Goal: Information Seeking & Learning: Learn about a topic

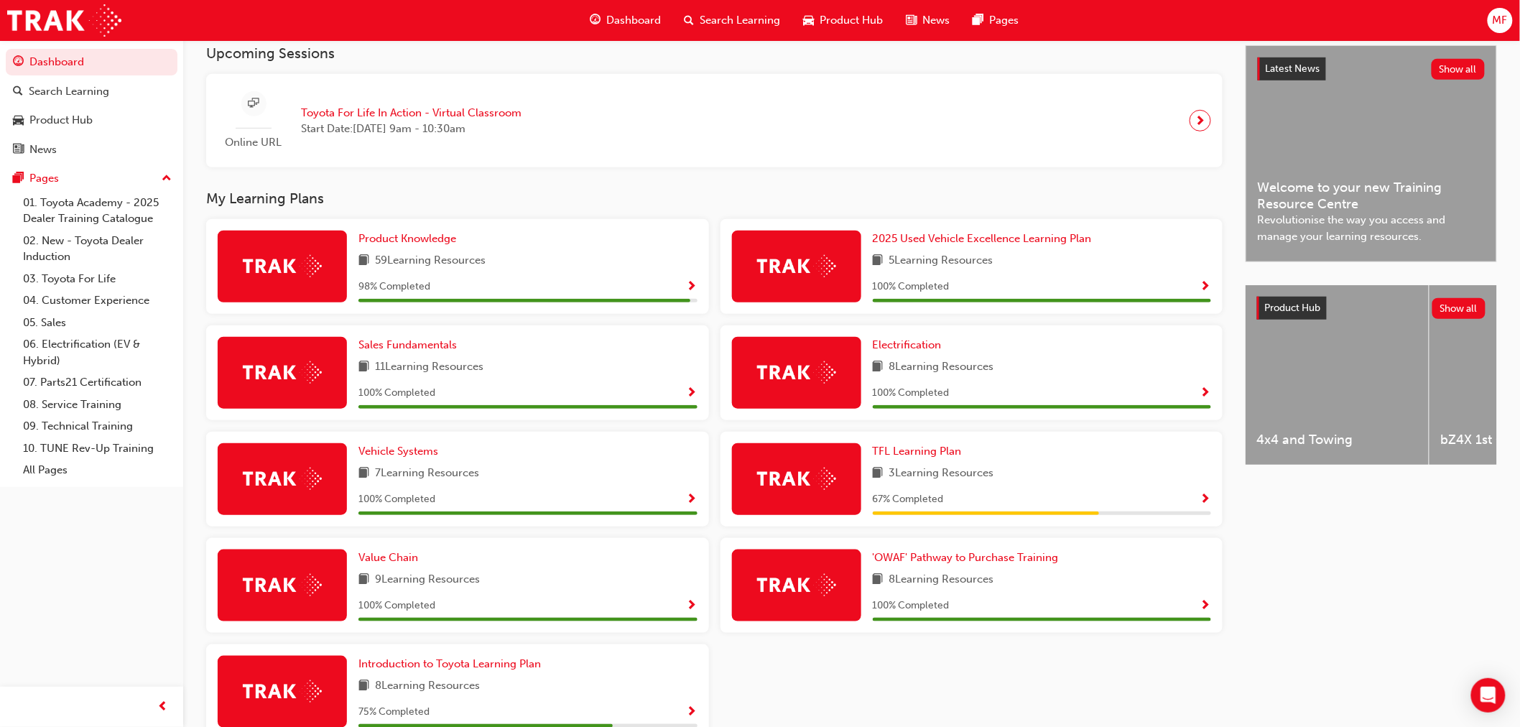
scroll to position [399, 0]
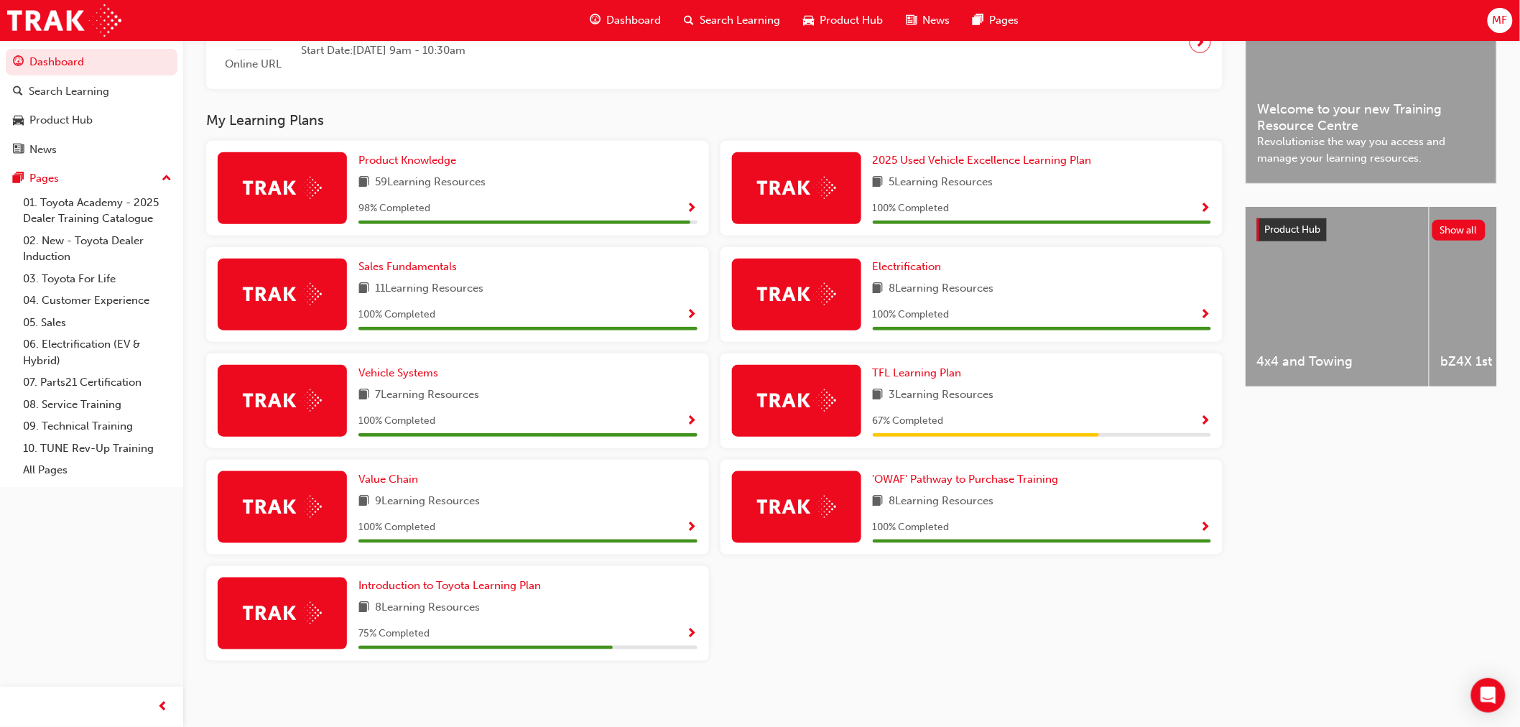
click at [766, 611] on div "Product Knowledge 59 Learning Resources 98 % Completed 2025 Used Vehicle Excell…" at bounding box center [714, 407] width 1028 height 532
click at [435, 163] on span "Product Knowledge" at bounding box center [407, 160] width 98 height 13
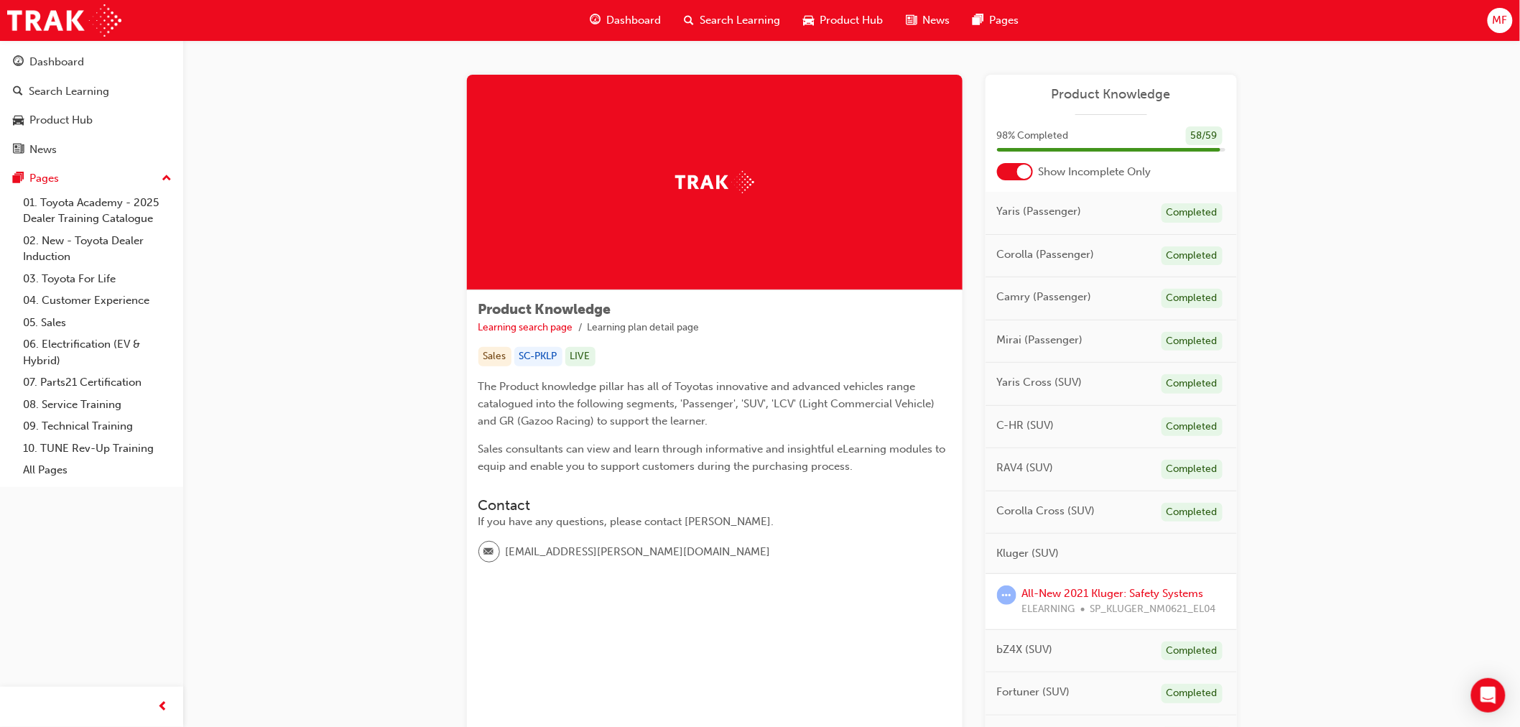
click at [1024, 173] on div at bounding box center [1024, 172] width 14 height 14
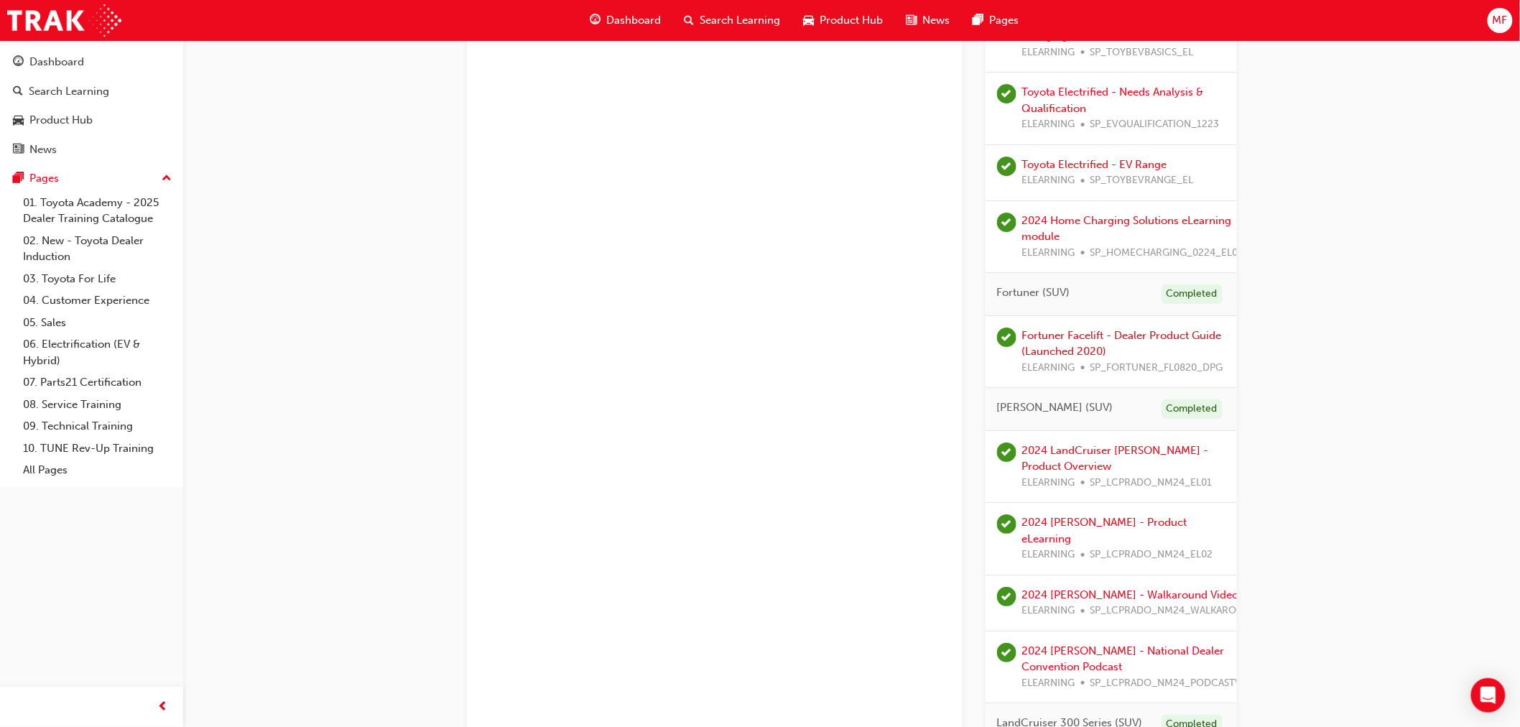
scroll to position [1722, 0]
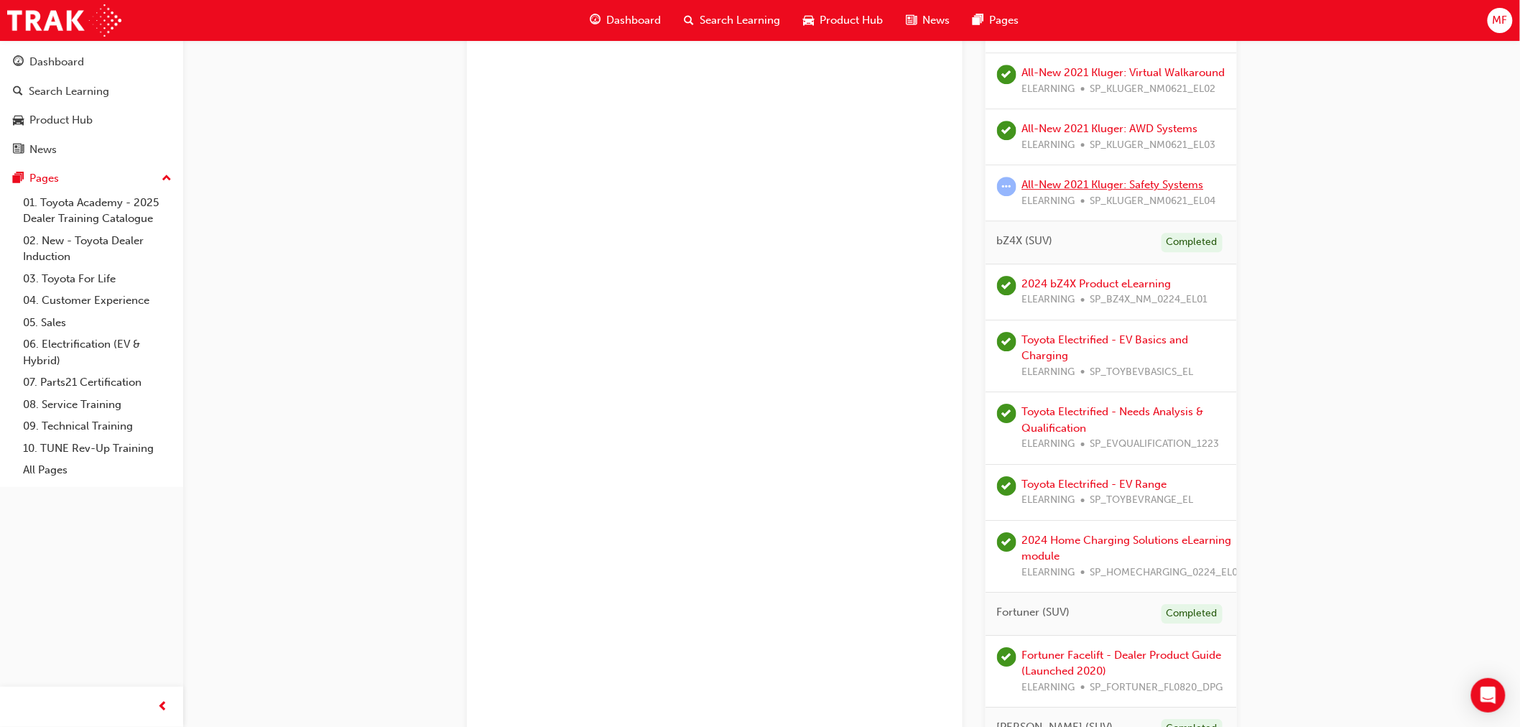
click at [1093, 191] on link "All-New 2021 Kluger: Safety Systems" at bounding box center [1113, 184] width 182 height 13
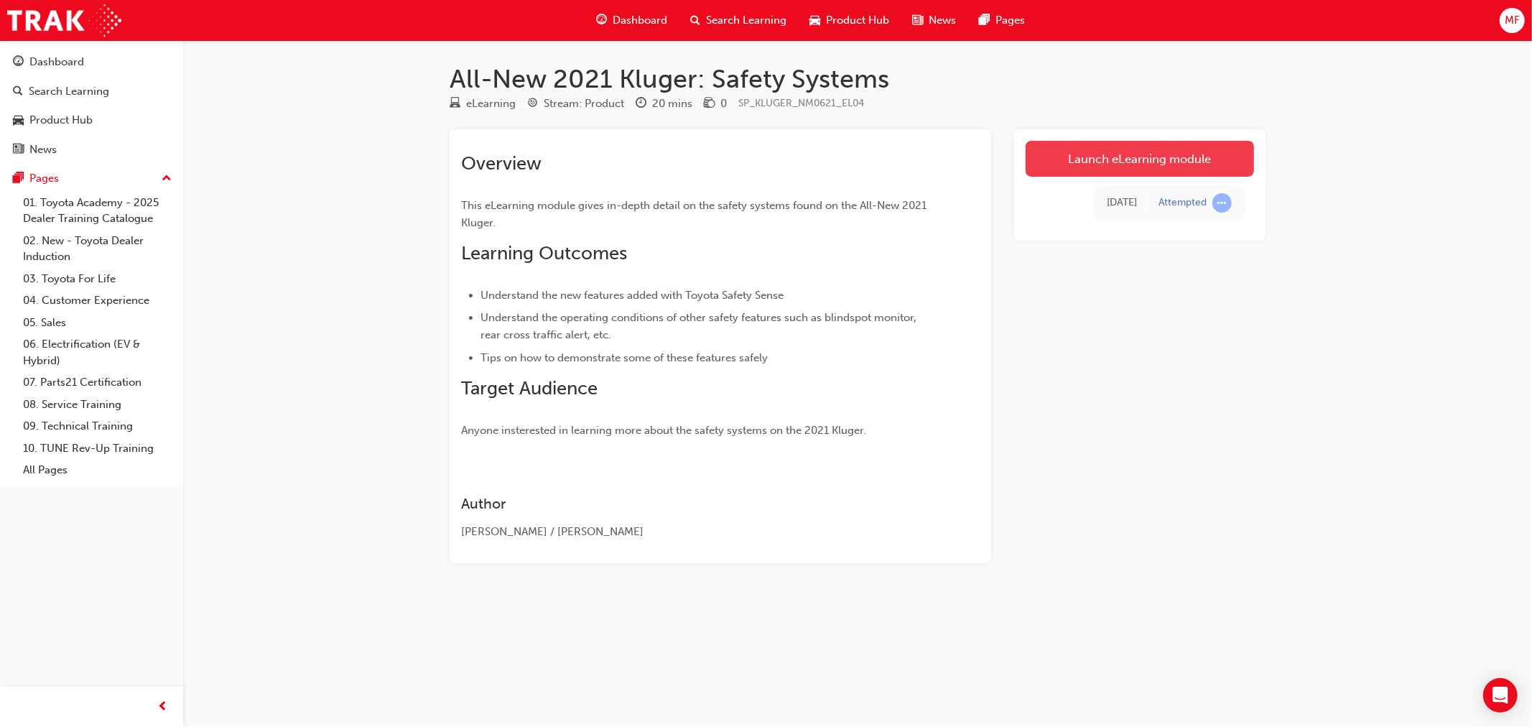
click at [1134, 157] on link "Launch eLearning module" at bounding box center [1140, 159] width 228 height 36
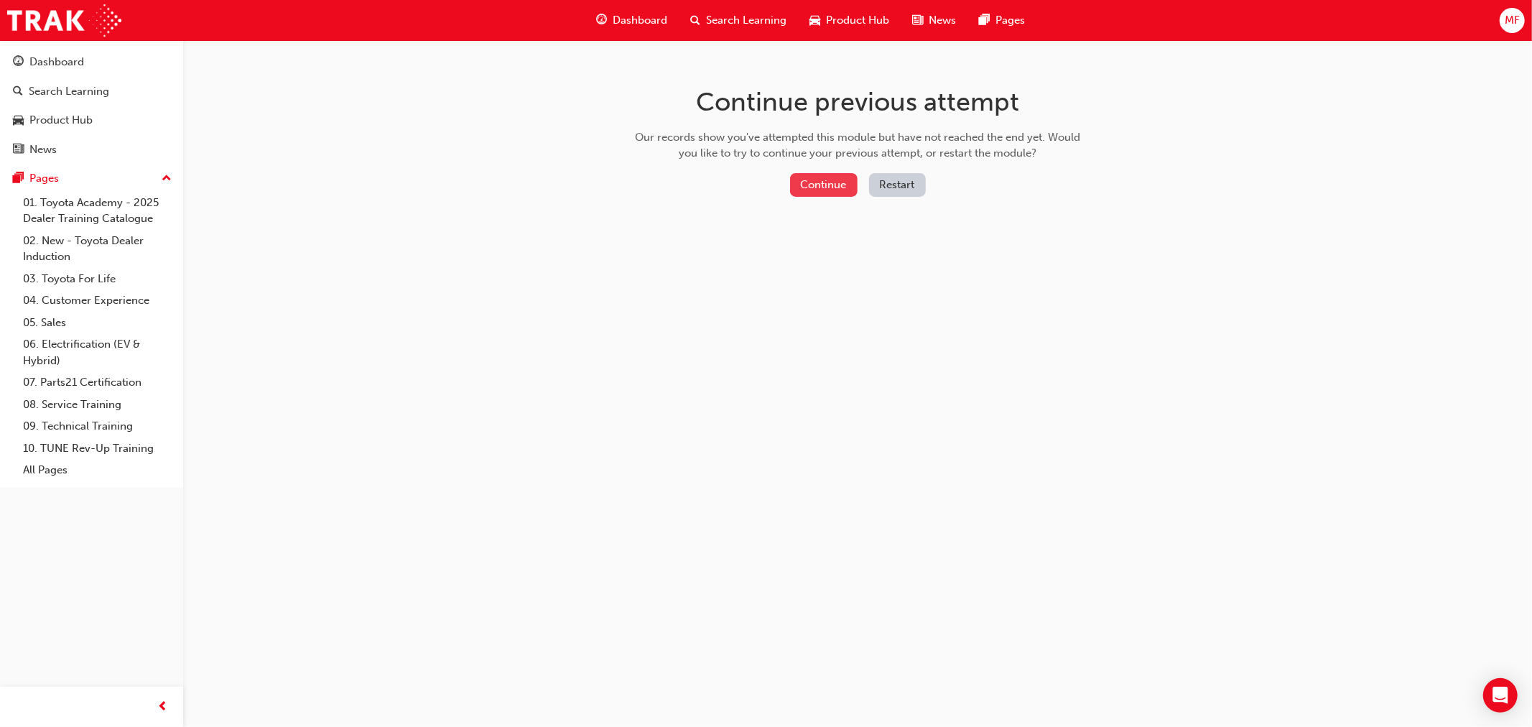
click at [807, 188] on button "Continue" at bounding box center [824, 185] width 68 height 24
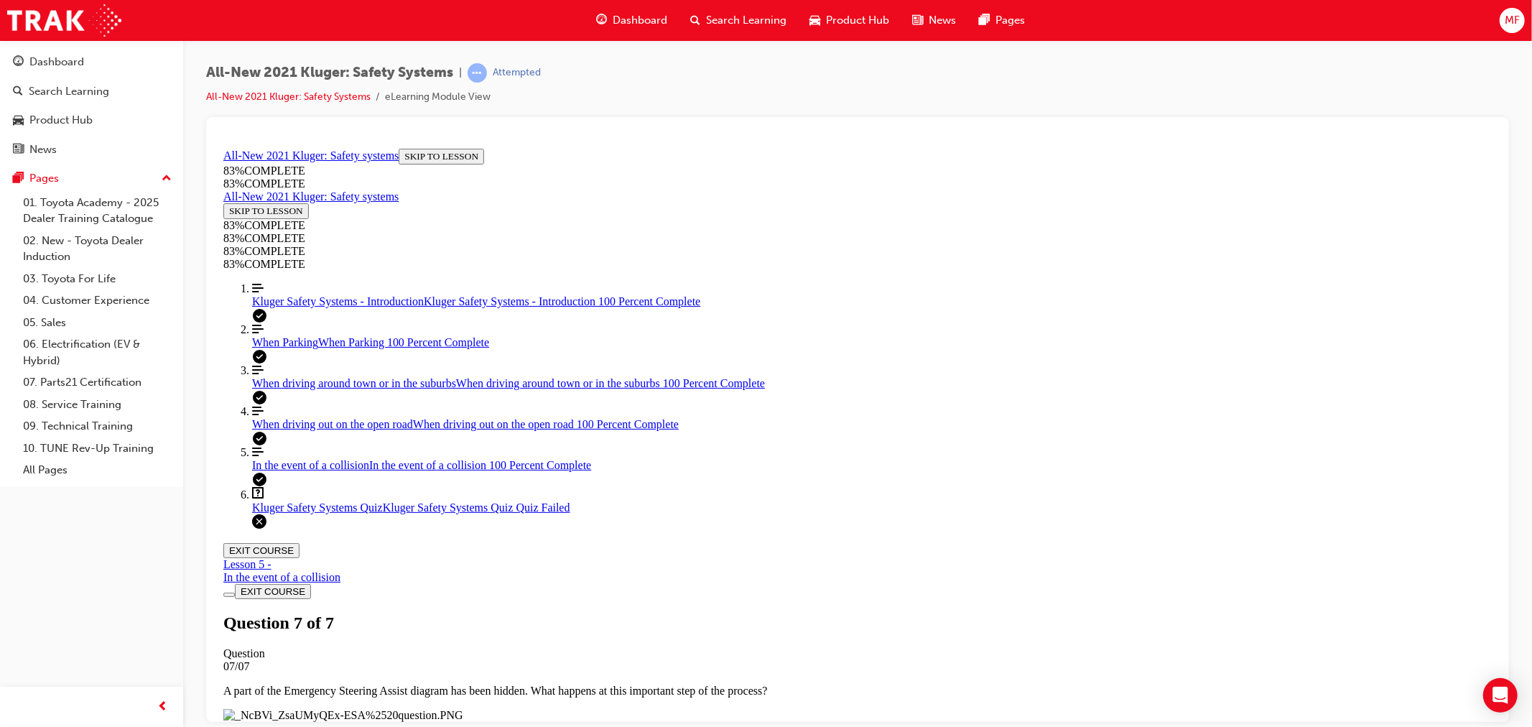
scroll to position [161, 0]
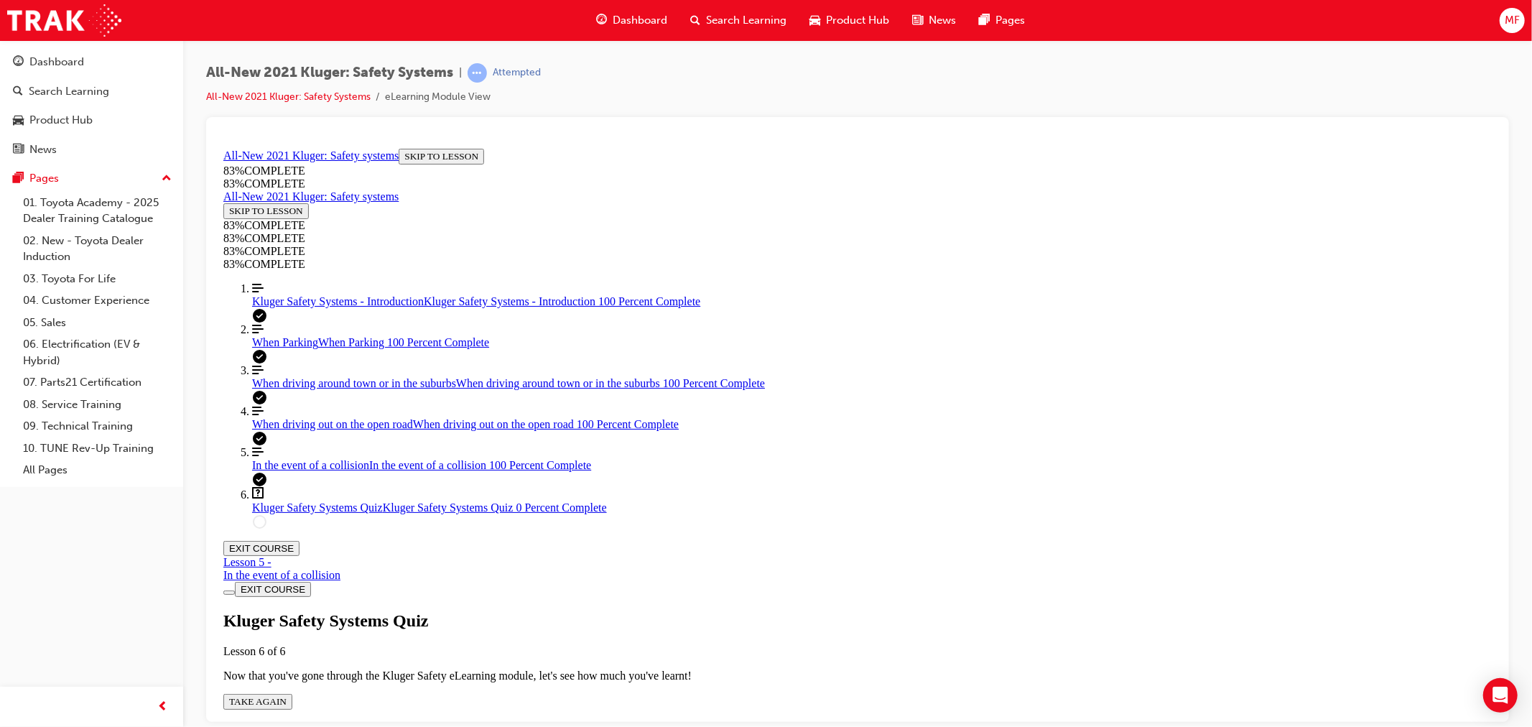
click at [286, 695] on span "TAKE AGAIN" at bounding box center [256, 700] width 57 height 11
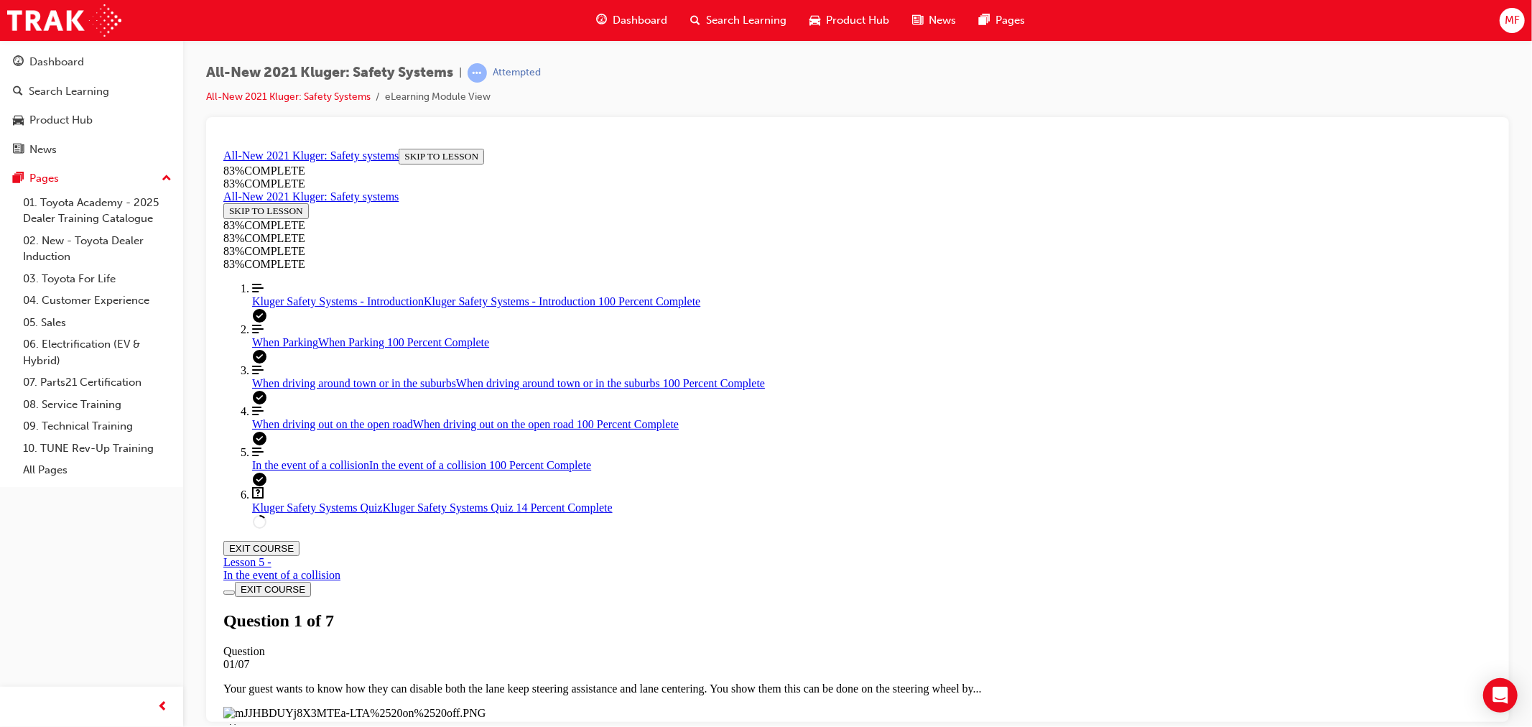
scroll to position [343, 0]
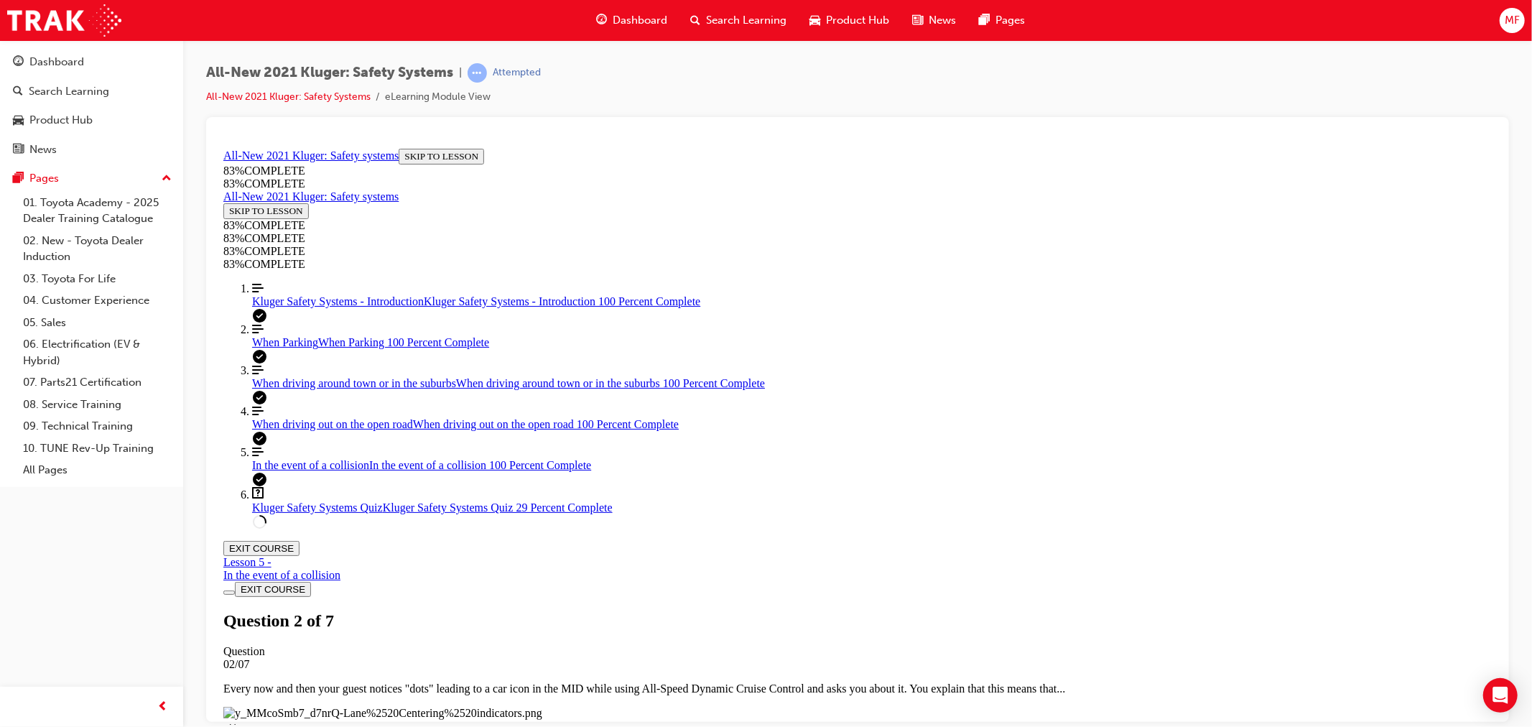
scroll to position [109, 0]
drag, startPoint x: 840, startPoint y: 499, endPoint x: 842, endPoint y: 521, distance: 21.7
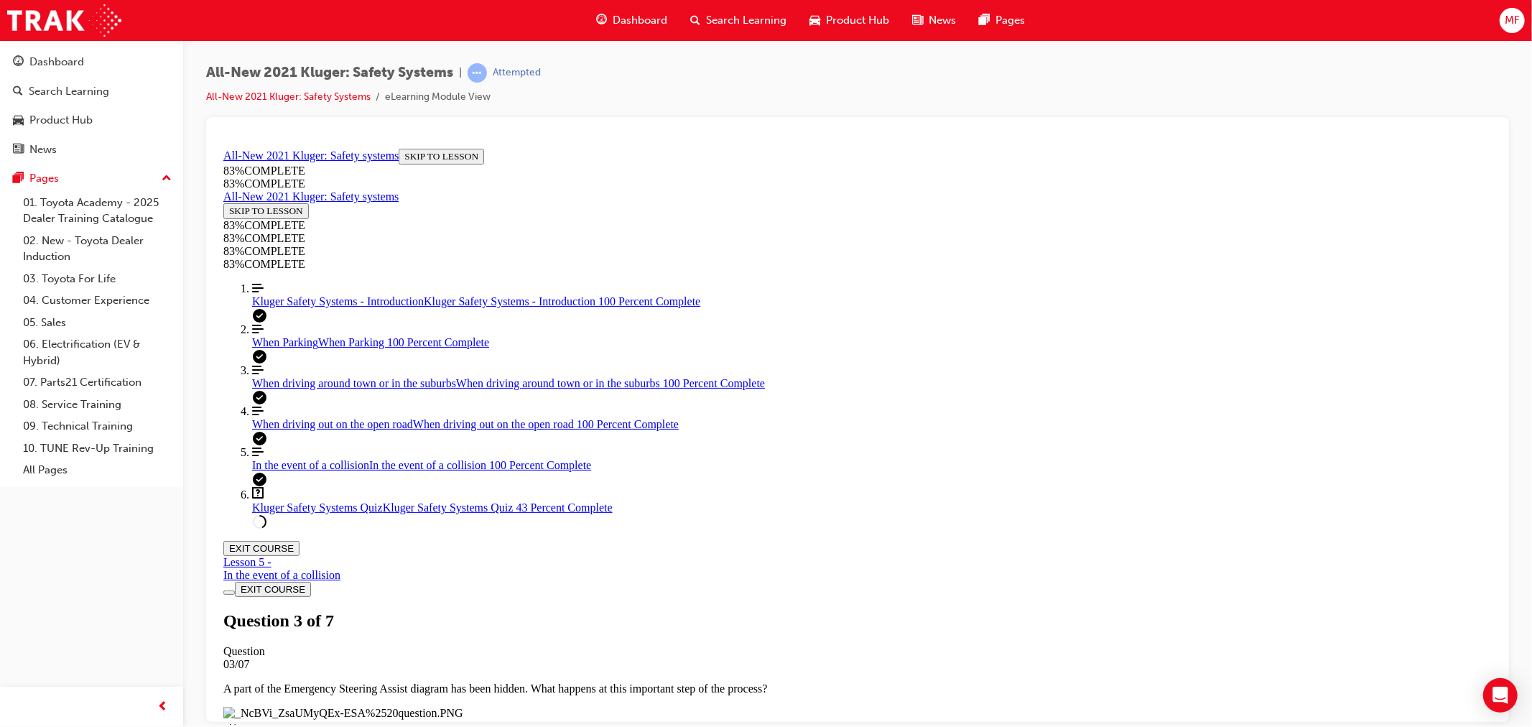
drag, startPoint x: 847, startPoint y: 570, endPoint x: 843, endPoint y: 562, distance: 8.0
drag, startPoint x: 797, startPoint y: 267, endPoint x: 804, endPoint y: 300, distance: 34.5
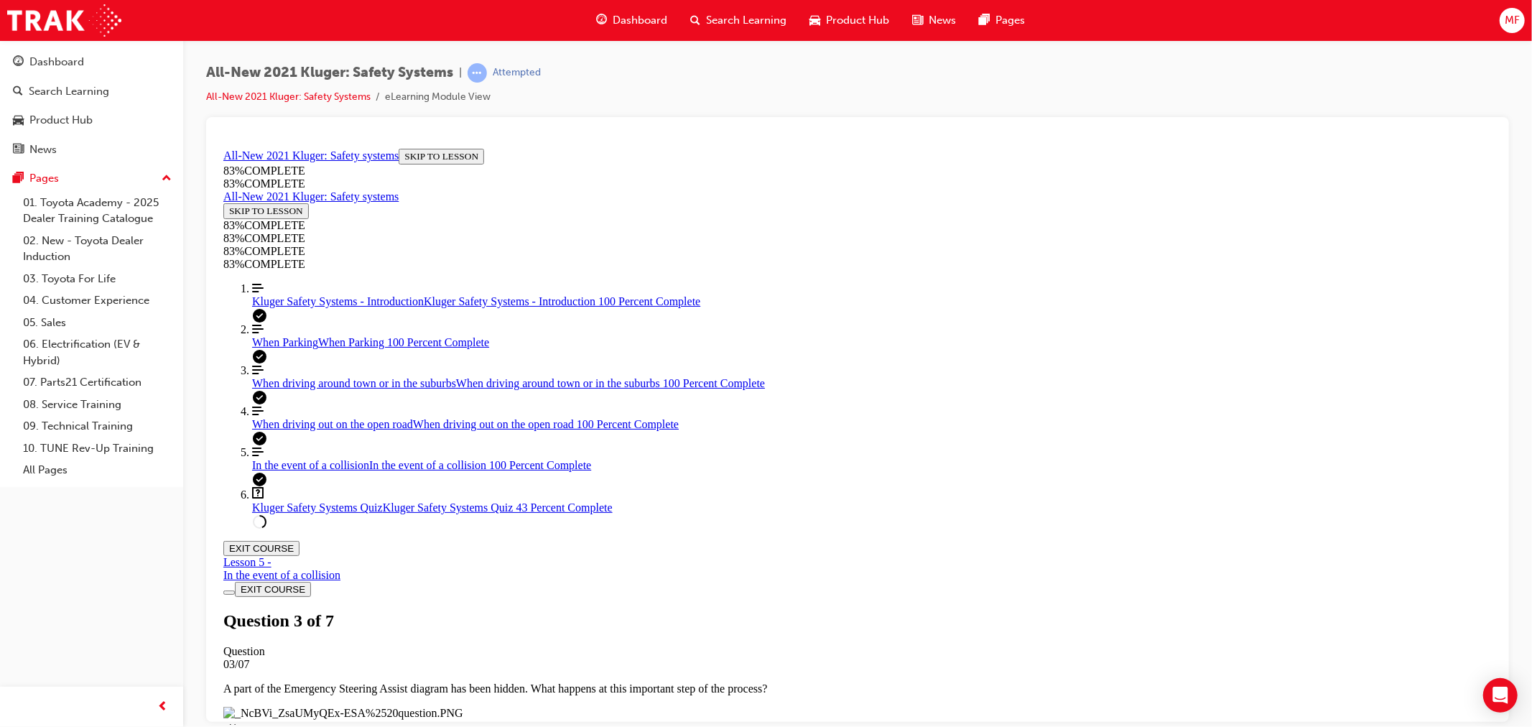
drag, startPoint x: 815, startPoint y: 478, endPoint x: 907, endPoint y: 571, distance: 131.1
drag, startPoint x: 819, startPoint y: 476, endPoint x: 944, endPoint y: 394, distance: 149.4
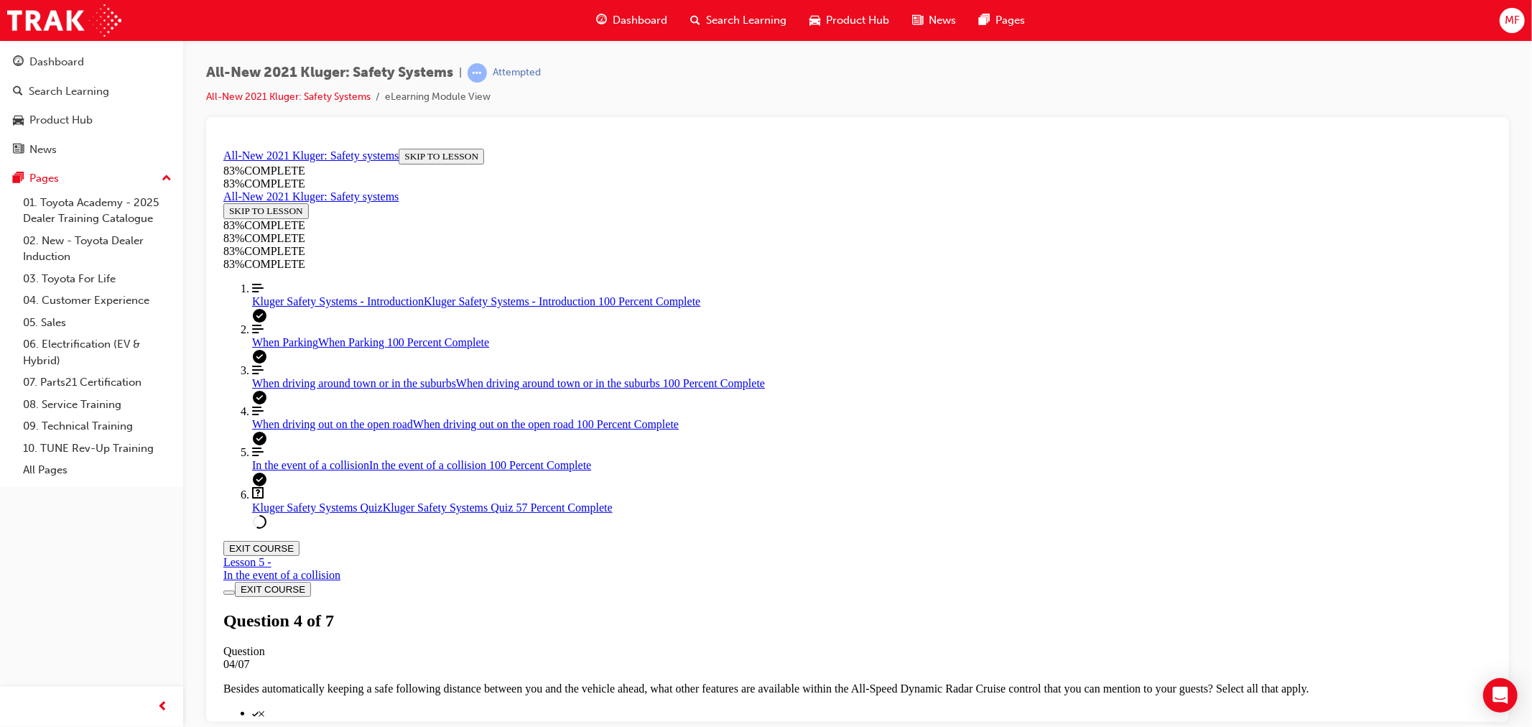
drag, startPoint x: 807, startPoint y: 473, endPoint x: 913, endPoint y: 483, distance: 106.1
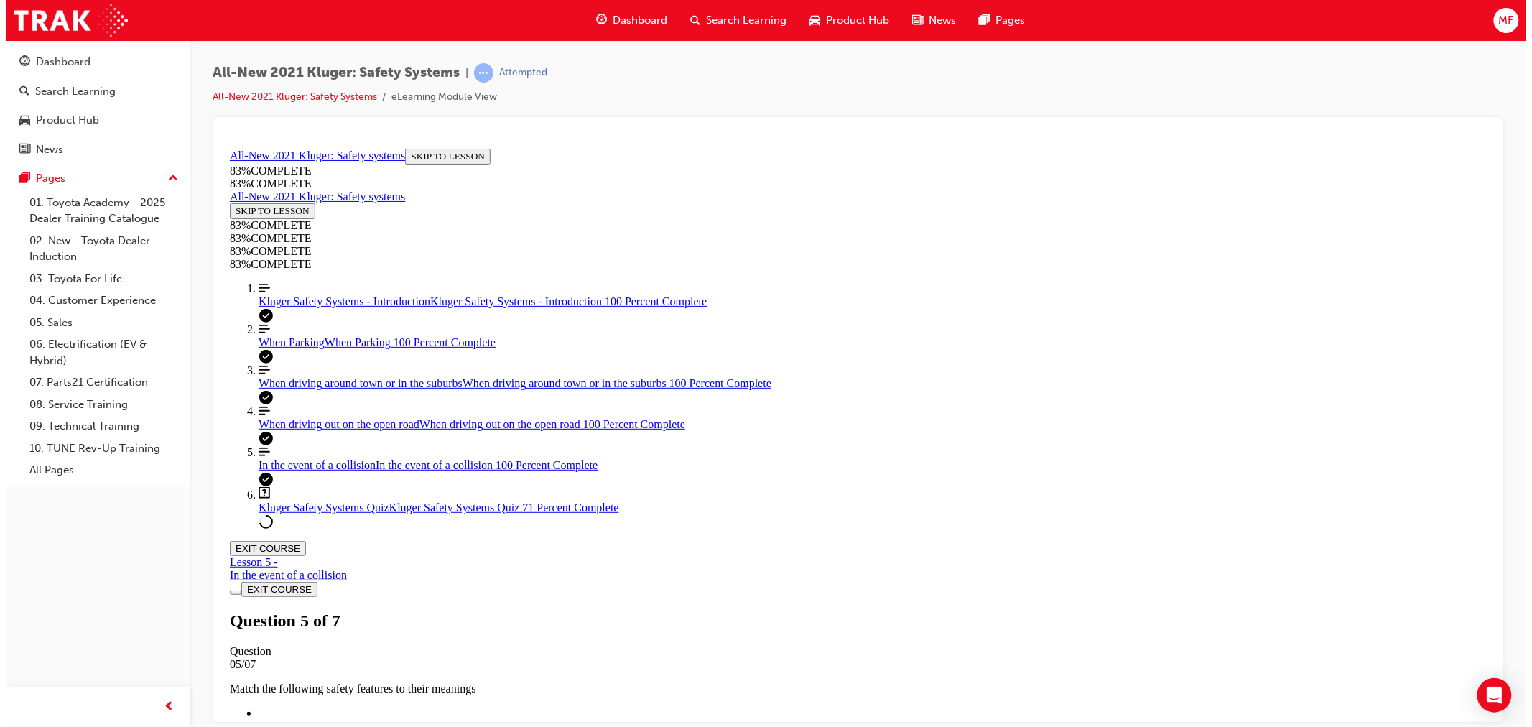
scroll to position [52, 0]
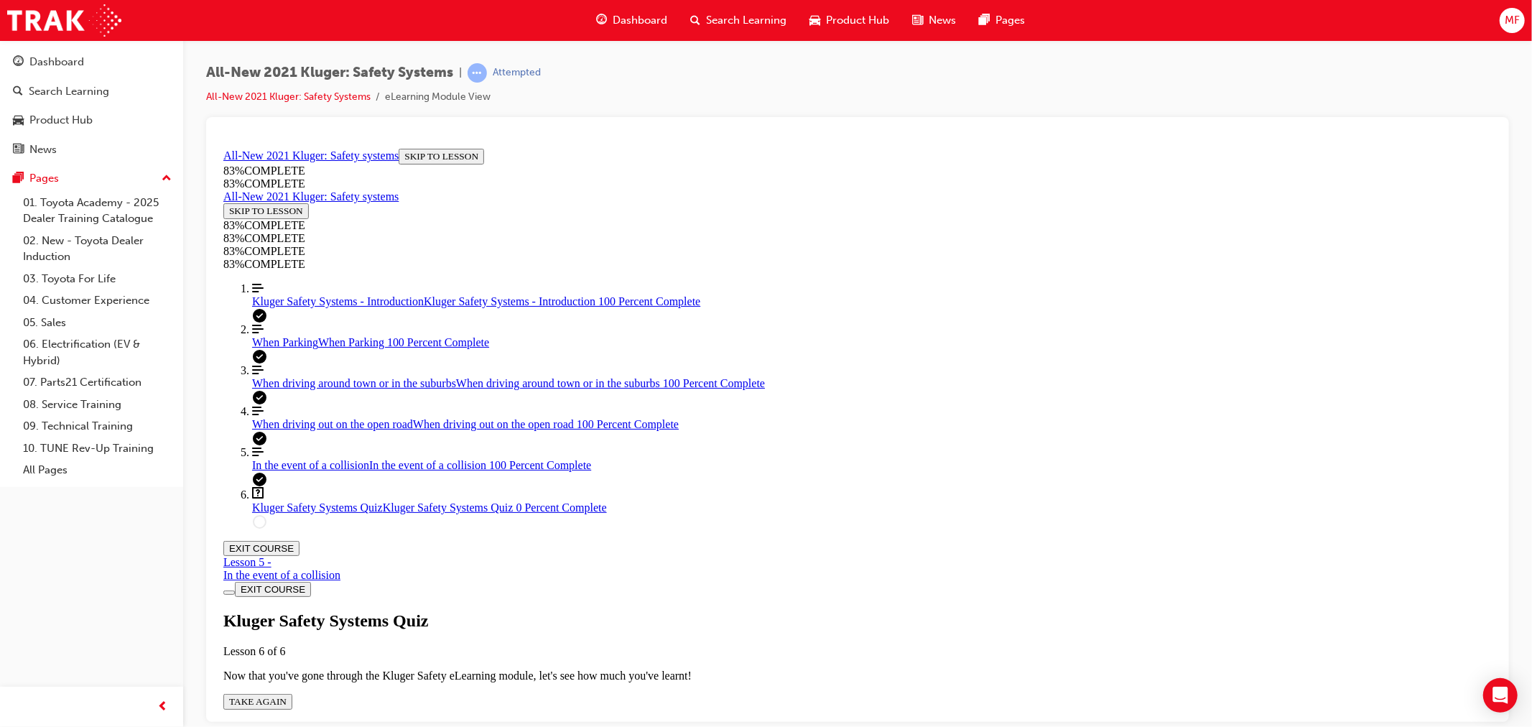
click at [286, 695] on span "TAKE AGAIN" at bounding box center [256, 700] width 57 height 11
drag, startPoint x: 833, startPoint y: 499, endPoint x: 948, endPoint y: 435, distance: 131.5
drag, startPoint x: 792, startPoint y: 496, endPoint x: 900, endPoint y: 488, distance: 108.0
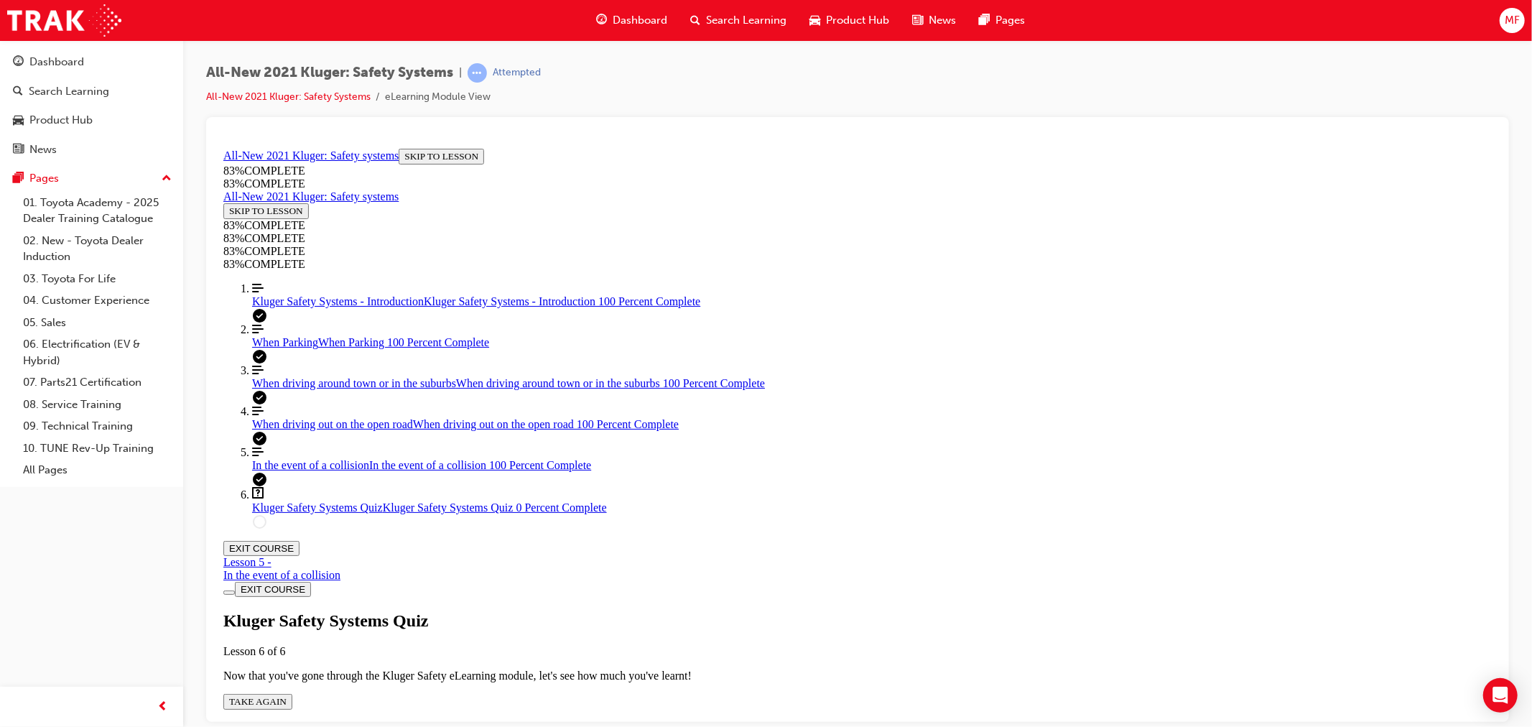
drag, startPoint x: 831, startPoint y: 554, endPoint x: 935, endPoint y: 555, distance: 103.5
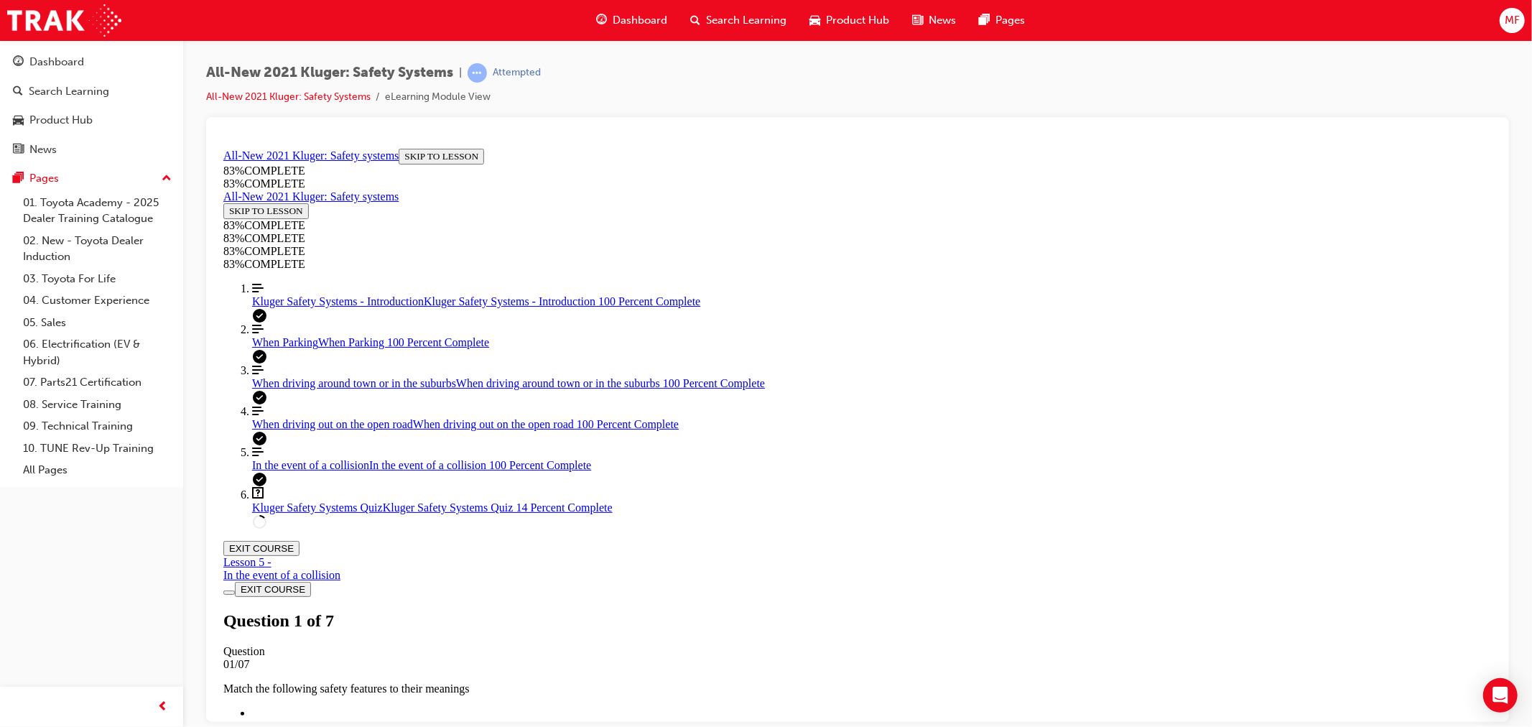
scroll to position [57, 0]
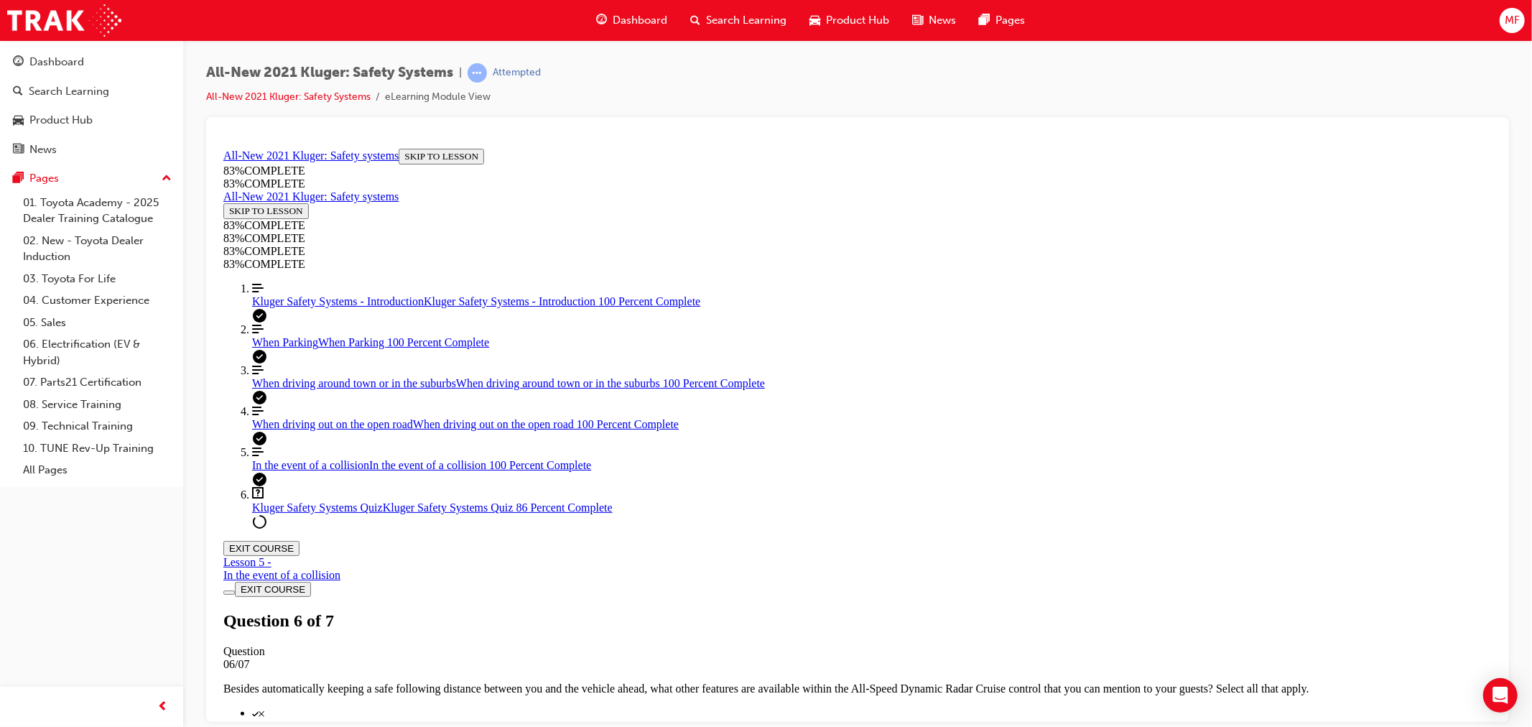
scroll to position [422, 0]
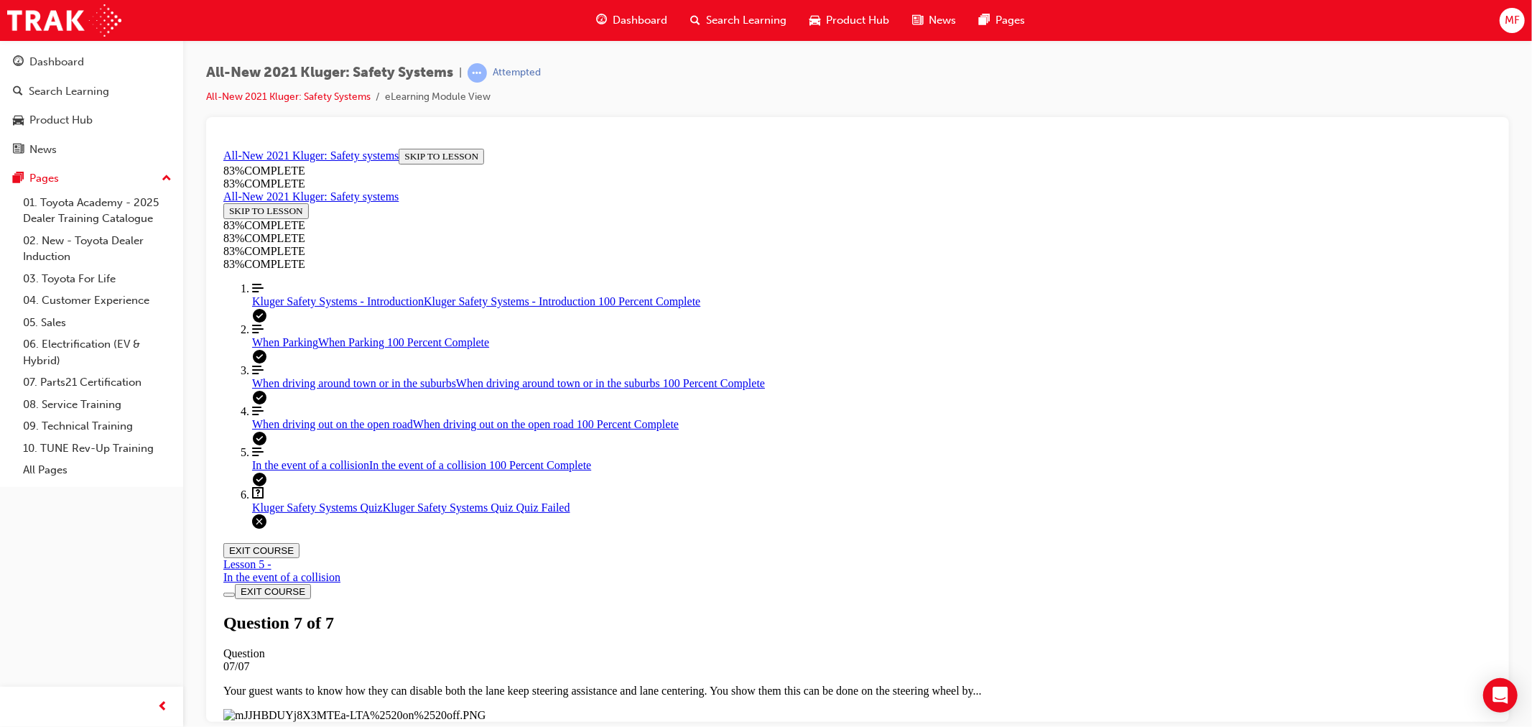
scroll to position [52, 0]
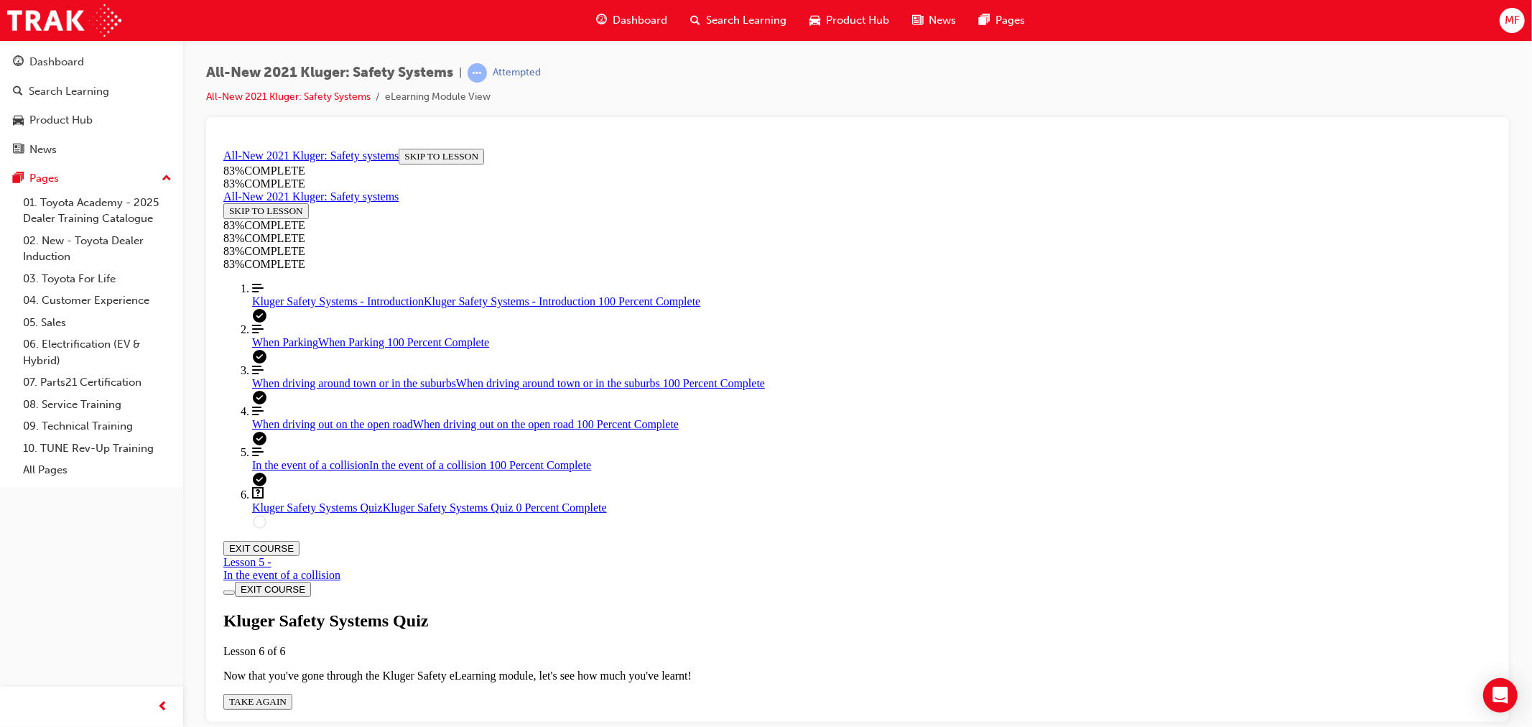
click at [292, 693] on button "TAKE AGAIN" at bounding box center [257, 701] width 69 height 16
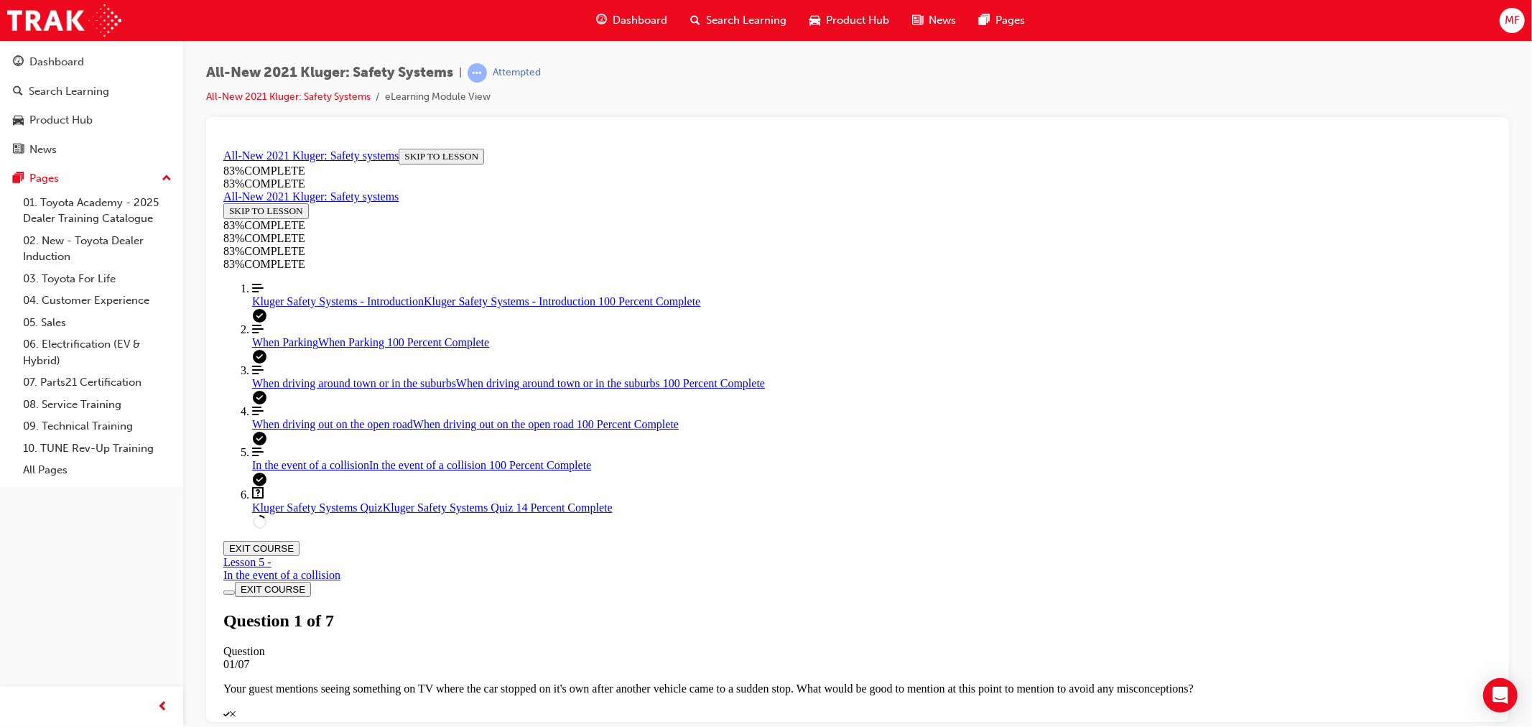
scroll to position [212, 0]
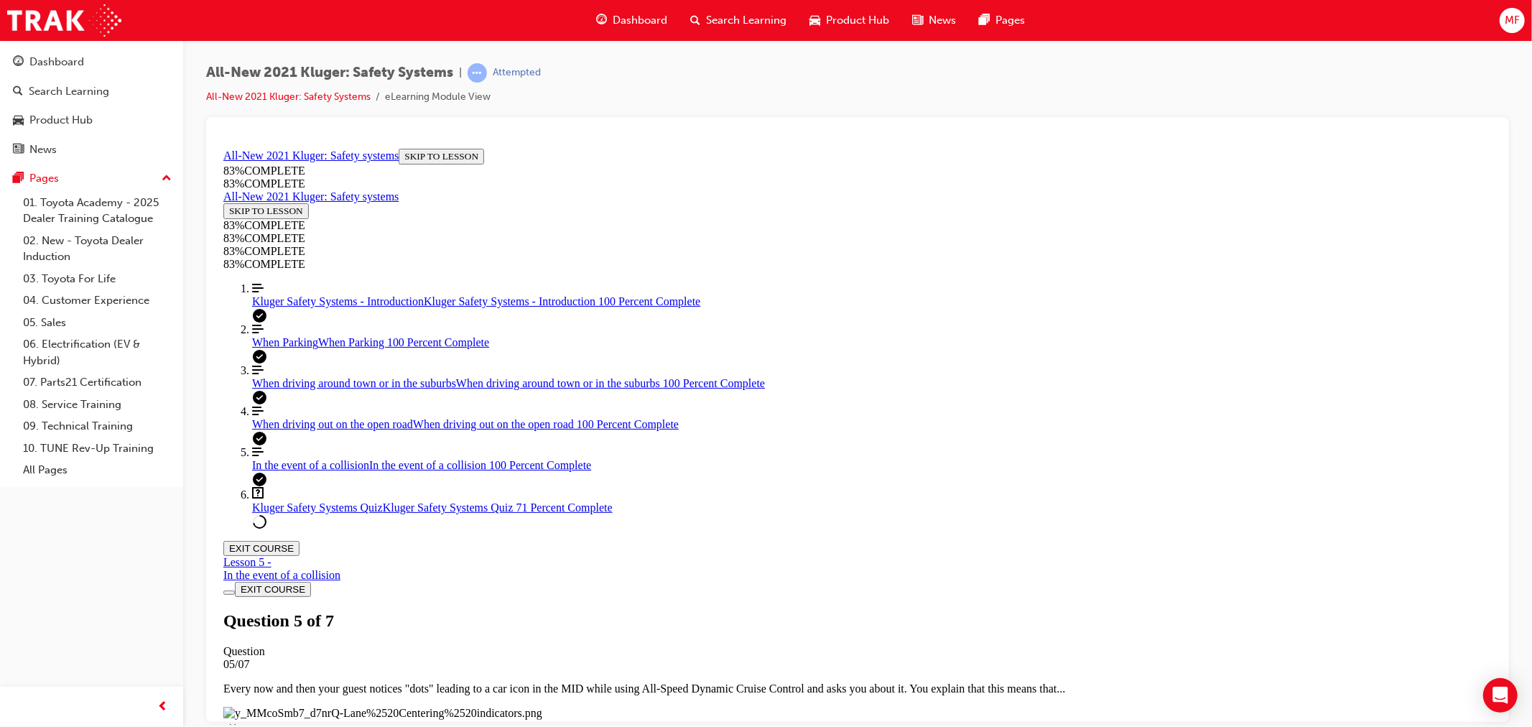
scroll to position [422, 0]
drag, startPoint x: 872, startPoint y: 473, endPoint x: 924, endPoint y: 471, distance: 51.8
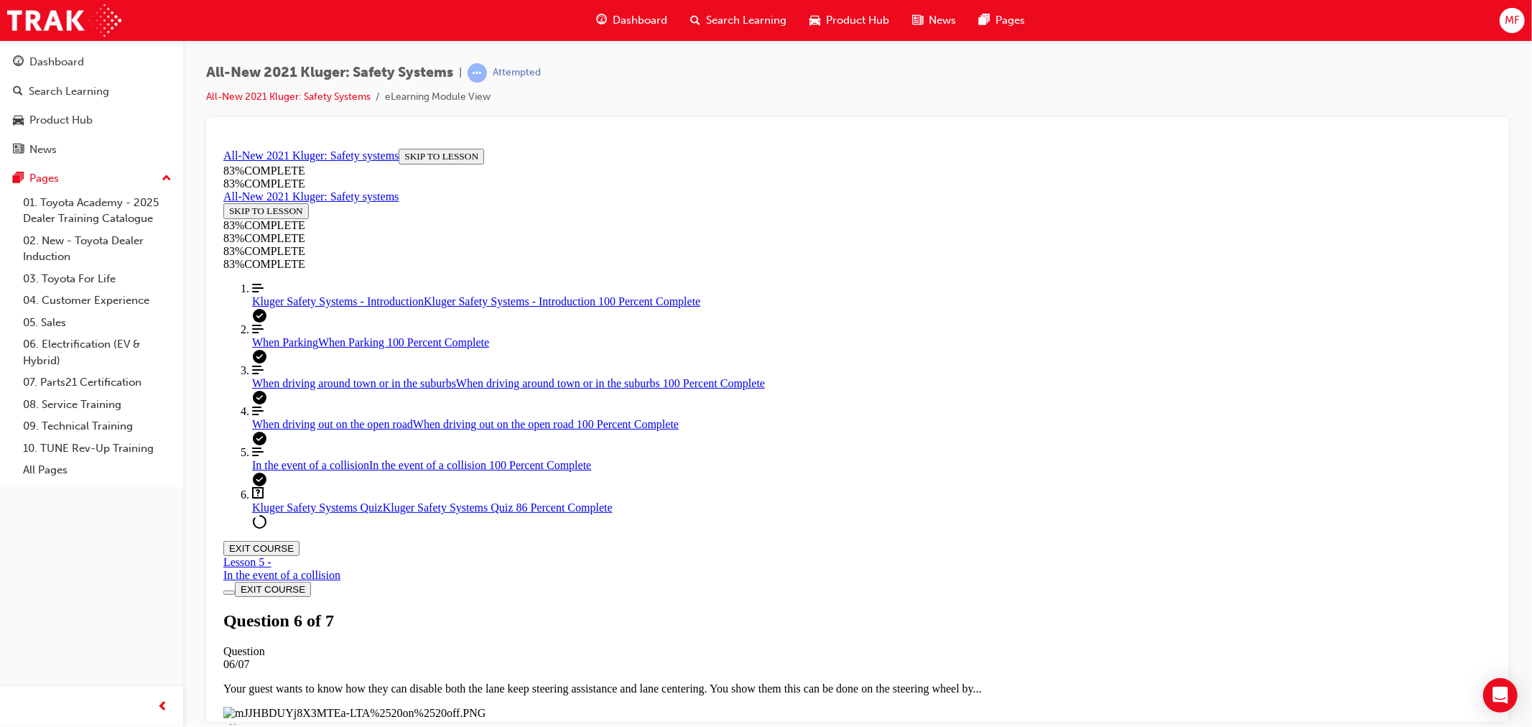
drag, startPoint x: 847, startPoint y: 562, endPoint x: 1003, endPoint y: 367, distance: 249.4
drag, startPoint x: 844, startPoint y: 557, endPoint x: 937, endPoint y: 548, distance: 93.1
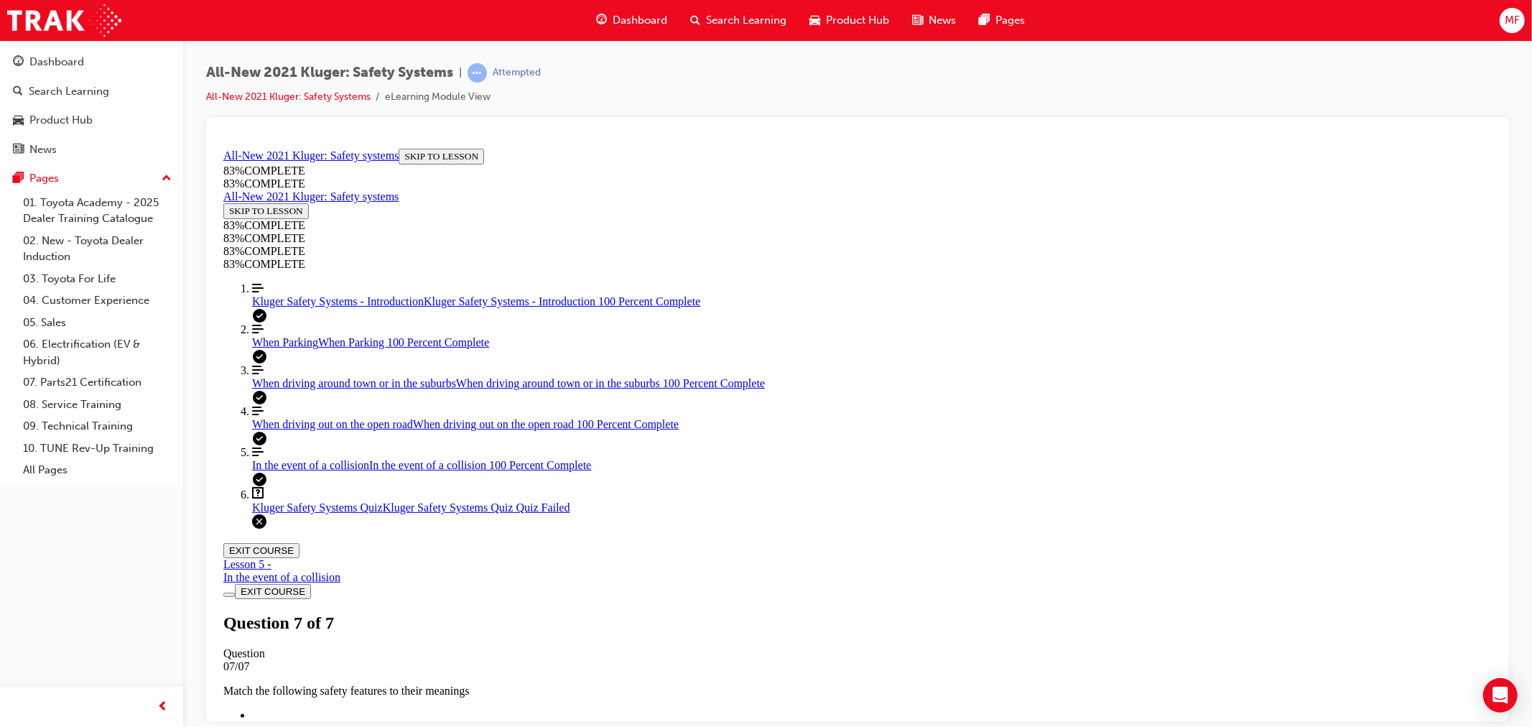
scroll to position [52, 0]
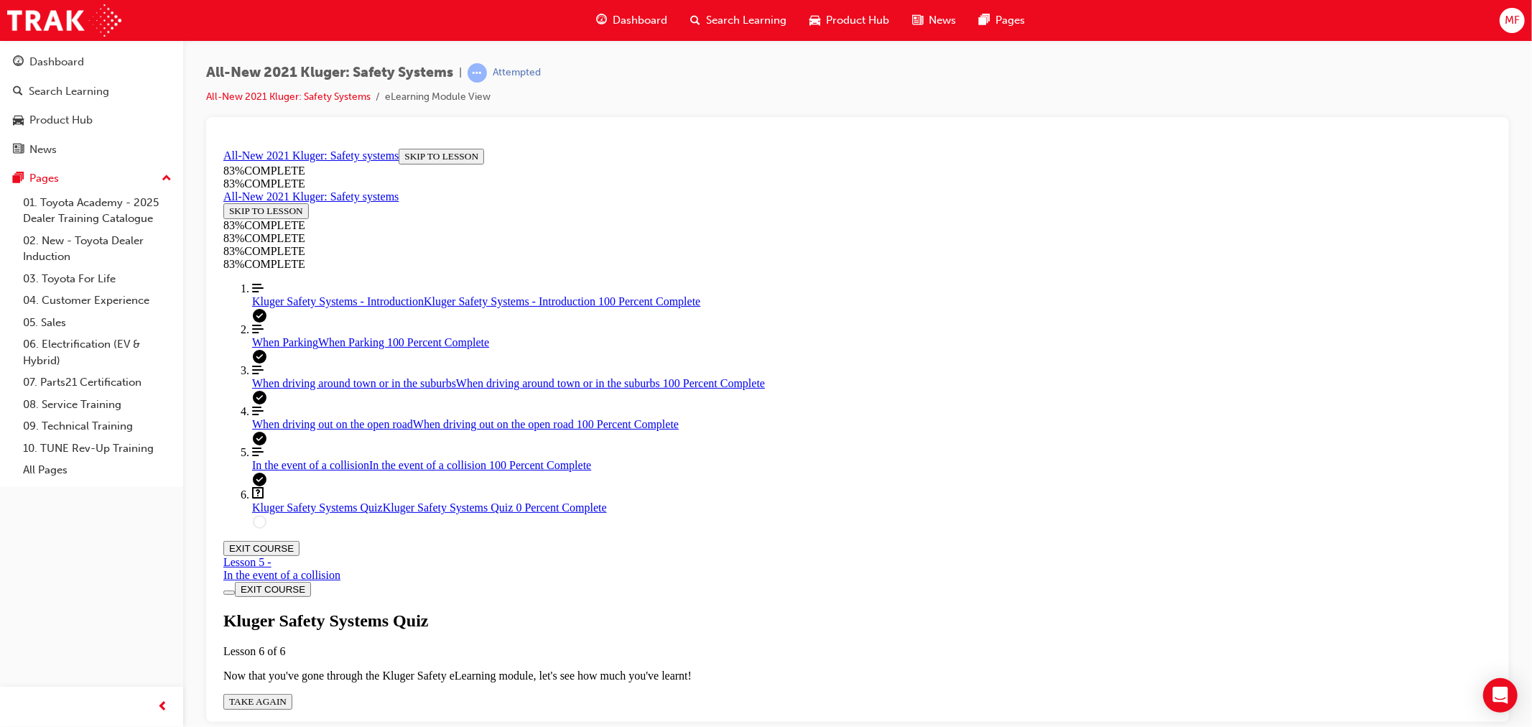
click at [286, 695] on span "TAKE AGAIN" at bounding box center [256, 700] width 57 height 11
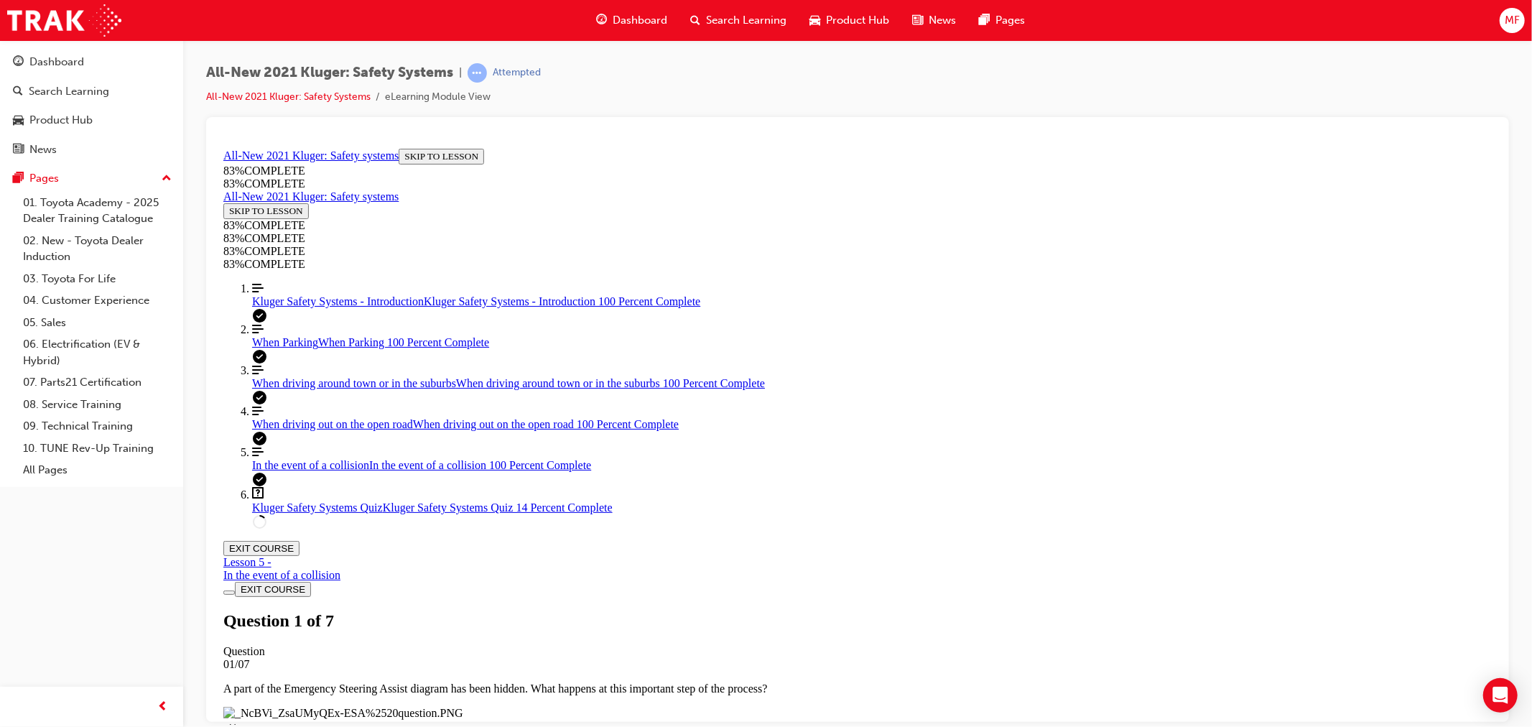
scroll to position [212, 0]
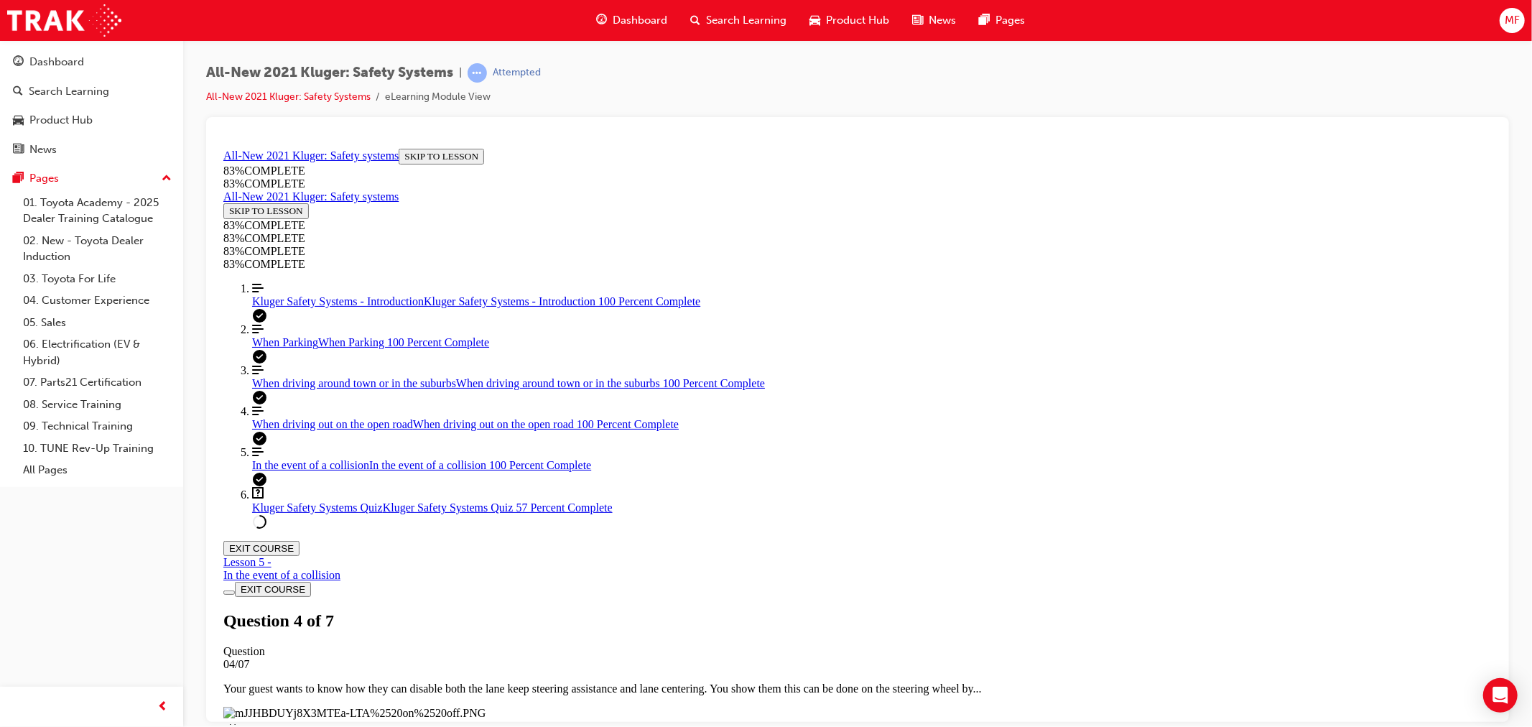
drag, startPoint x: 782, startPoint y: 468, endPoint x: 936, endPoint y: 485, distance: 154.7
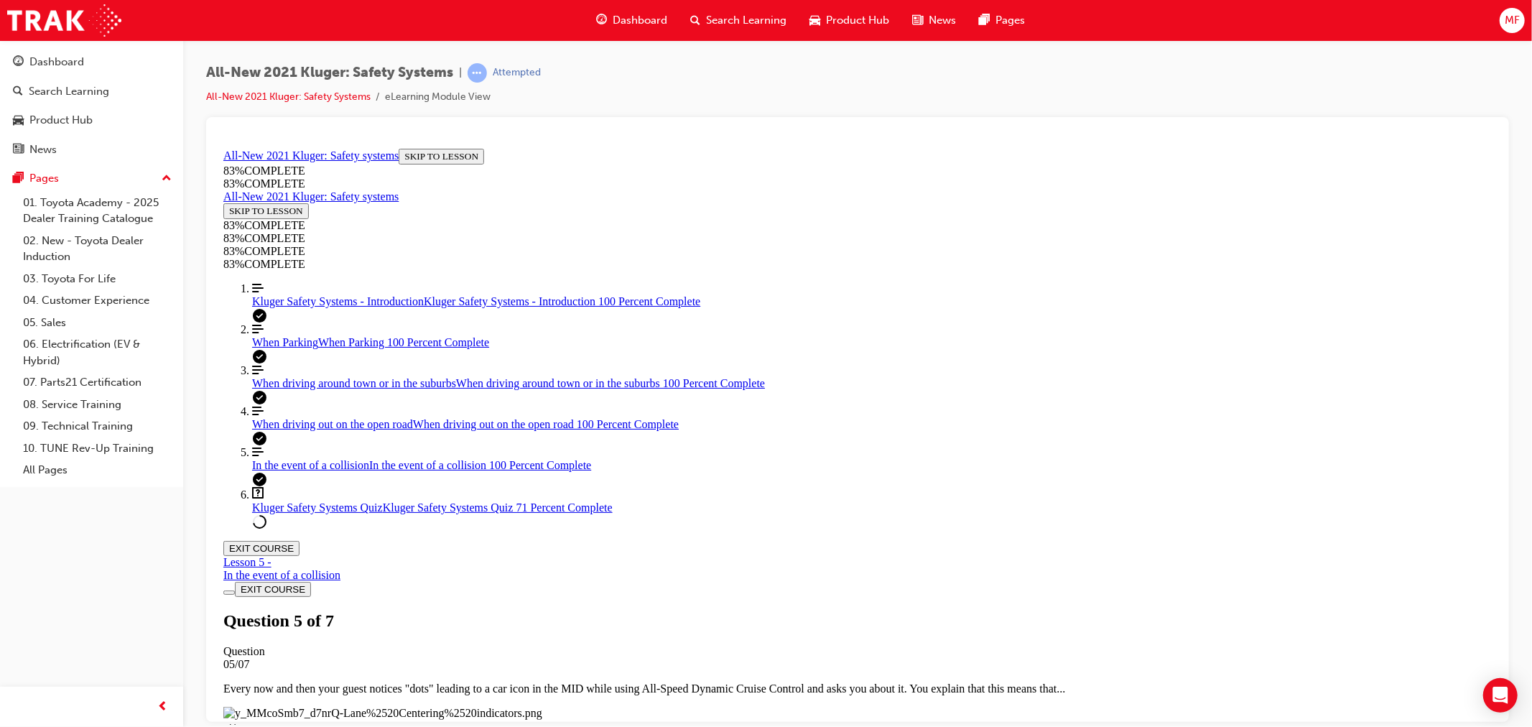
drag, startPoint x: 820, startPoint y: 565, endPoint x: 986, endPoint y: 386, distance: 244.5
drag, startPoint x: 816, startPoint y: 542, endPoint x: 968, endPoint y: 551, distance: 151.8
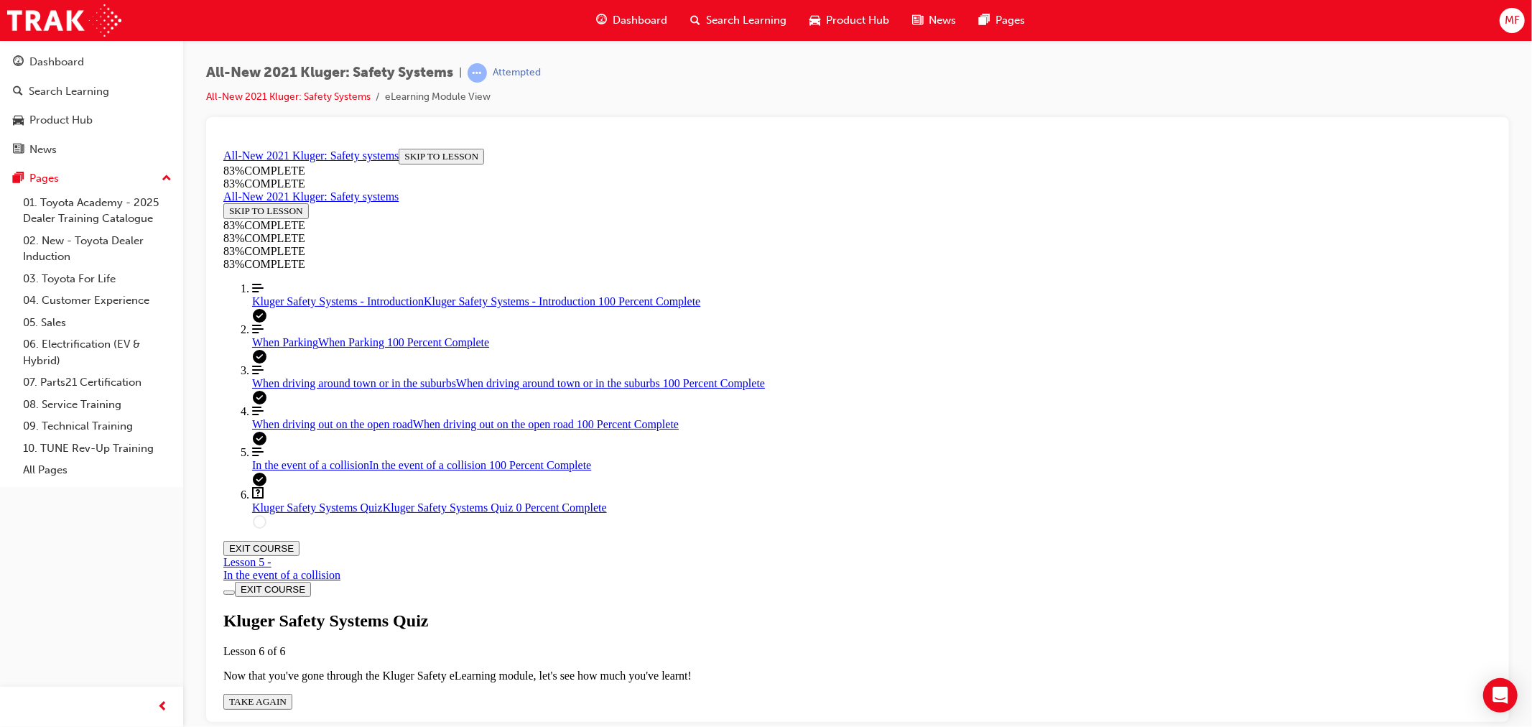
click at [286, 695] on span "TAKE AGAIN" at bounding box center [256, 700] width 57 height 11
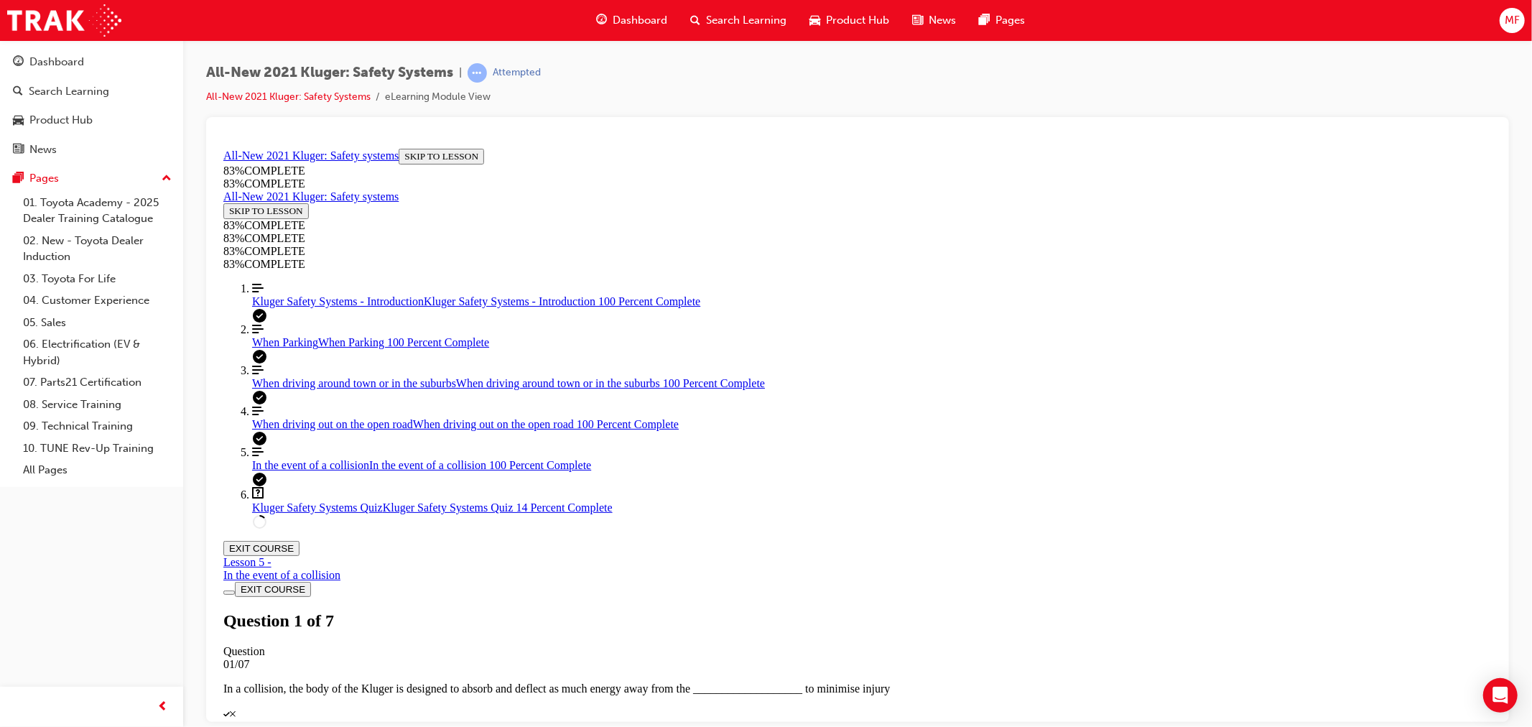
scroll to position [130, 0]
drag, startPoint x: 891, startPoint y: 480, endPoint x: 1024, endPoint y: 583, distance: 167.4
drag, startPoint x: 772, startPoint y: 460, endPoint x: 963, endPoint y: 377, distance: 208.5
drag, startPoint x: 809, startPoint y: 460, endPoint x: 925, endPoint y: 460, distance: 115.7
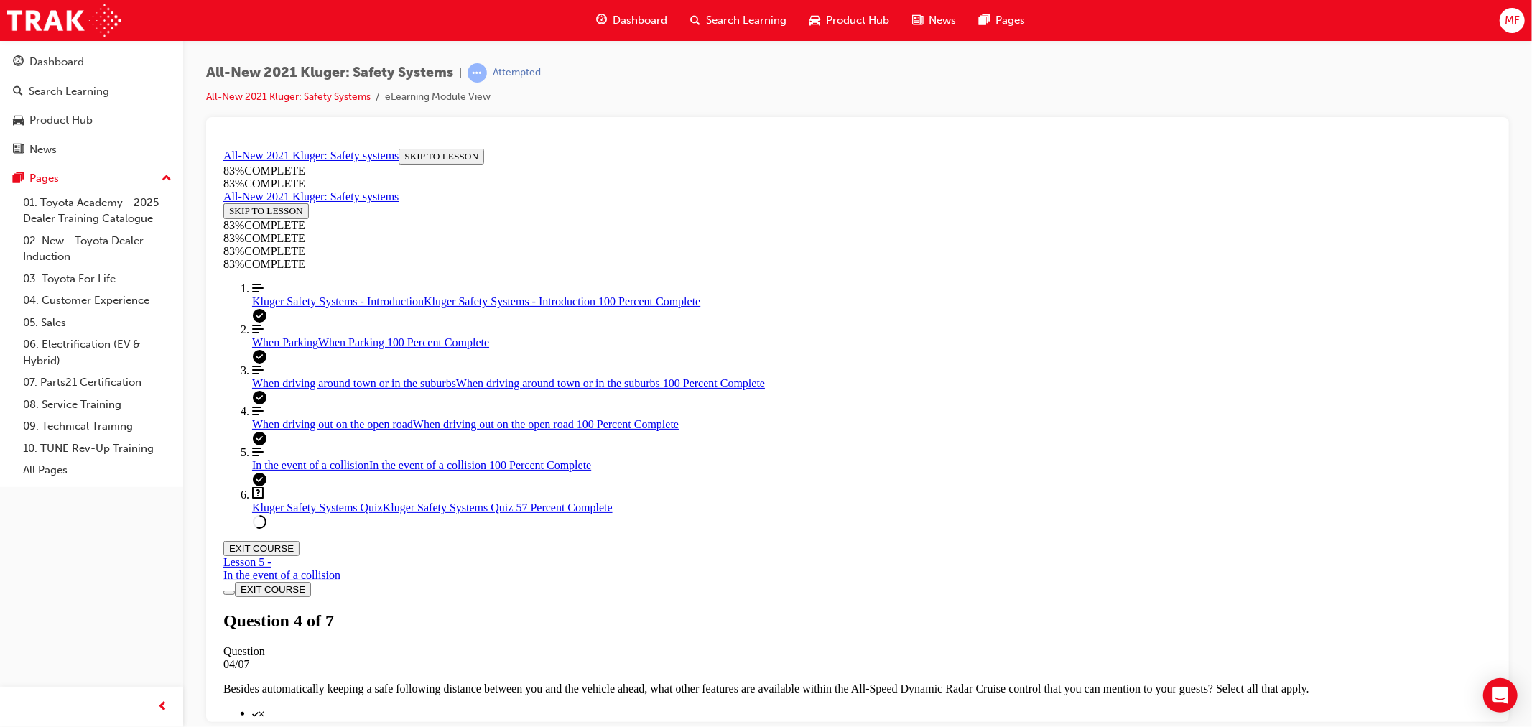
scroll to position [343, 0]
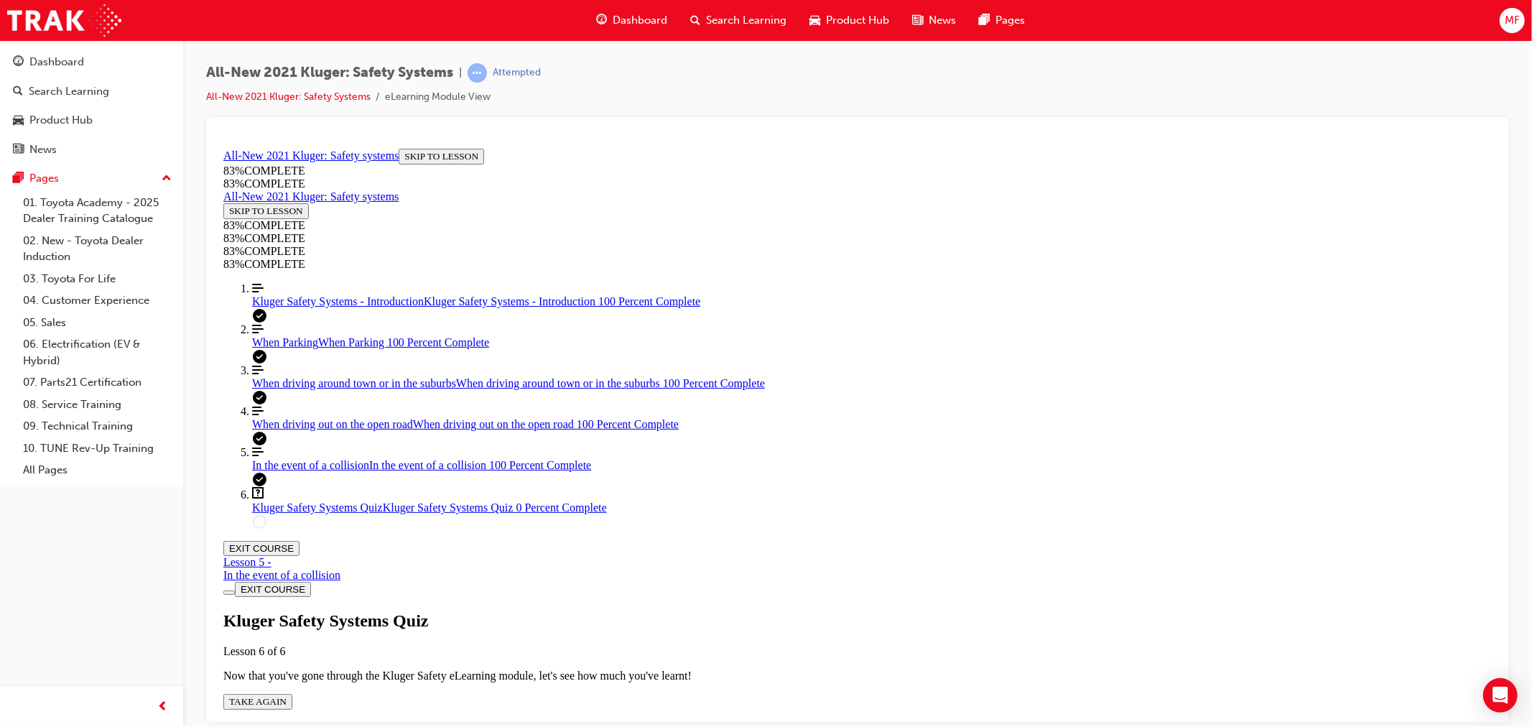
scroll to position [52, 0]
click at [286, 695] on span "TAKE AGAIN" at bounding box center [256, 700] width 57 height 11
drag, startPoint x: 951, startPoint y: 648, endPoint x: 949, endPoint y: 641, distance: 7.5
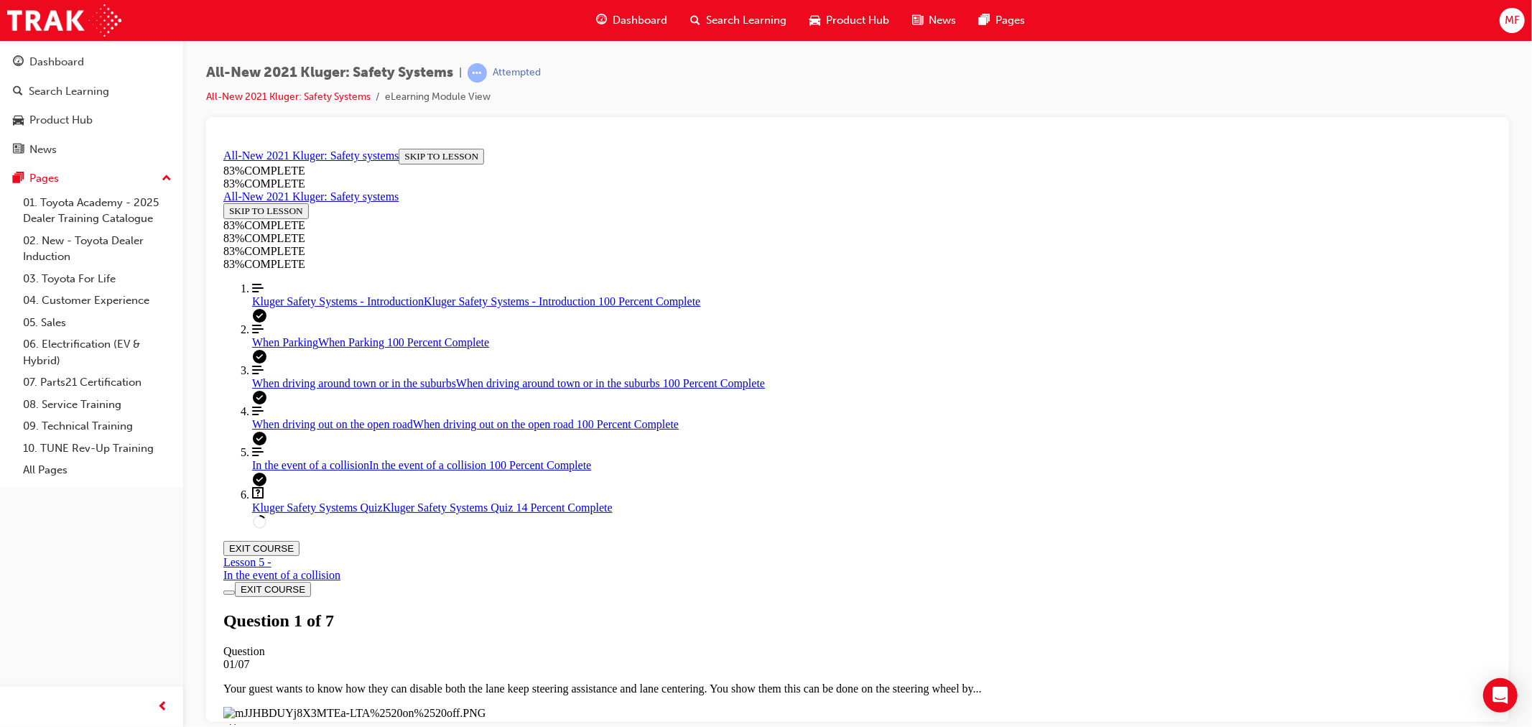
scroll to position [292, 0]
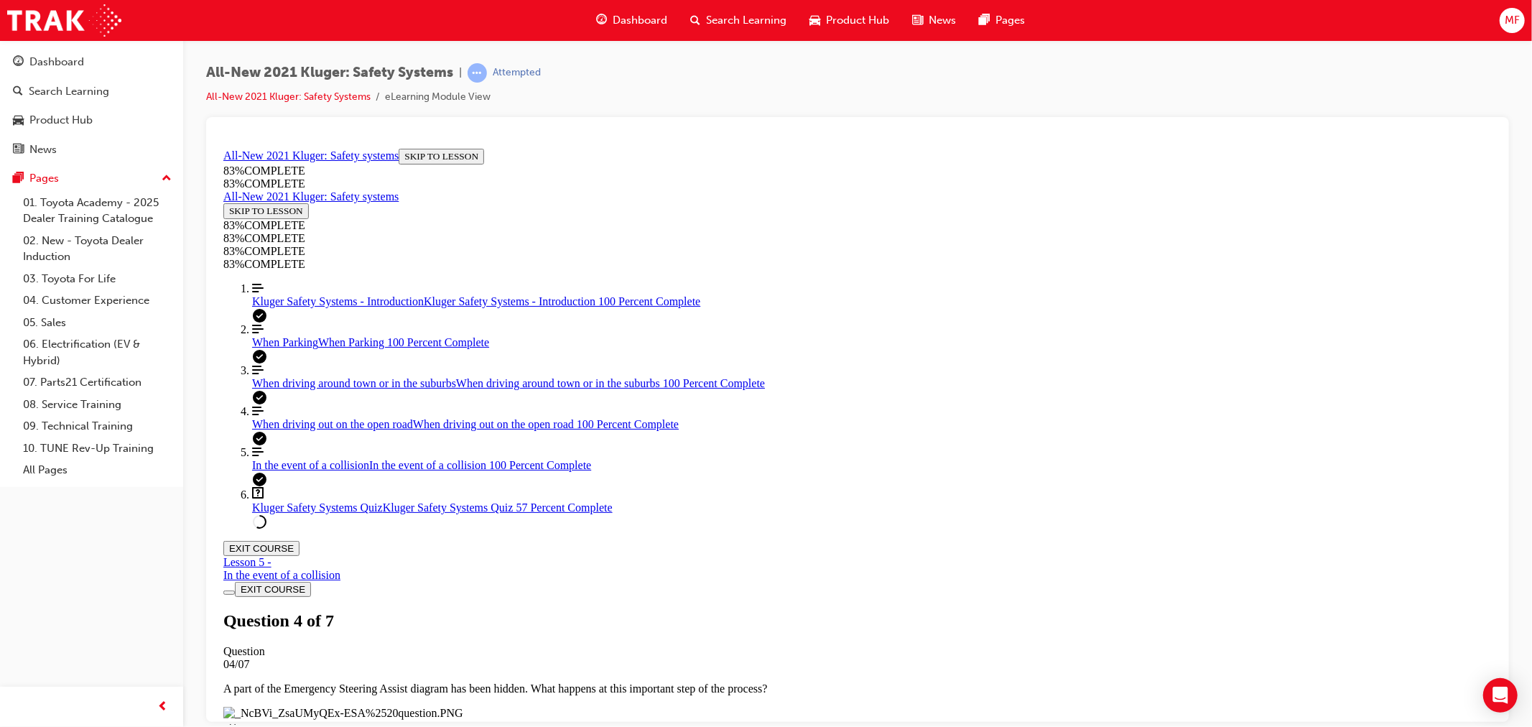
scroll to position [254, 0]
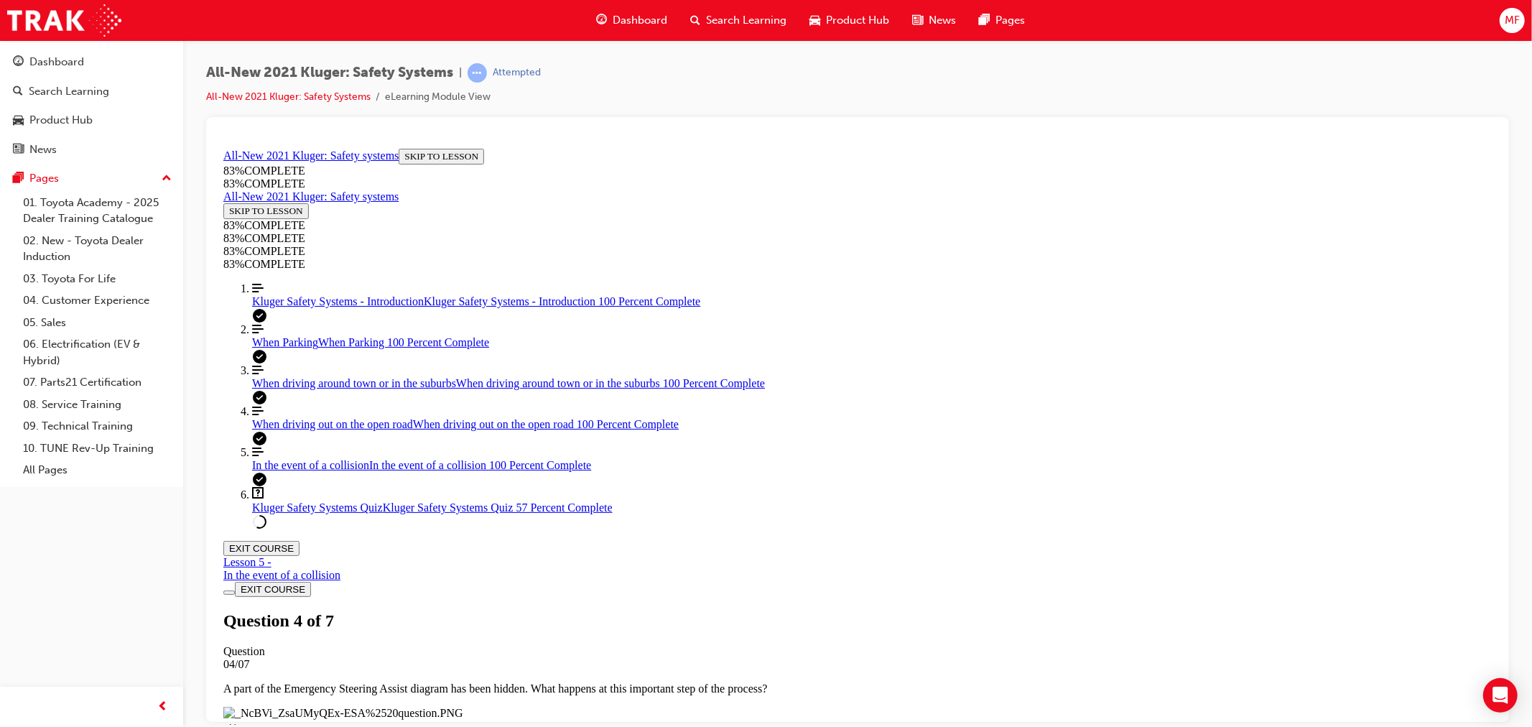
drag, startPoint x: 828, startPoint y: 568, endPoint x: 977, endPoint y: 403, distance: 222.2
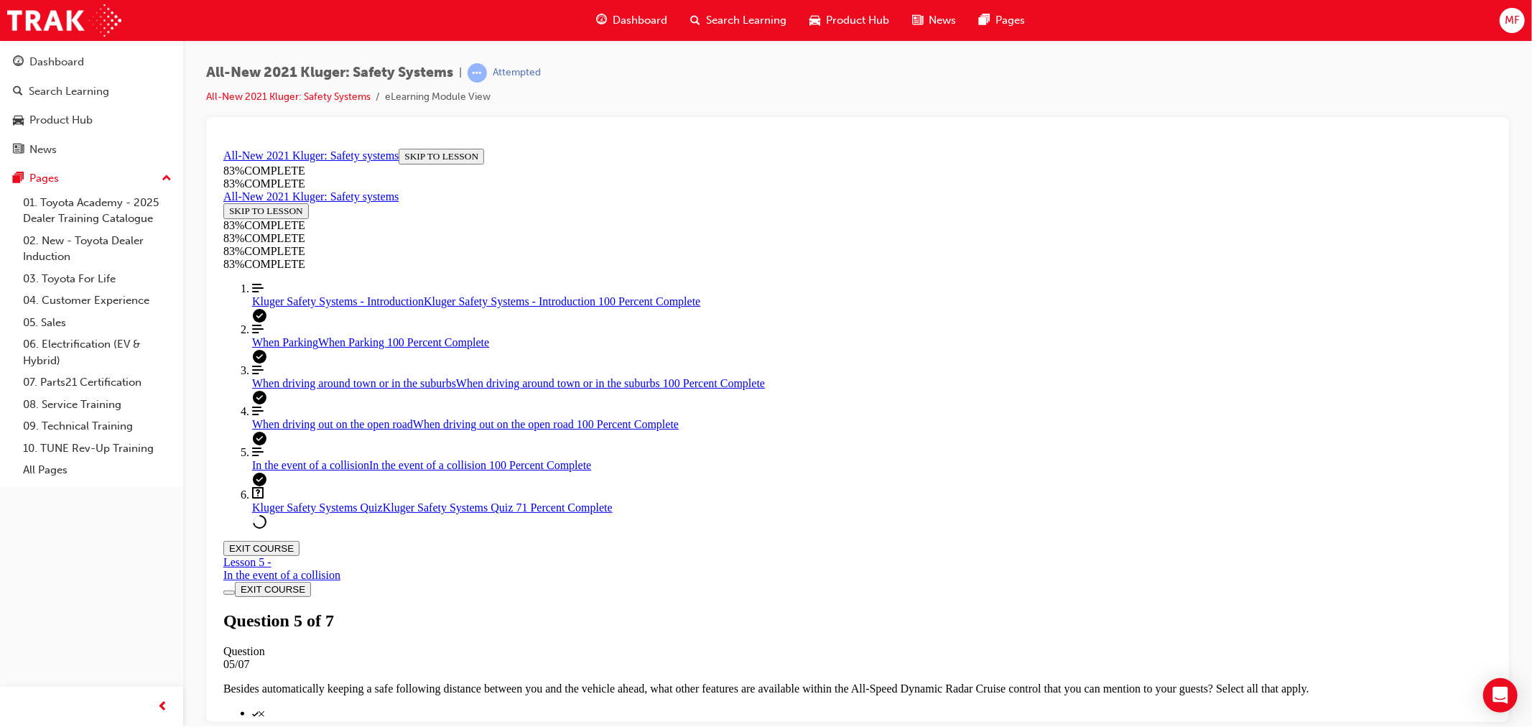
drag, startPoint x: 814, startPoint y: 564, endPoint x: 1009, endPoint y: 480, distance: 212.7
drag, startPoint x: 790, startPoint y: 555, endPoint x: 938, endPoint y: 545, distance: 148.4
drag, startPoint x: 927, startPoint y: 655, endPoint x: 935, endPoint y: 639, distance: 18.3
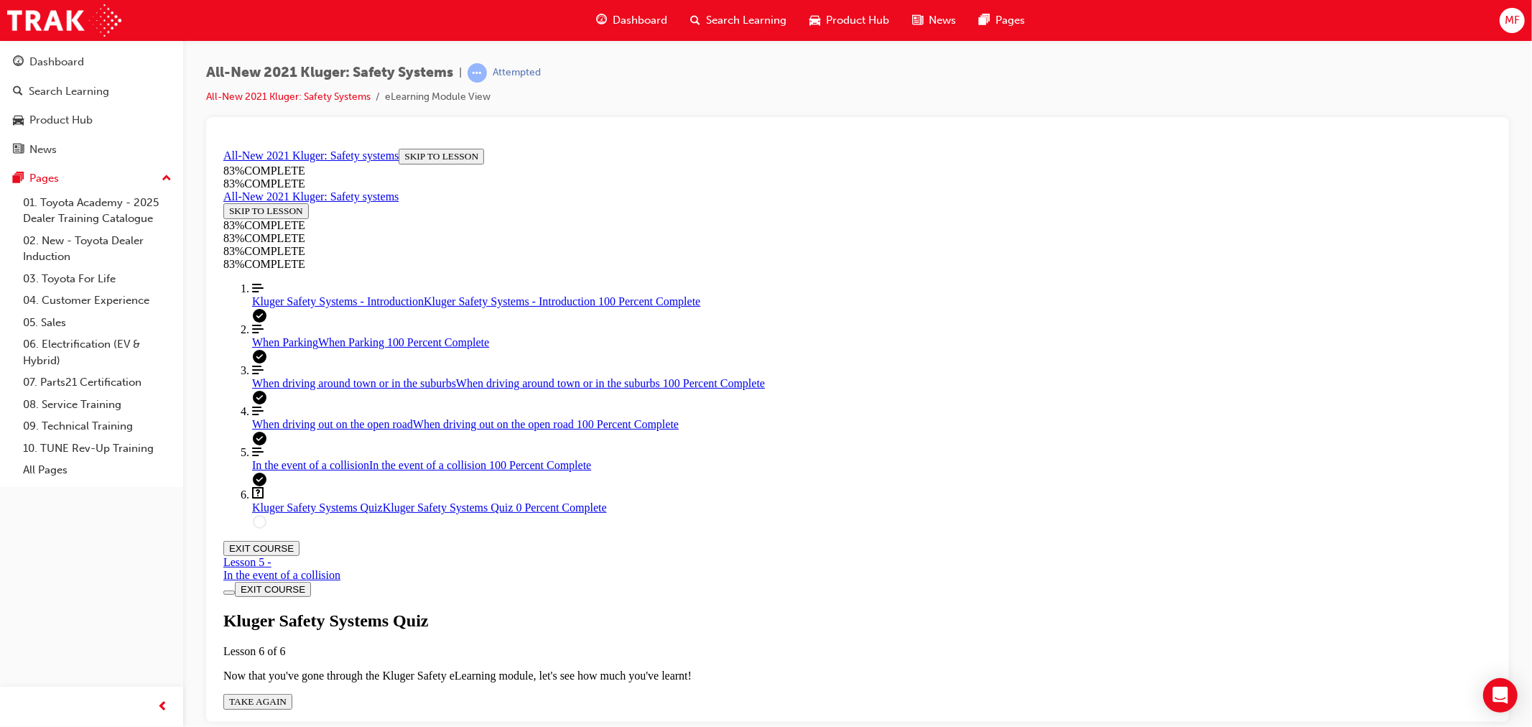
scroll to position [52, 0]
click at [286, 695] on span "TAKE AGAIN" at bounding box center [256, 700] width 57 height 11
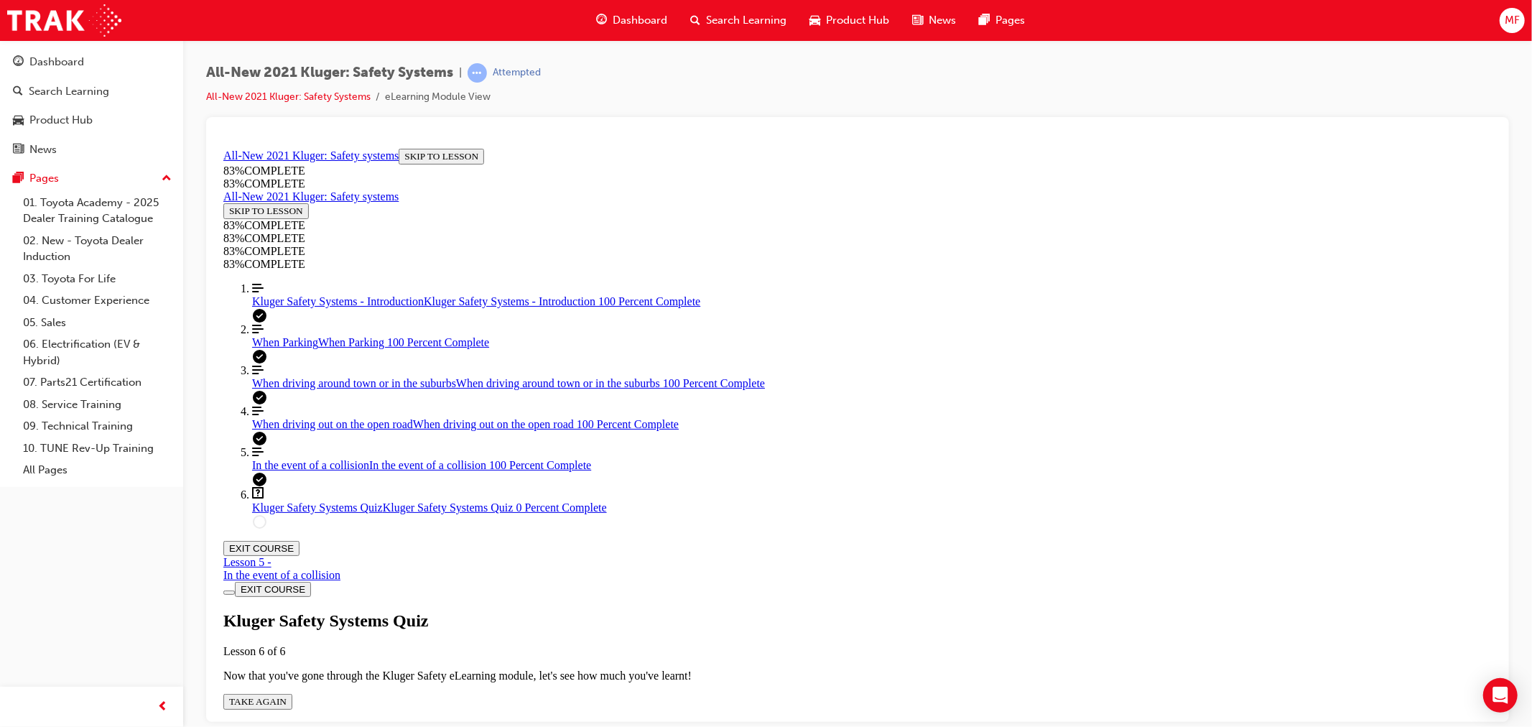
scroll to position [52, 0]
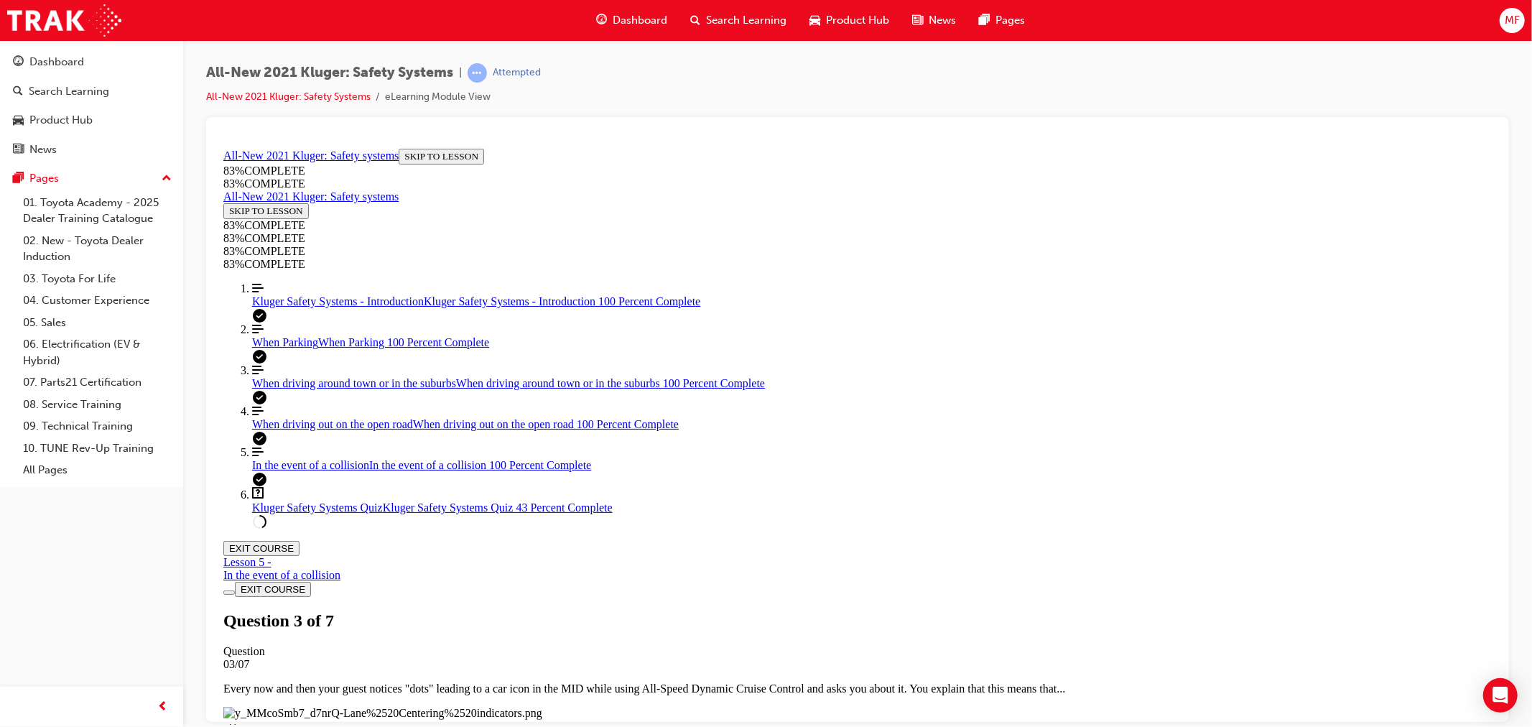
scroll to position [130, 0]
drag, startPoint x: 818, startPoint y: 379, endPoint x: 985, endPoint y: 364, distance: 167.3
drag, startPoint x: 863, startPoint y: 465, endPoint x: 1032, endPoint y: 474, distance: 169.8
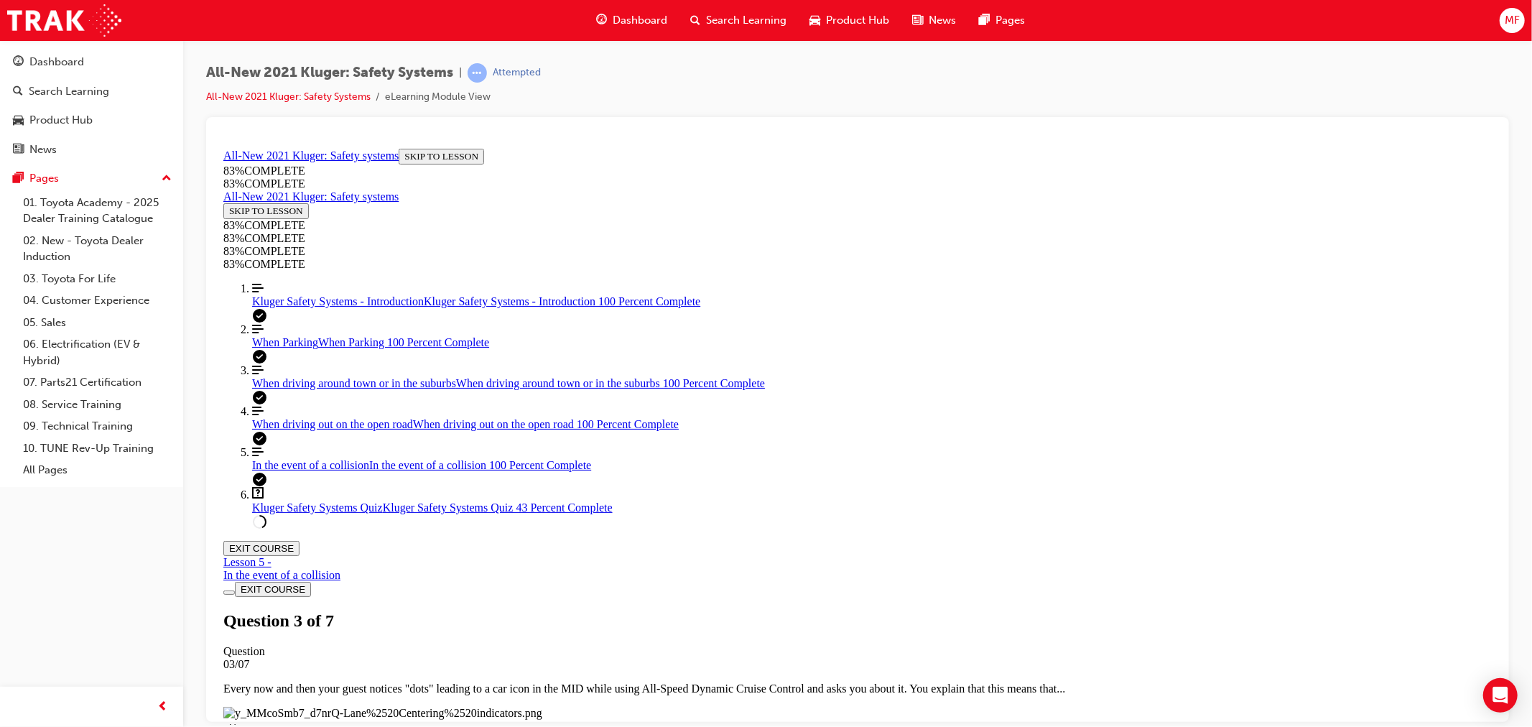
drag, startPoint x: 884, startPoint y: 538, endPoint x: 1024, endPoint y: 537, distance: 139.4
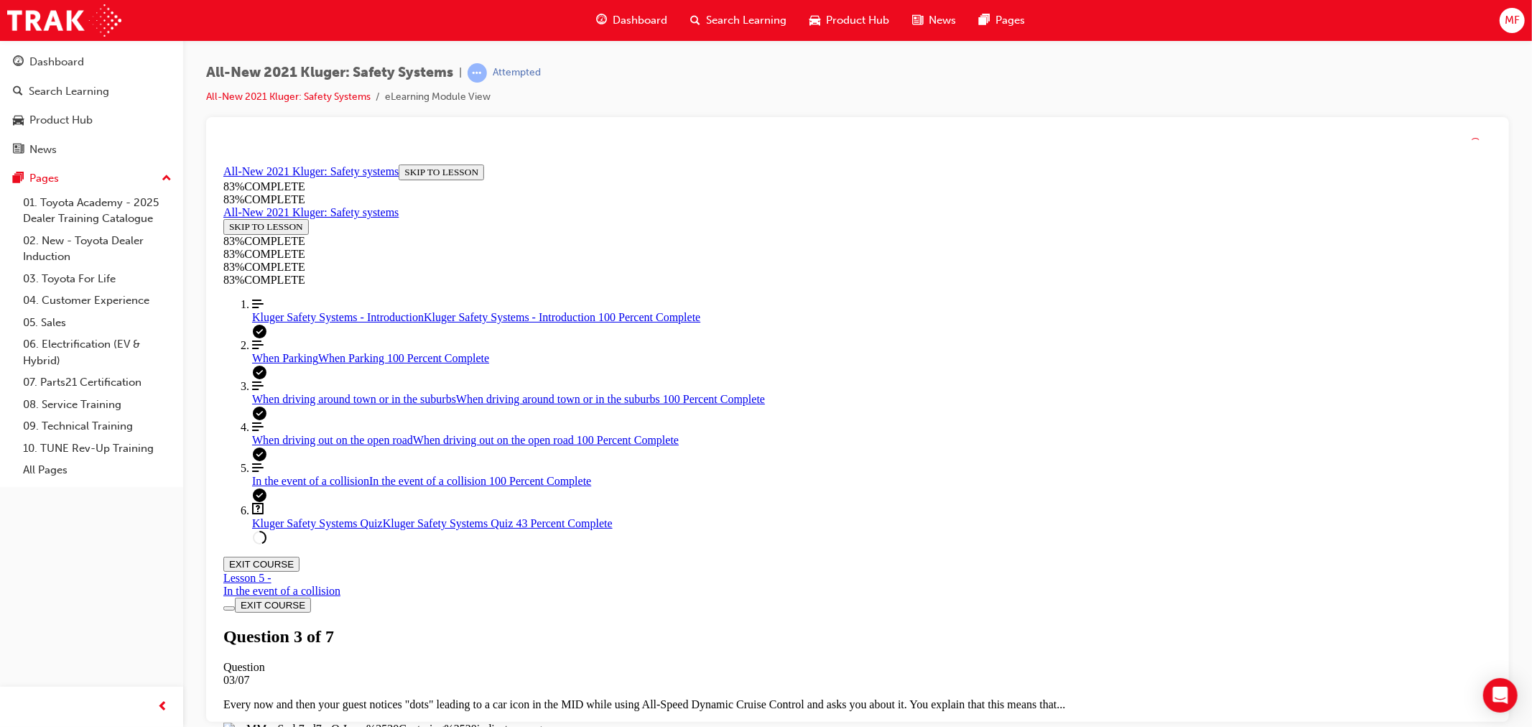
scroll to position [52, 0]
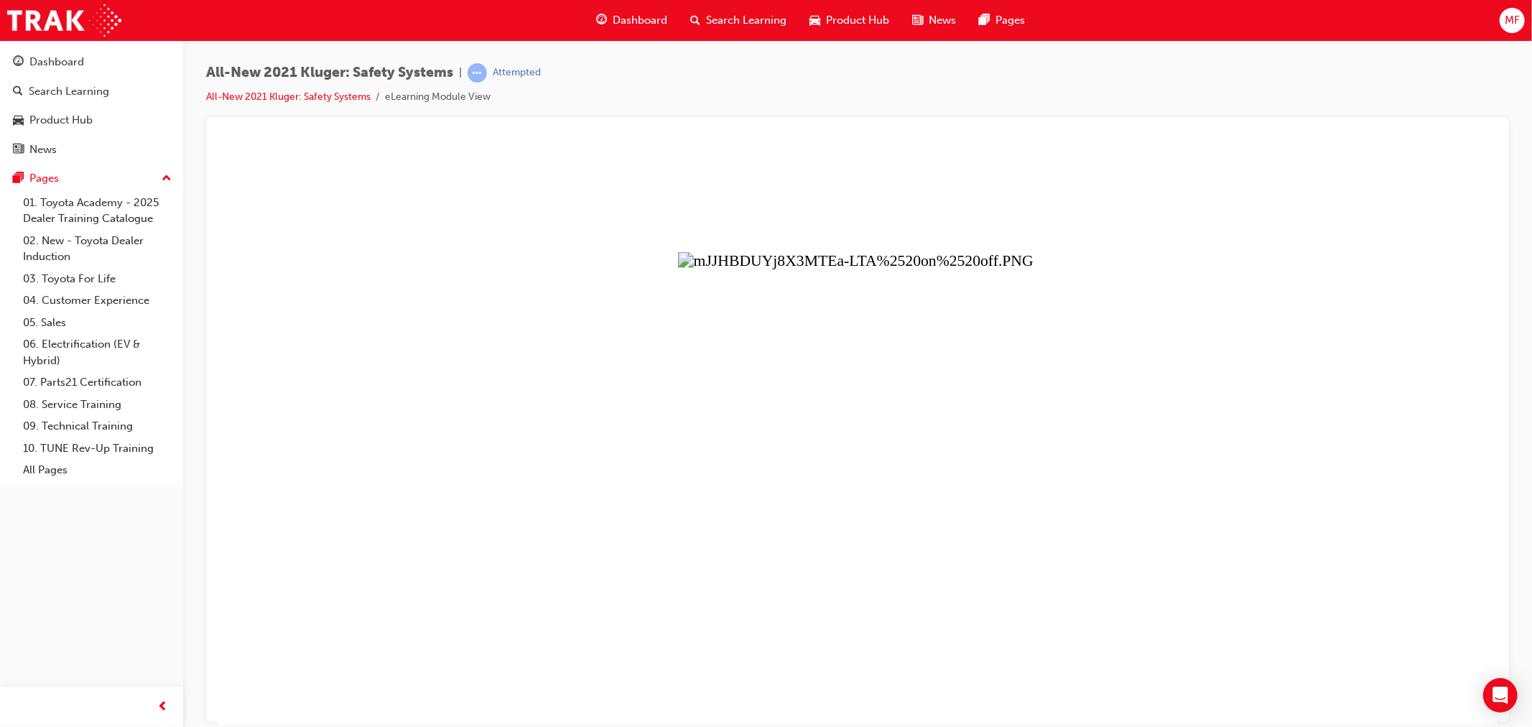
click at [881, 560] on button "Unzoom image" at bounding box center [857, 433] width 1280 height 582
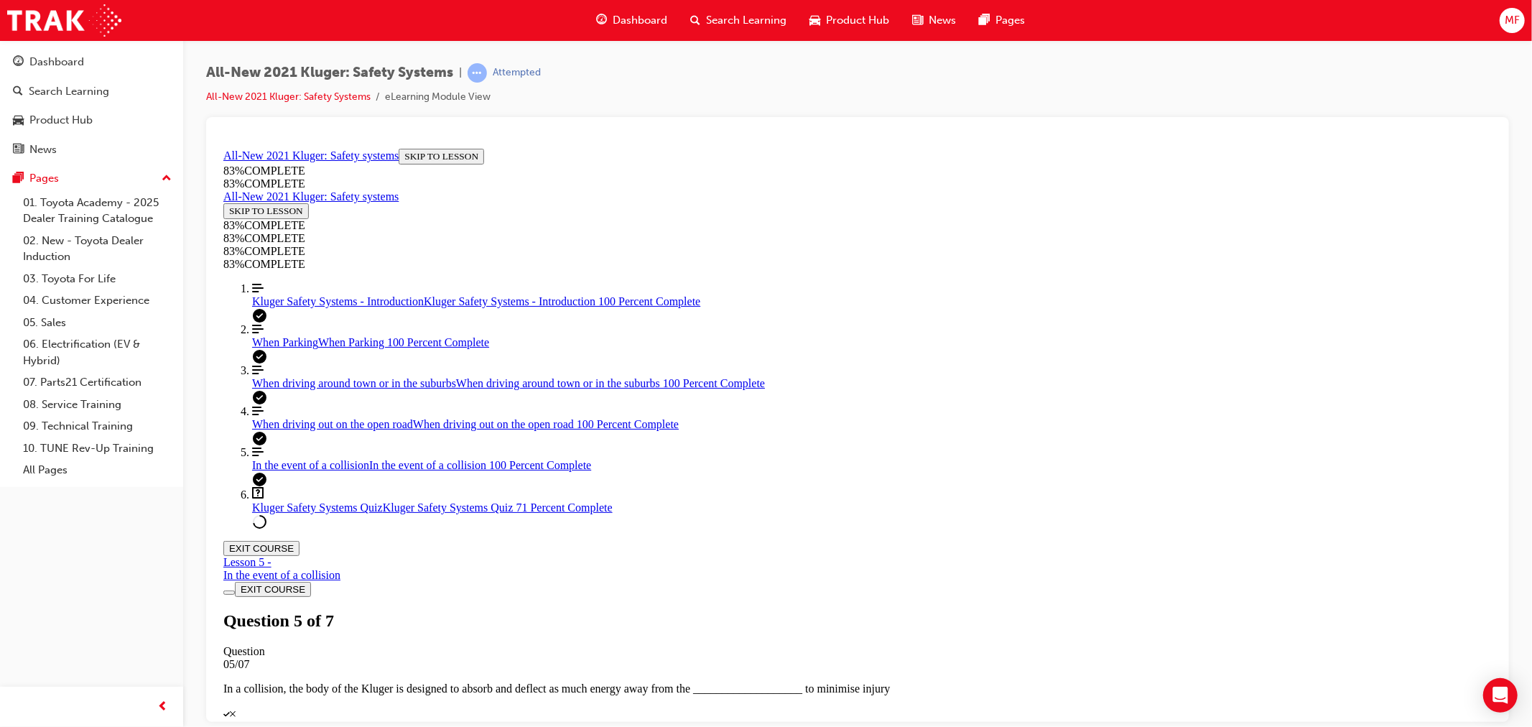
scroll to position [422, 0]
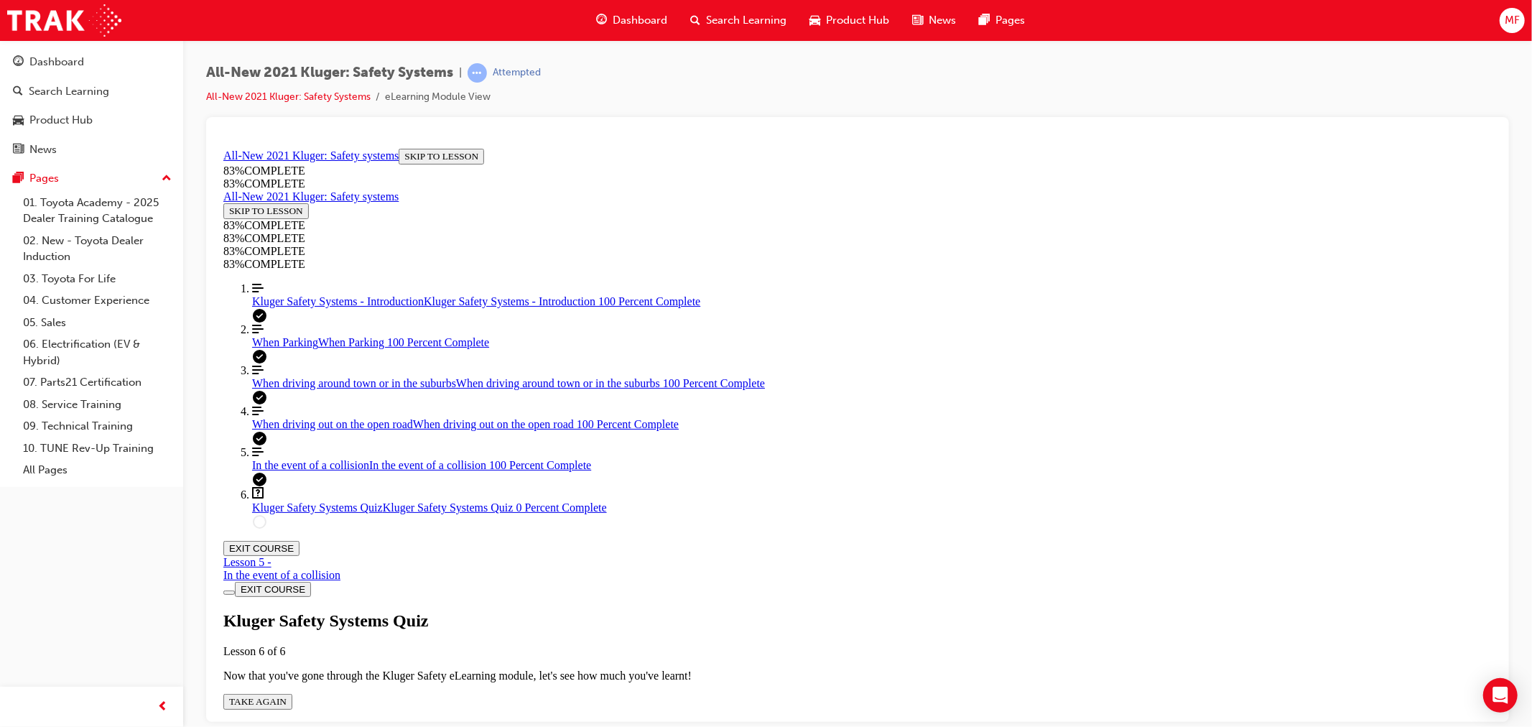
click at [292, 693] on button "TAKE AGAIN" at bounding box center [257, 701] width 69 height 16
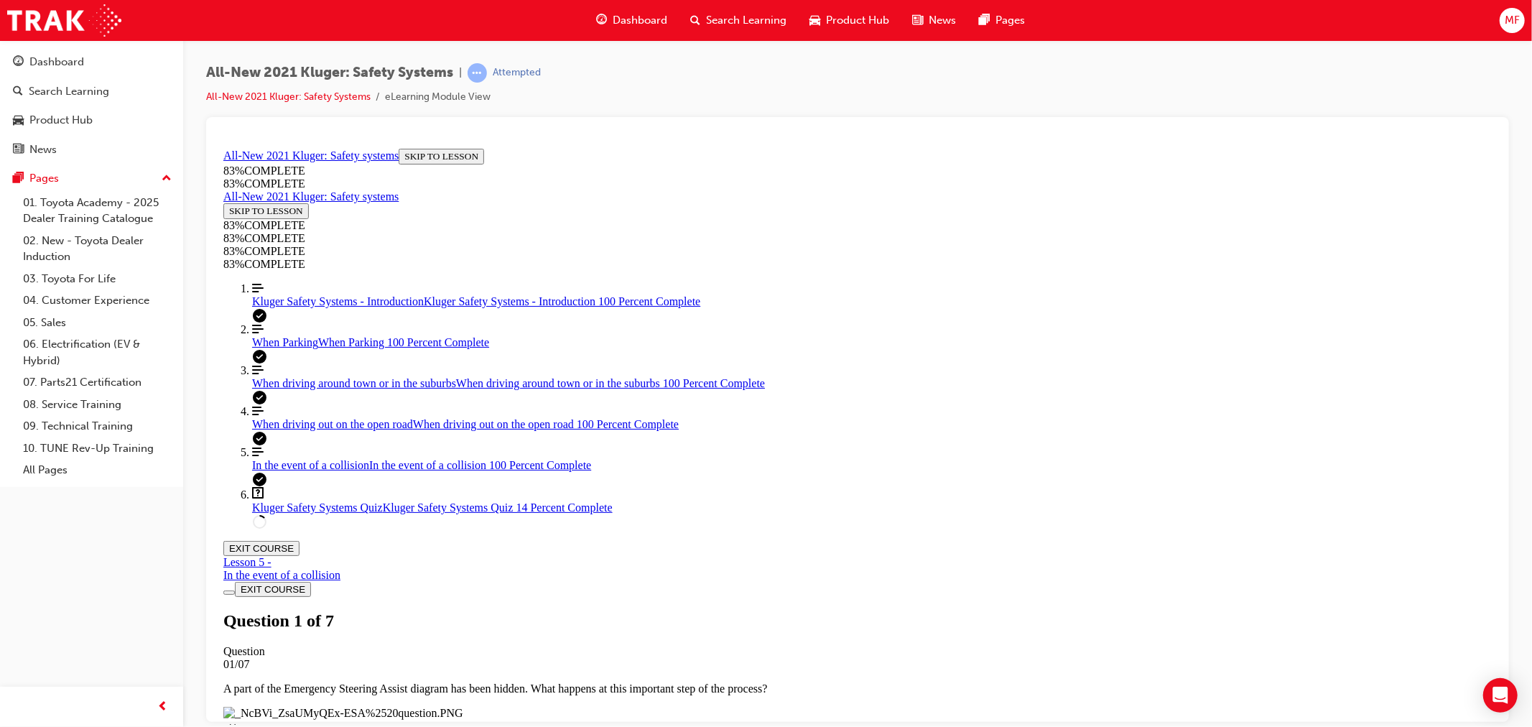
scroll to position [52, 0]
drag, startPoint x: 819, startPoint y: 458, endPoint x: 955, endPoint y: 540, distance: 158.9
drag, startPoint x: 824, startPoint y: 464, endPoint x: 966, endPoint y: 629, distance: 217.5
drag, startPoint x: 801, startPoint y: 453, endPoint x: 909, endPoint y: 462, distance: 108.2
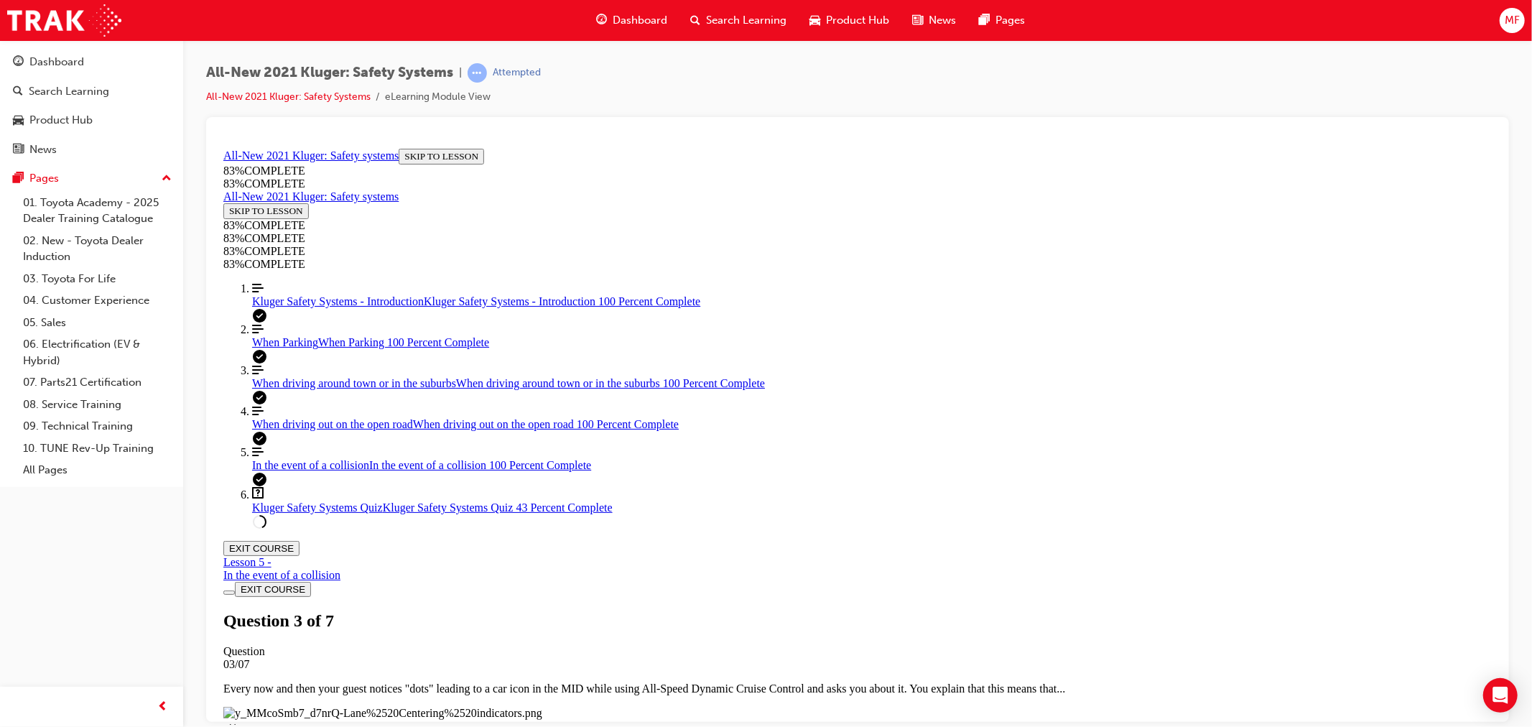
scroll to position [57, 0]
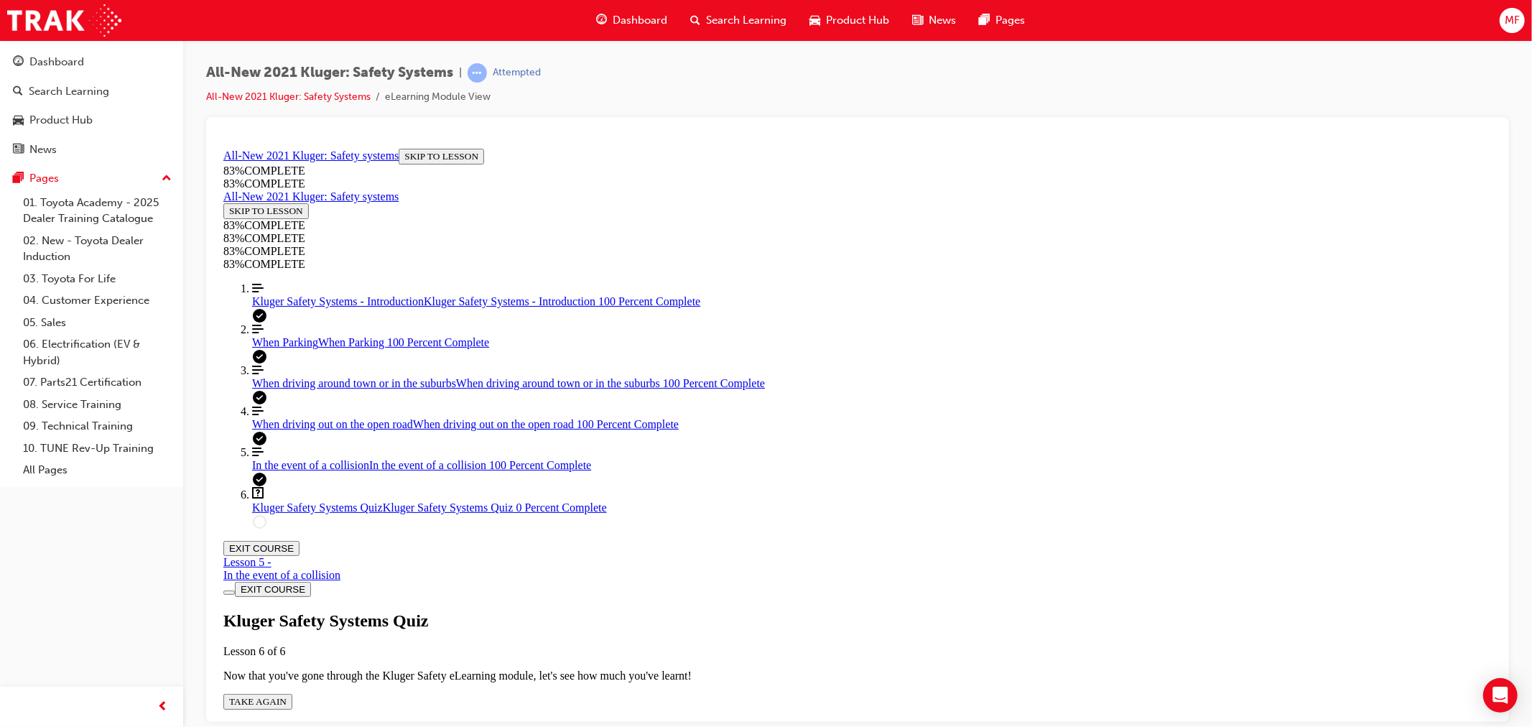
click at [286, 695] on span "TAKE AGAIN" at bounding box center [256, 700] width 57 height 11
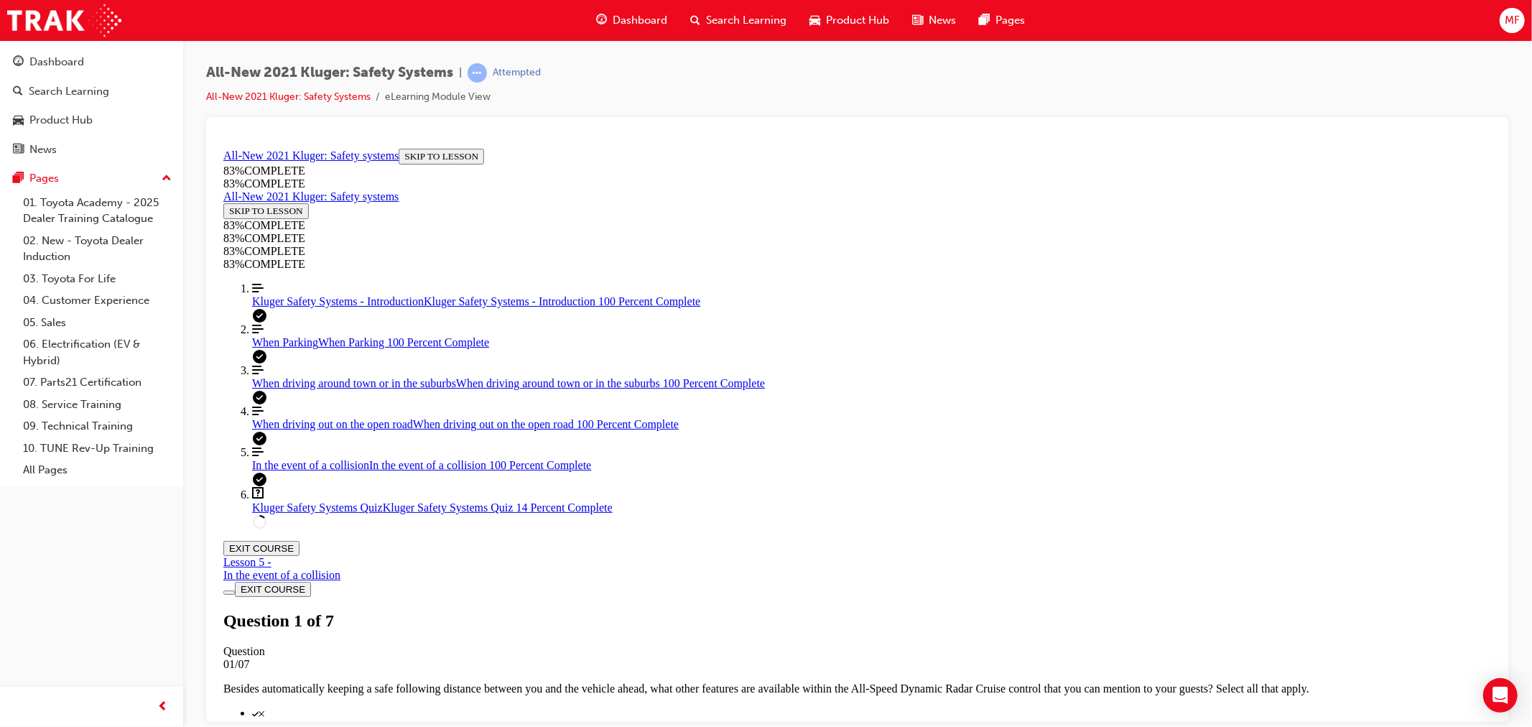
drag, startPoint x: 824, startPoint y: 462, endPoint x: 953, endPoint y: 550, distance: 155.6
drag, startPoint x: 821, startPoint y: 465, endPoint x: 939, endPoint y: 473, distance: 118.1
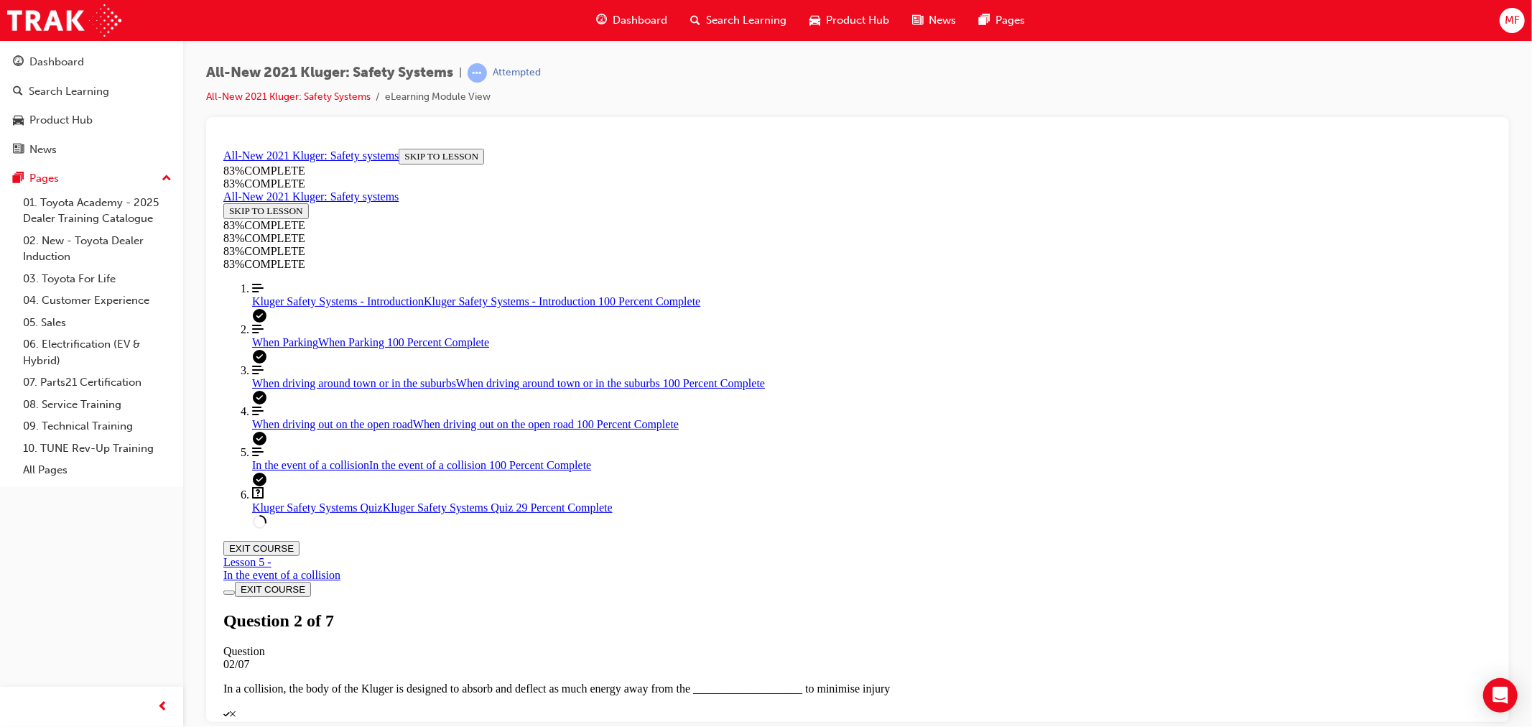
drag, startPoint x: 853, startPoint y: 613, endPoint x: 1001, endPoint y: 631, distance: 149.9
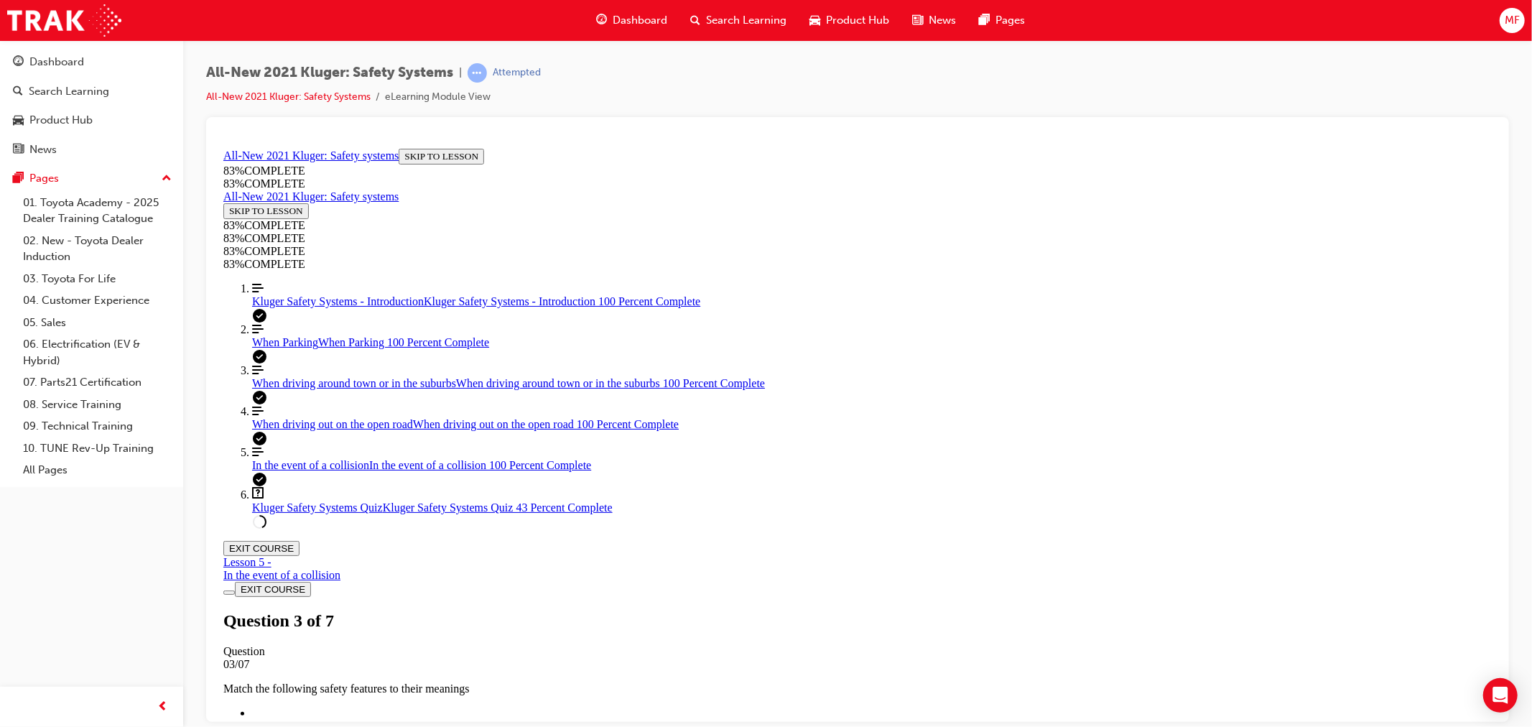
scroll to position [348, 0]
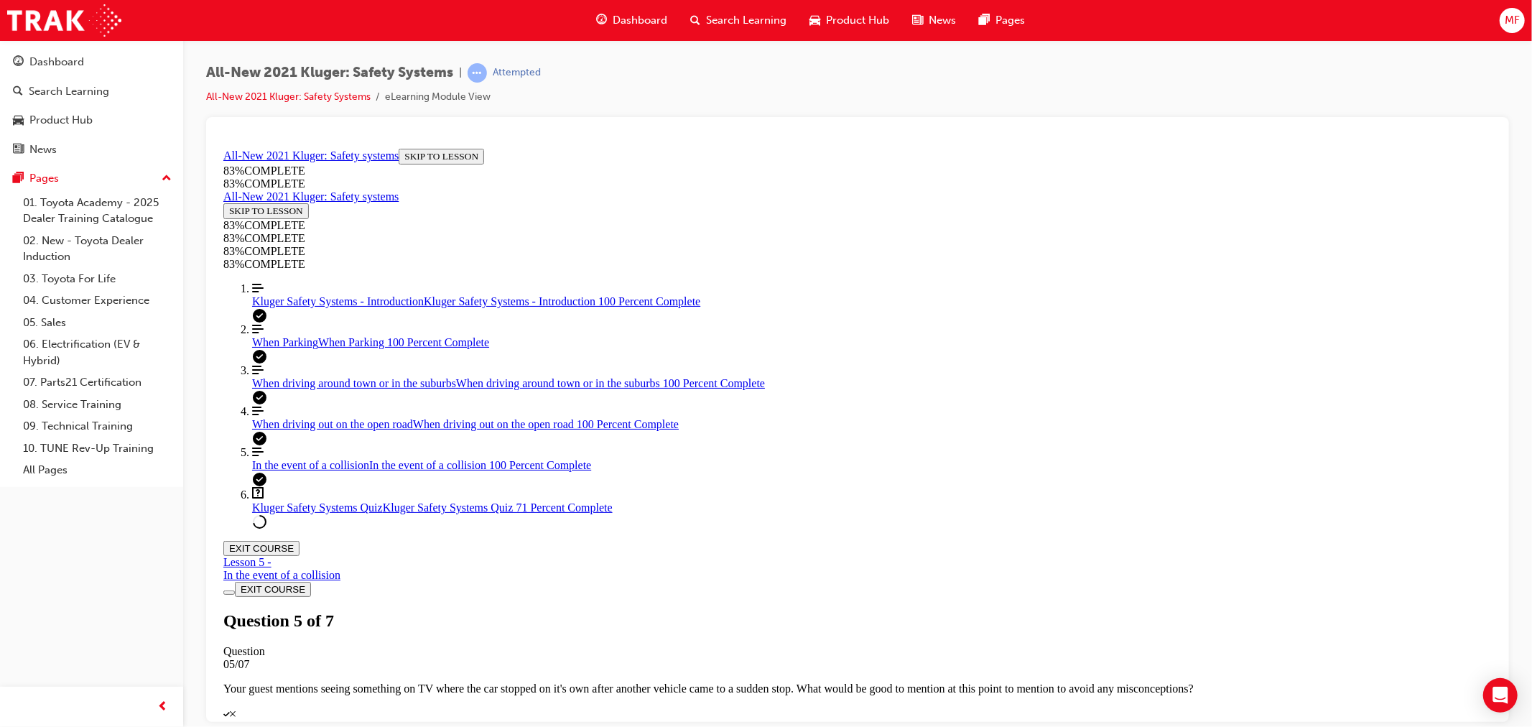
scroll to position [343, 0]
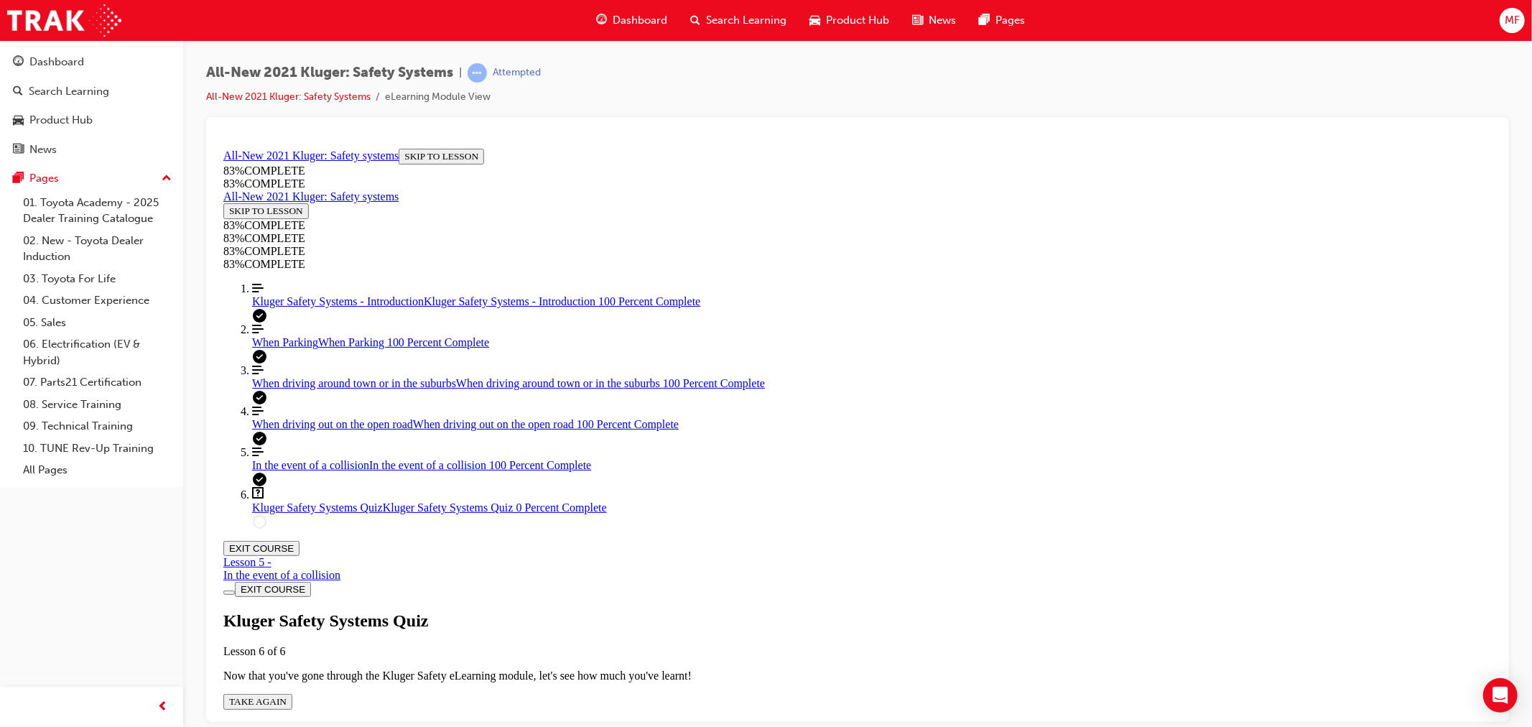
click at [286, 695] on span "TAKE AGAIN" at bounding box center [256, 700] width 57 height 11
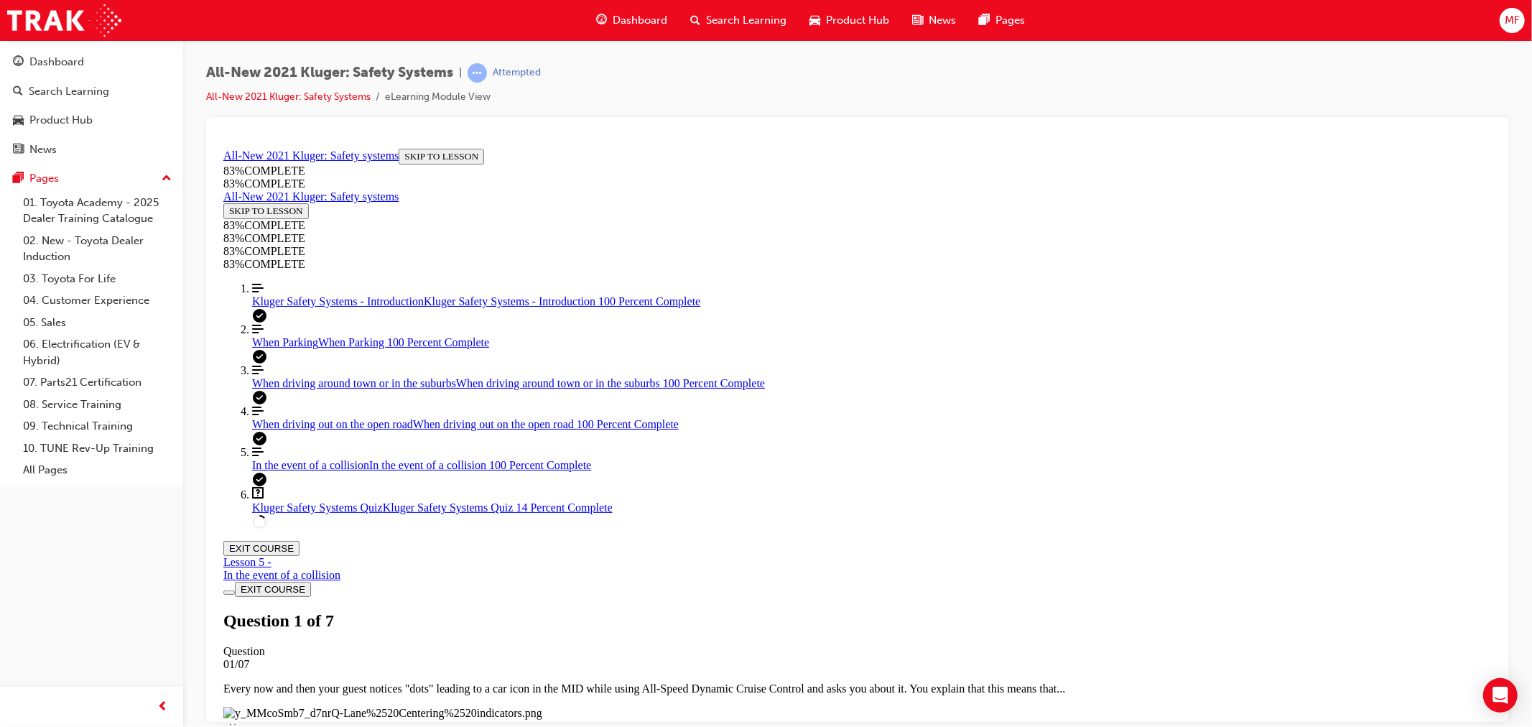
scroll to position [130, 0]
drag, startPoint x: 844, startPoint y: 381, endPoint x: 993, endPoint y: 393, distance: 149.1
drag, startPoint x: 861, startPoint y: 476, endPoint x: 848, endPoint y: 555, distance: 80.1
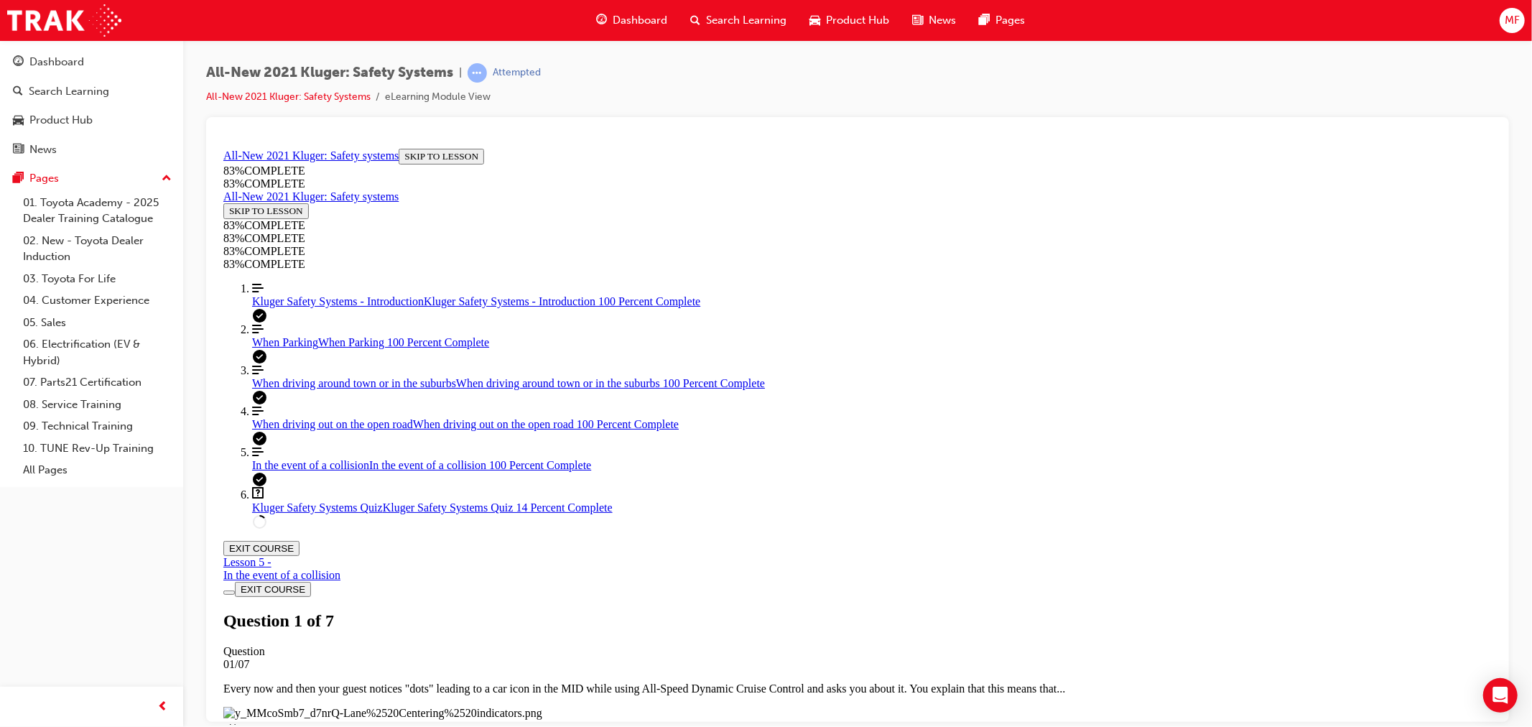
drag, startPoint x: 827, startPoint y: 562, endPoint x: 988, endPoint y: 469, distance: 186.0
drag, startPoint x: 830, startPoint y: 542, endPoint x: 1023, endPoint y: 557, distance: 193.1
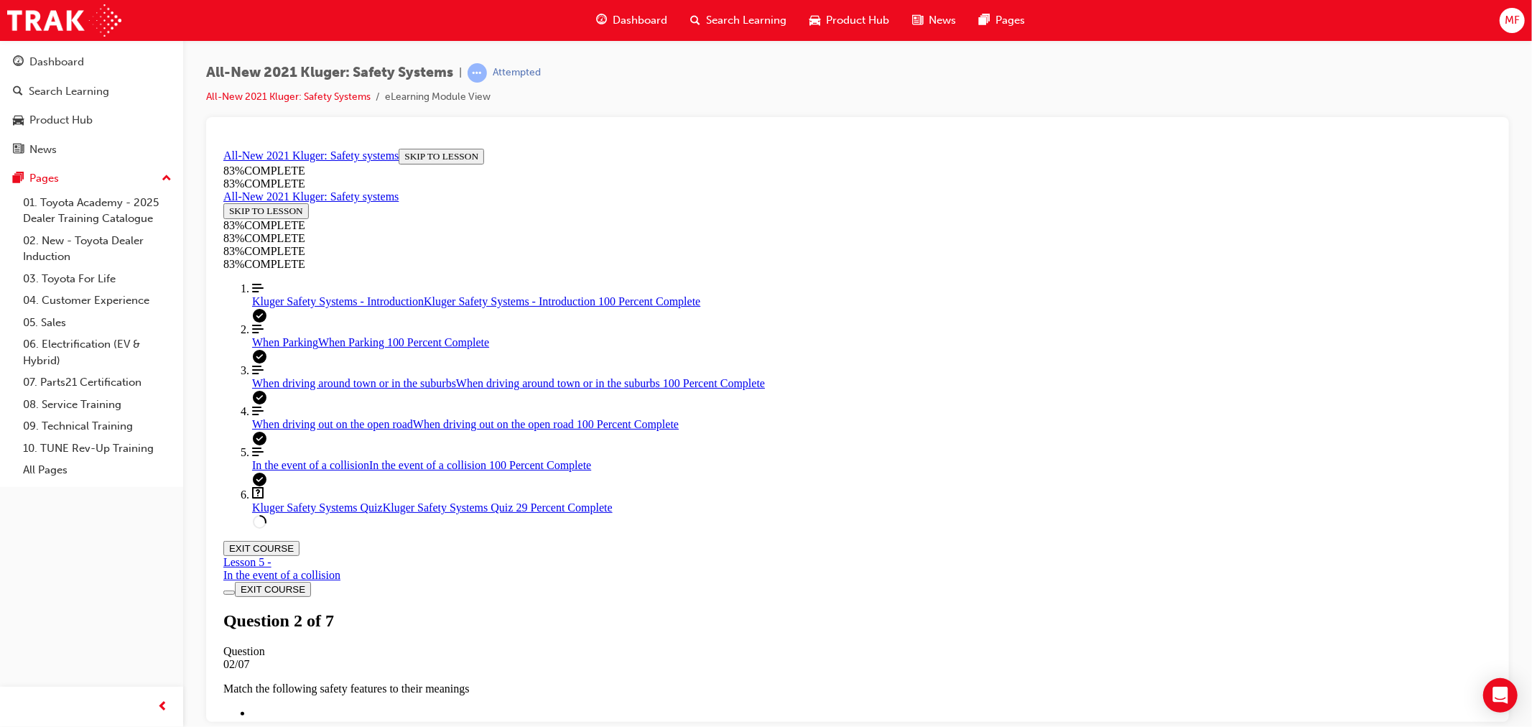
scroll to position [125, 0]
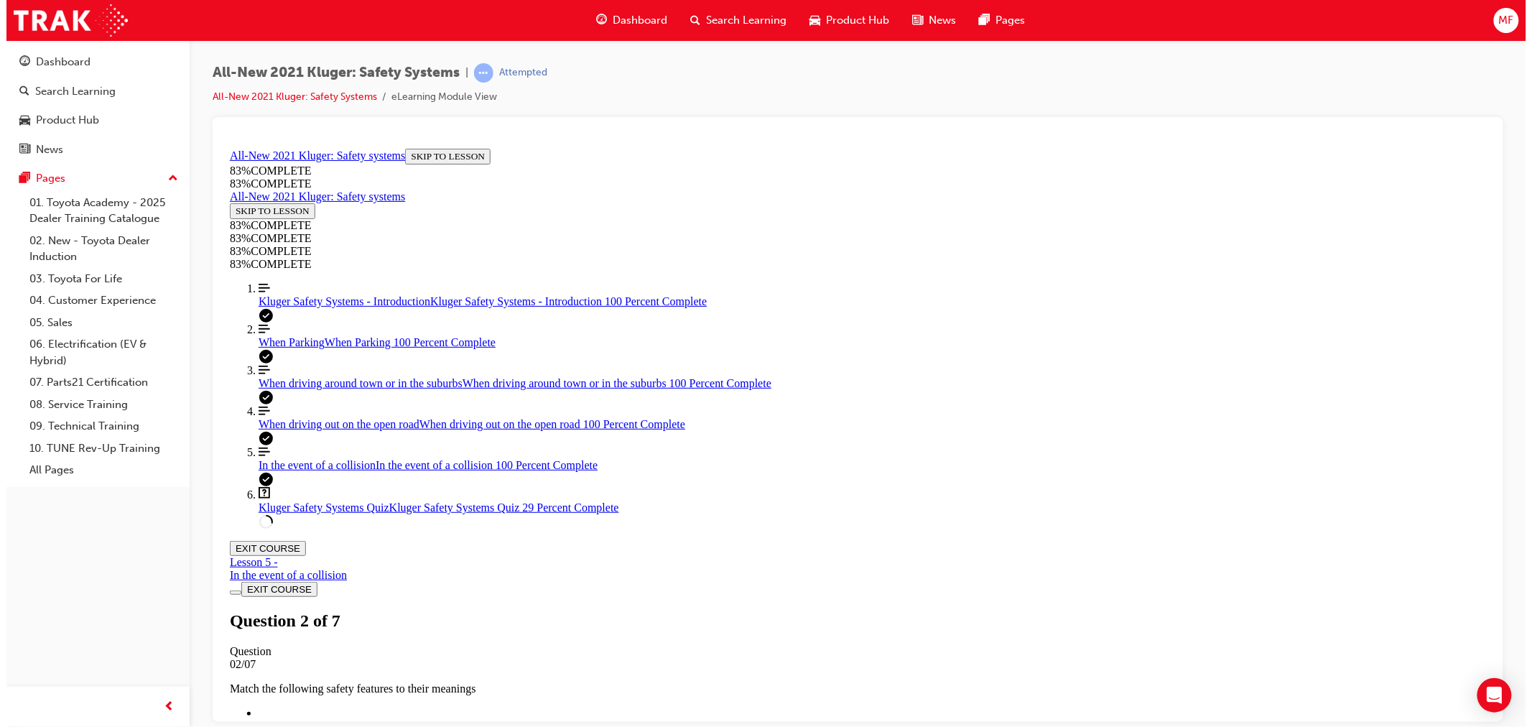
scroll to position [52, 0]
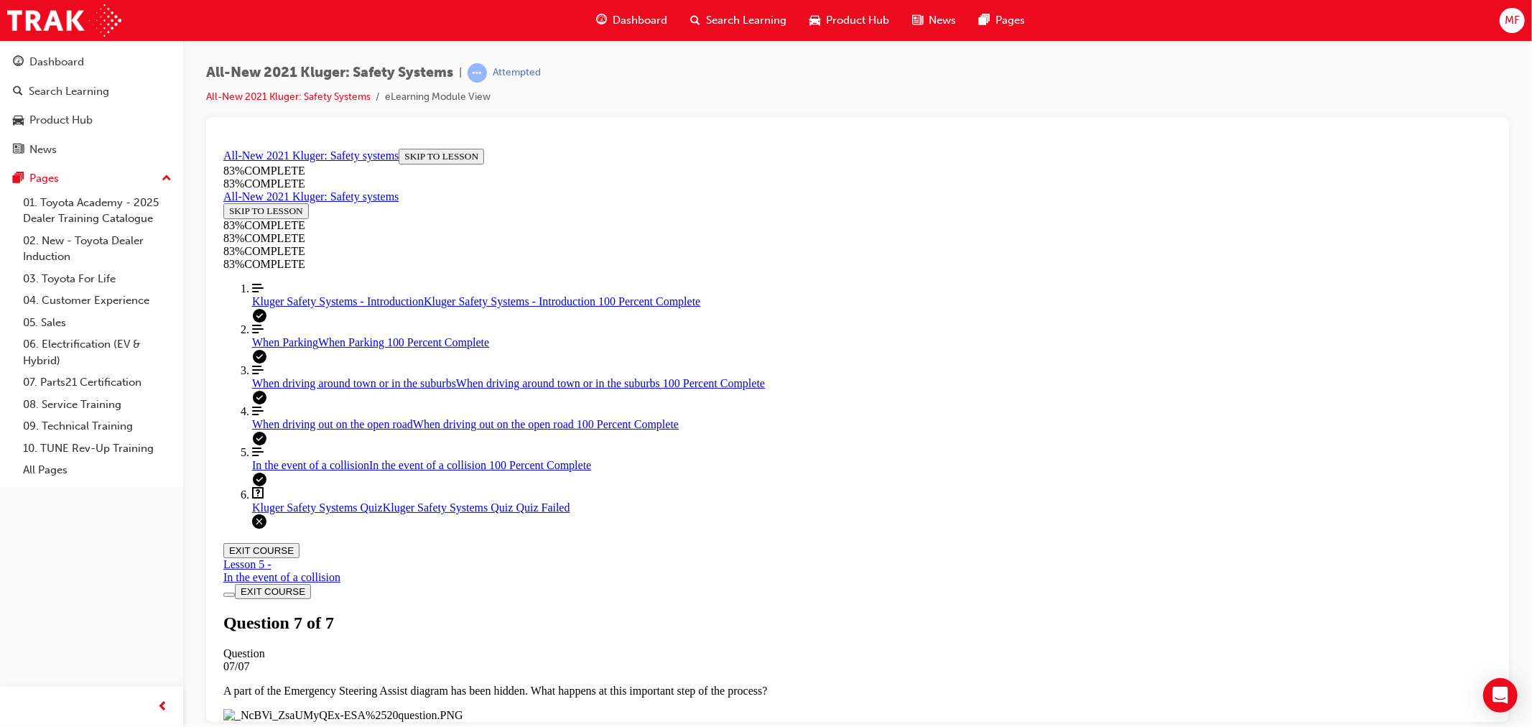
scroll to position [161, 0]
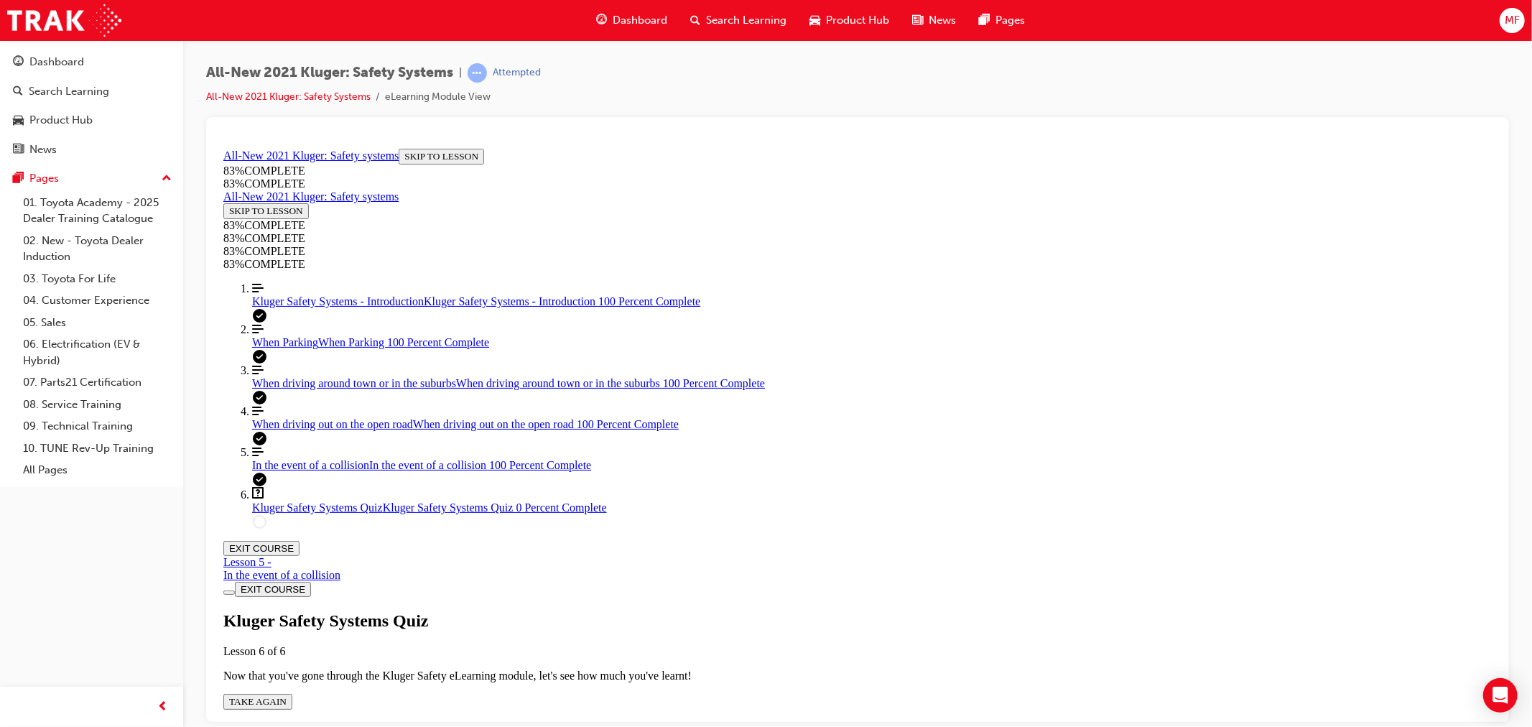
click at [286, 695] on span "TAKE AGAIN" at bounding box center [256, 700] width 57 height 11
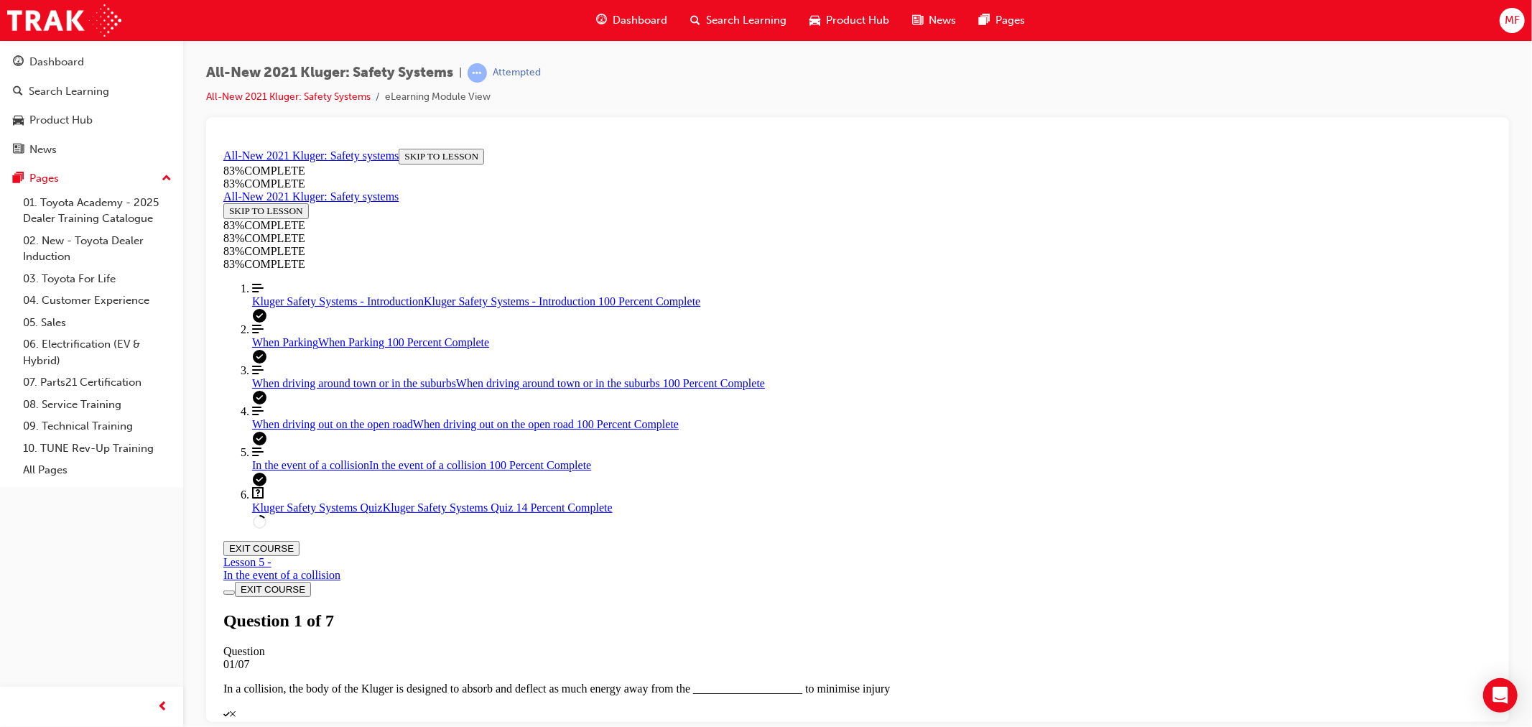
scroll to position [80, 0]
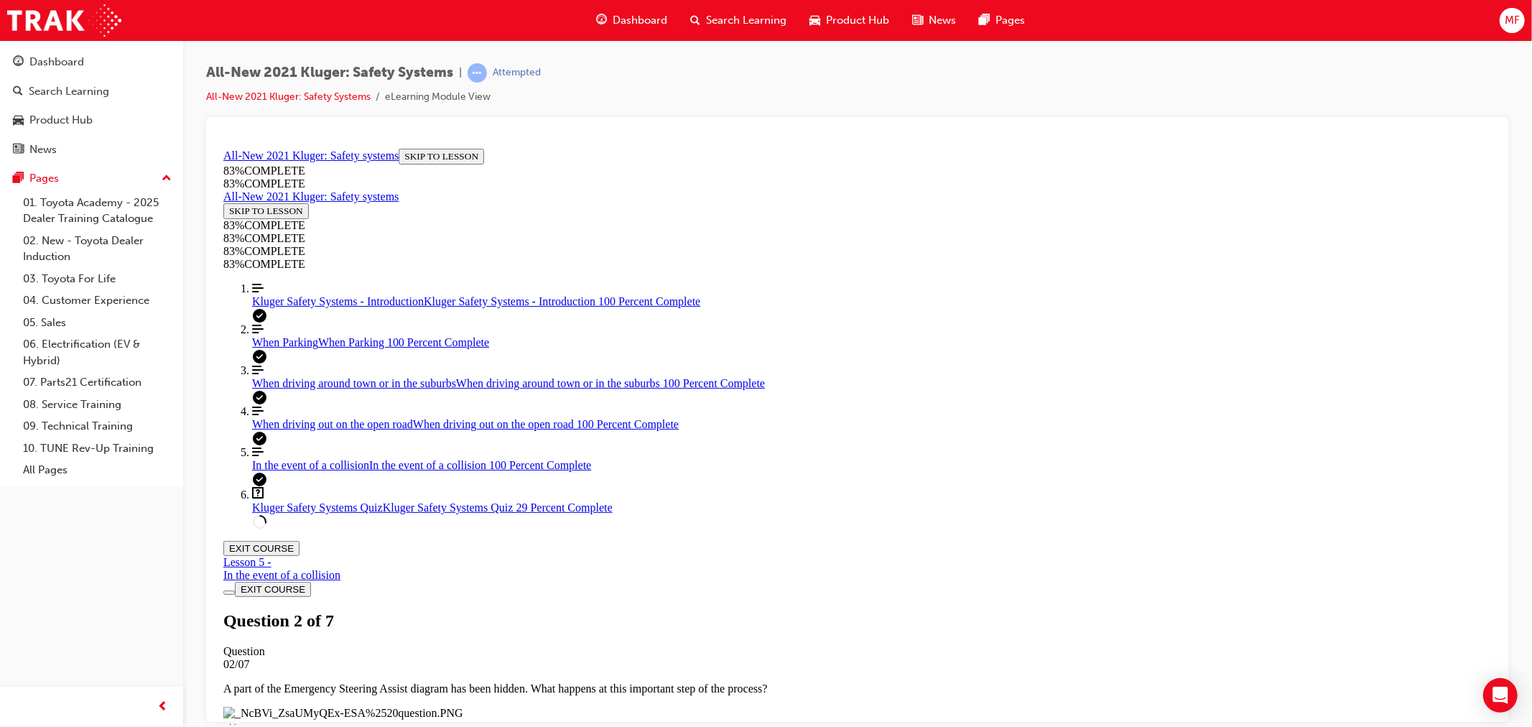
scroll to position [343, 0]
drag, startPoint x: 797, startPoint y: 382, endPoint x: 976, endPoint y: 481, distance: 204.5
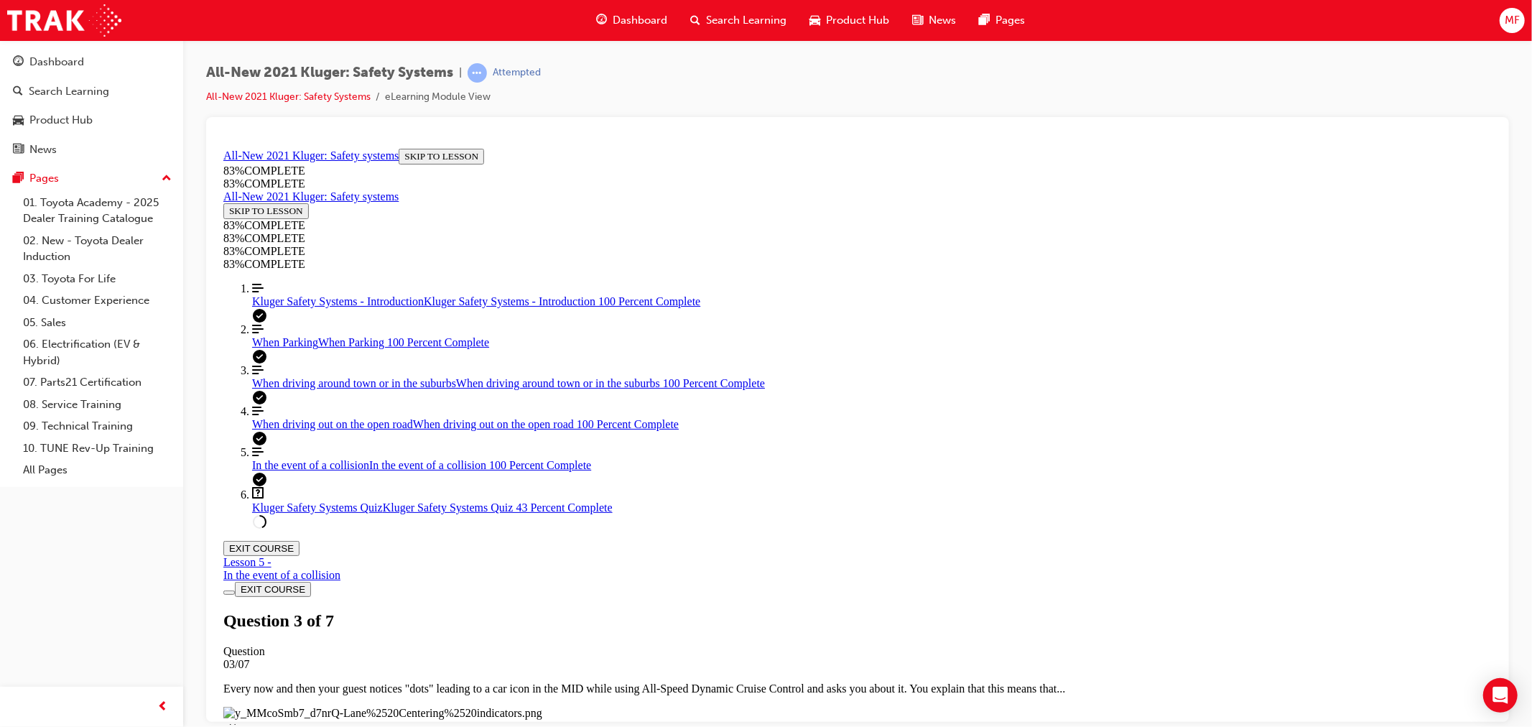
drag, startPoint x: 844, startPoint y: 377, endPoint x: 986, endPoint y: 546, distance: 220.3
drag, startPoint x: 830, startPoint y: 382, endPoint x: 948, endPoint y: 380, distance: 117.8
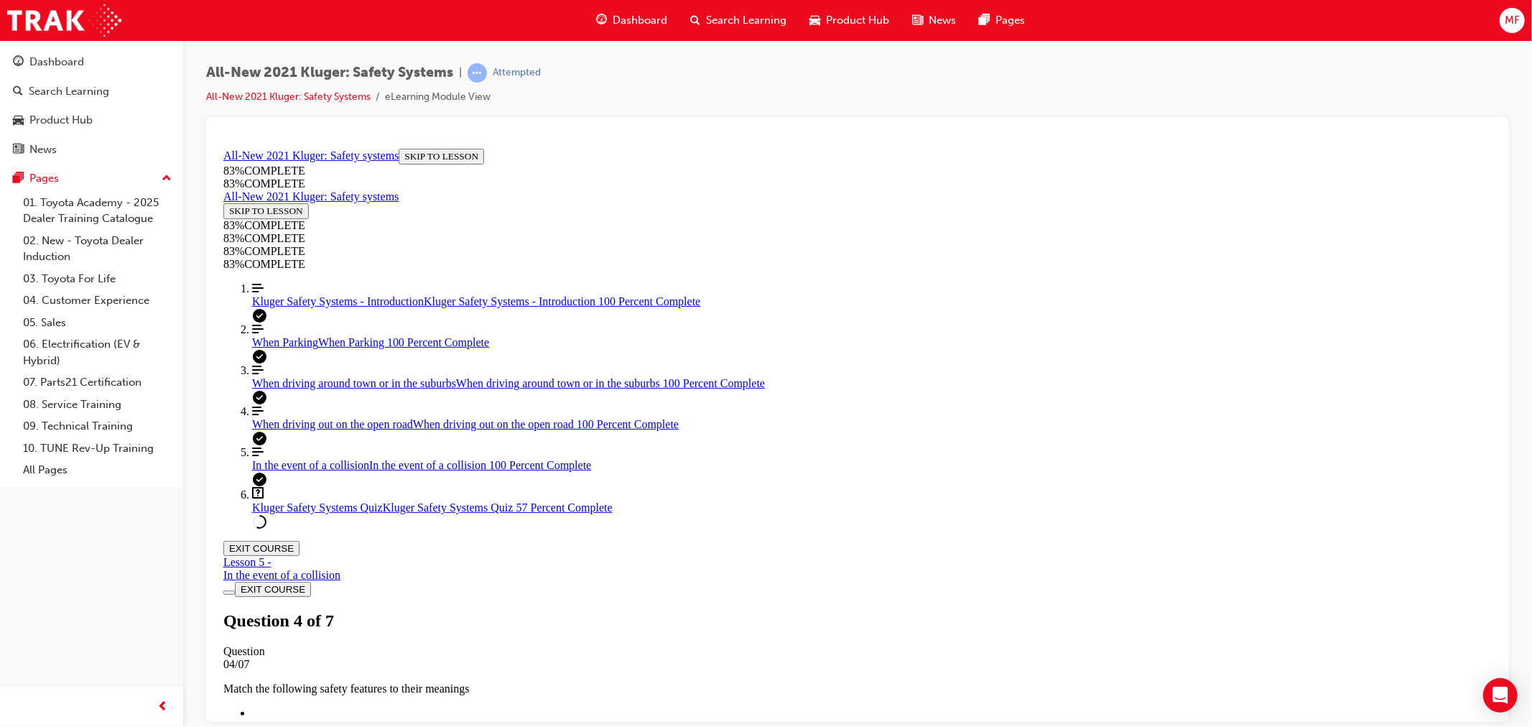
scroll to position [254, 0]
drag, startPoint x: 833, startPoint y: 271, endPoint x: 861, endPoint y: 307, distance: 46.6
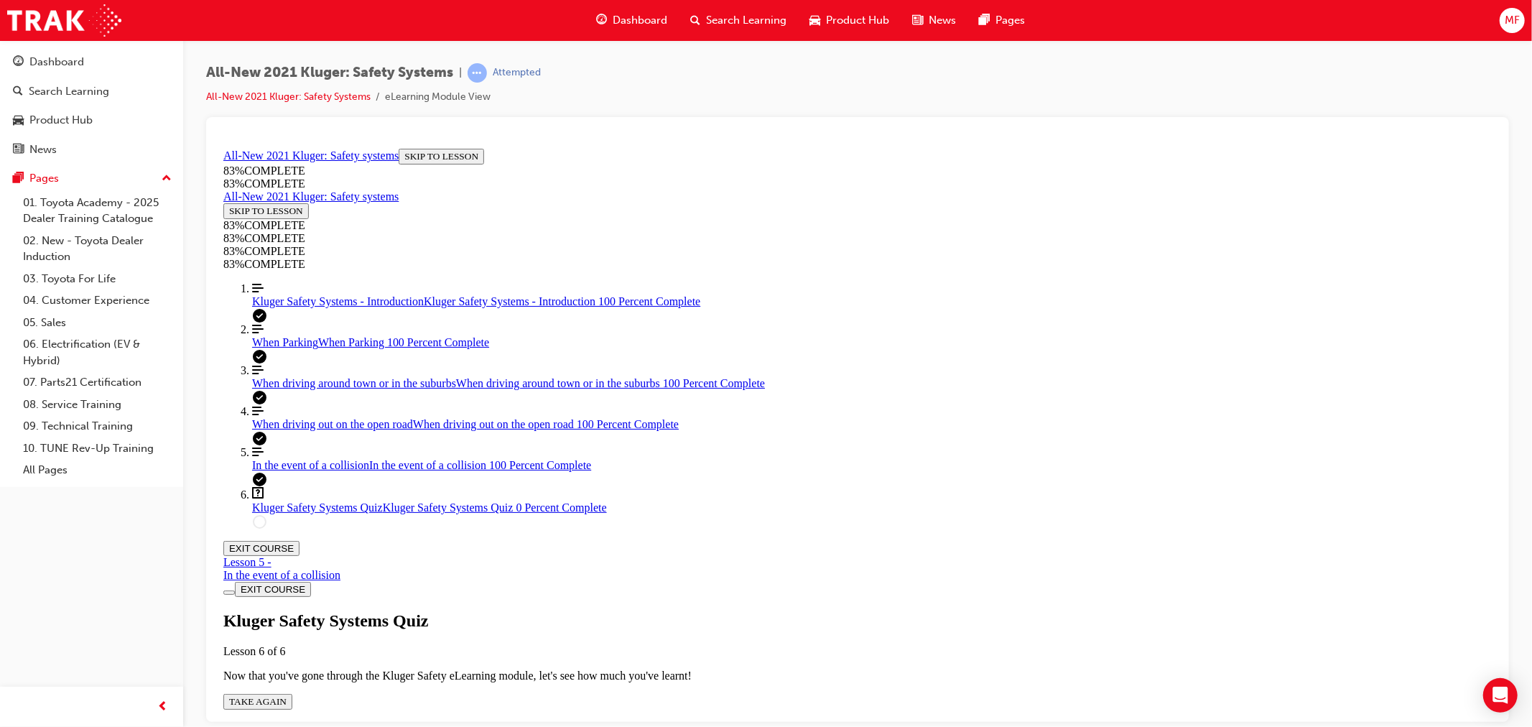
scroll to position [52, 0]
click at [286, 695] on span "TAKE AGAIN" at bounding box center [256, 700] width 57 height 11
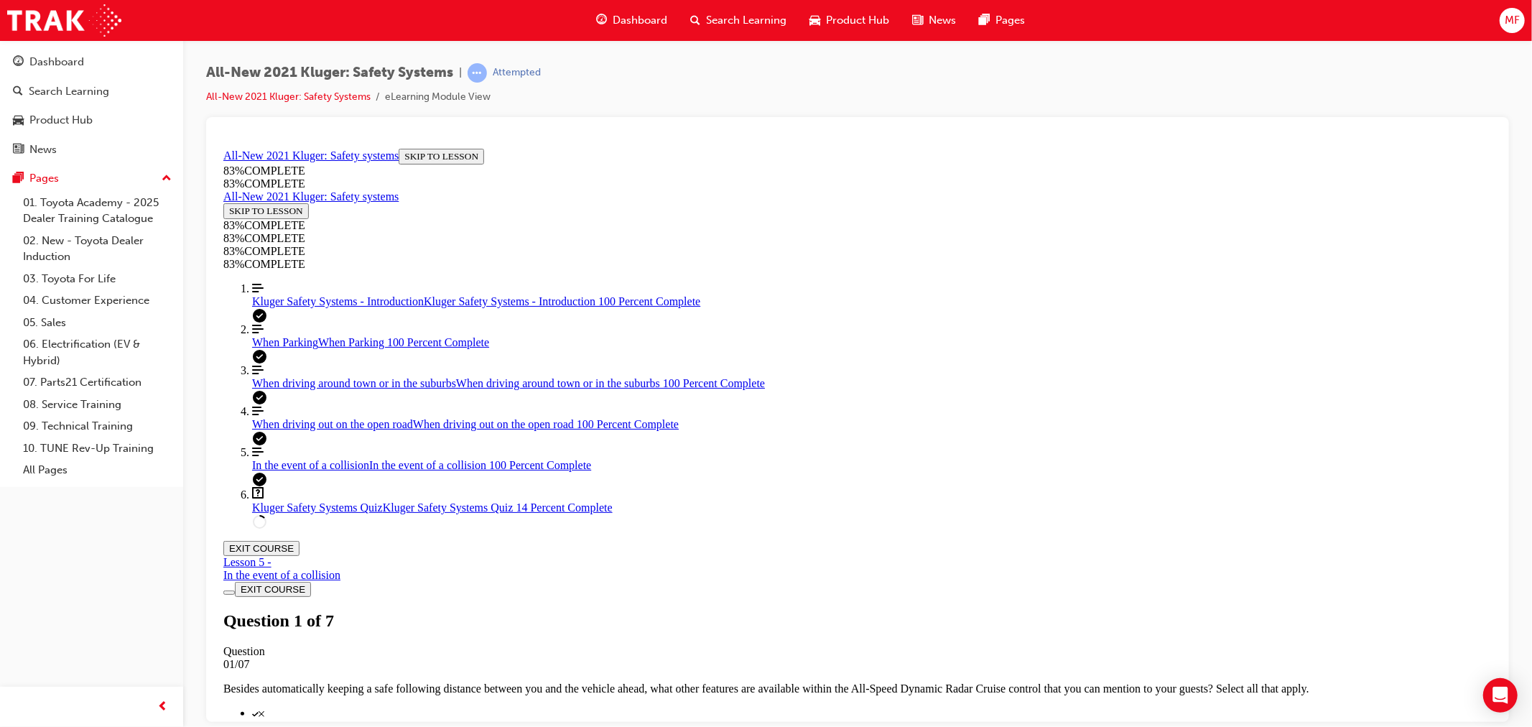
scroll to position [125, 0]
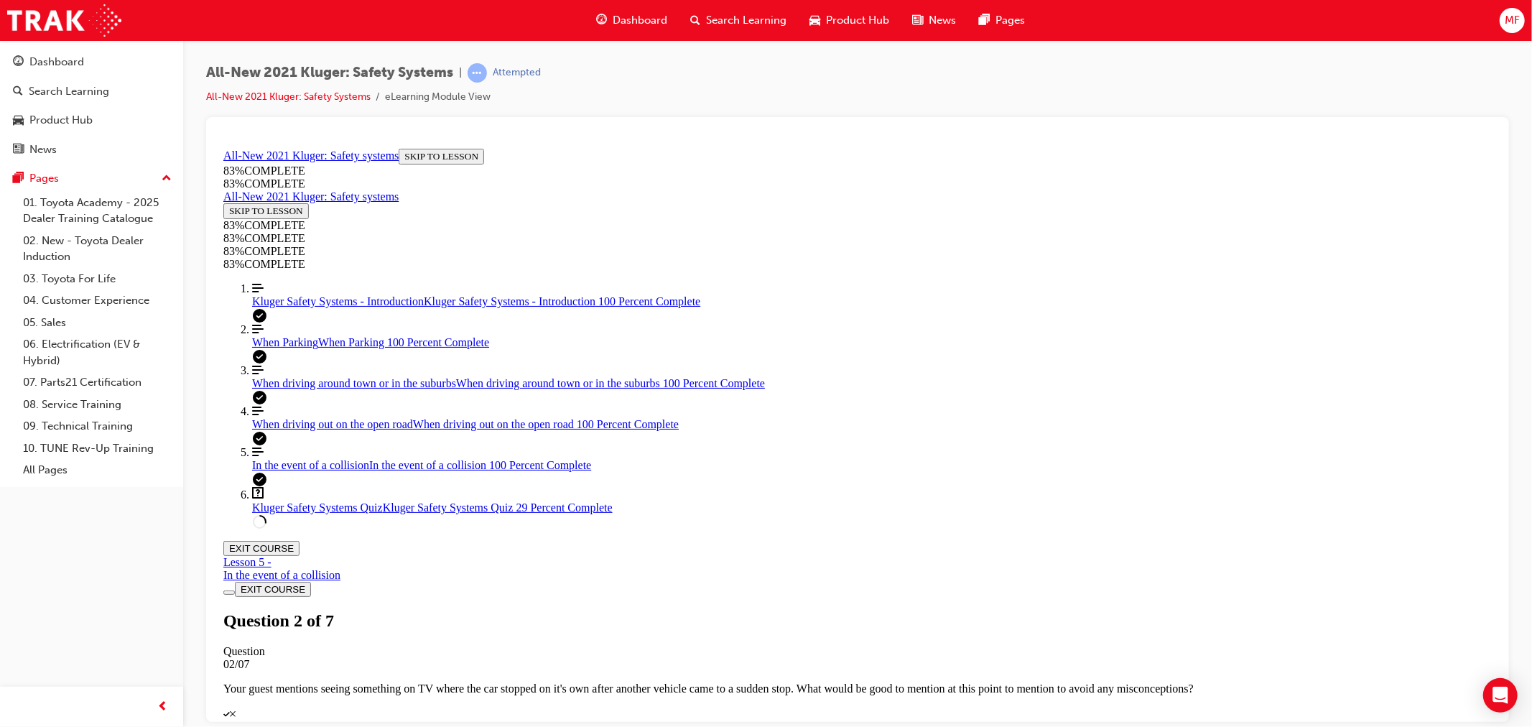
drag, startPoint x: 804, startPoint y: 557, endPoint x: 1001, endPoint y: 469, distance: 216.4
drag, startPoint x: 778, startPoint y: 565, endPoint x: 1018, endPoint y: 375, distance: 305.8
drag, startPoint x: 798, startPoint y: 552, endPoint x: 1017, endPoint y: 541, distance: 219.4
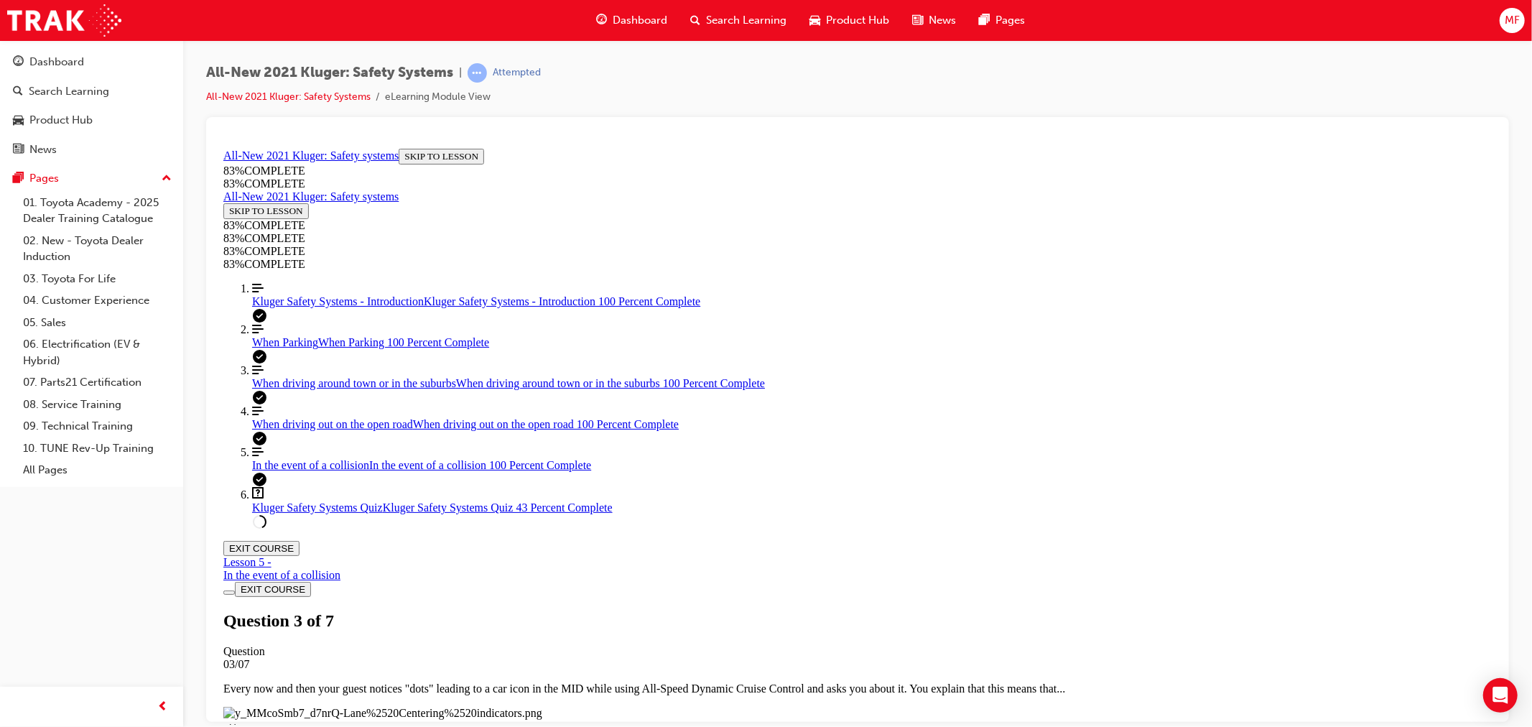
drag, startPoint x: 979, startPoint y: 636, endPoint x: 984, endPoint y: 626, distance: 11.9
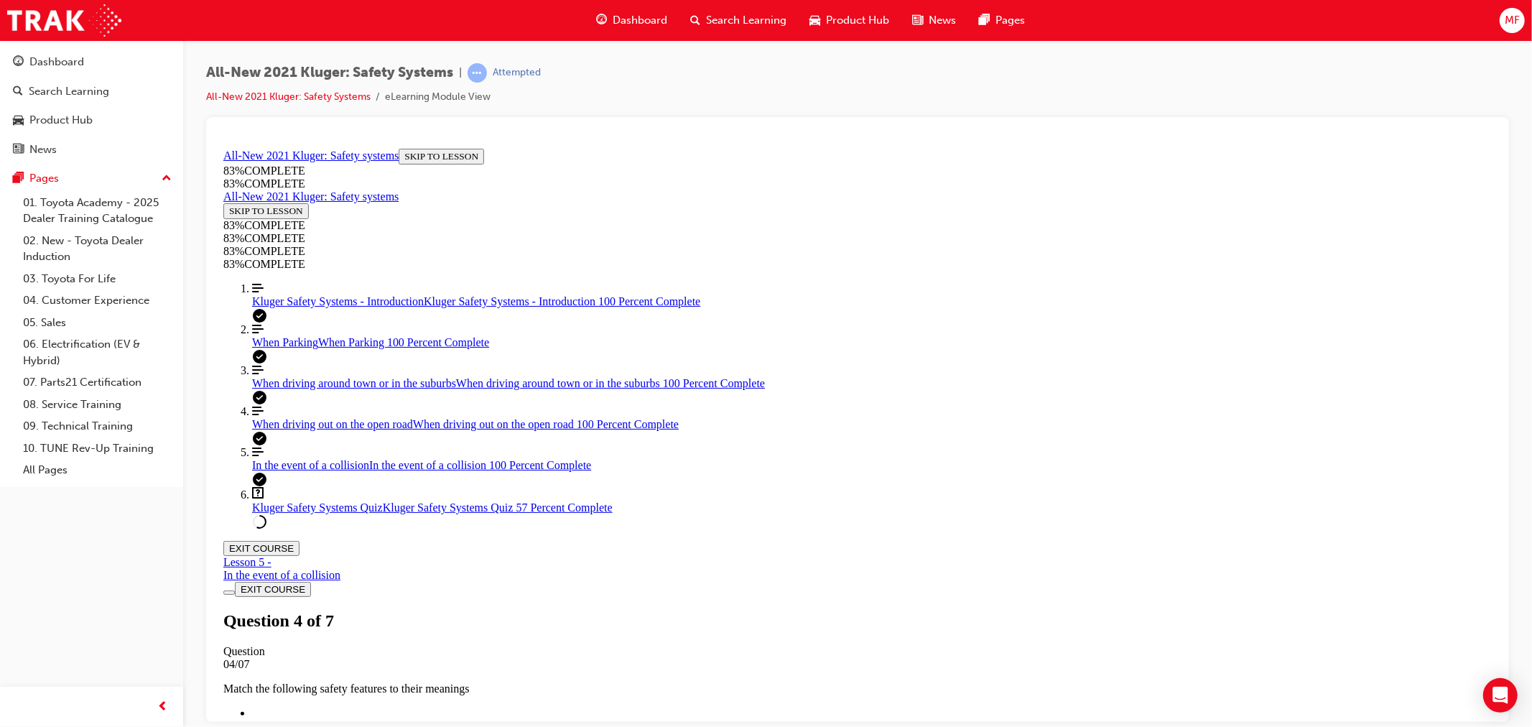
scroll to position [348, 0]
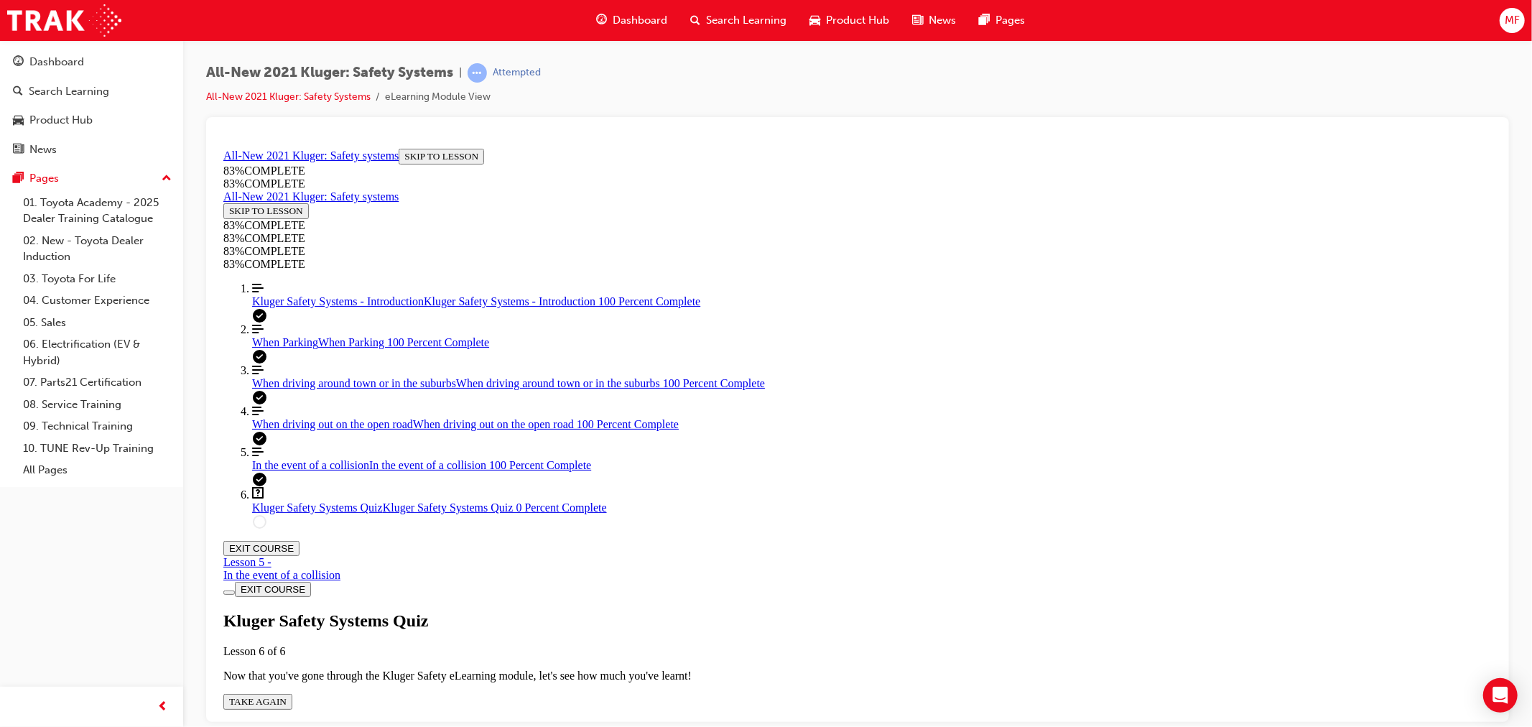
click at [286, 695] on span "TAKE AGAIN" at bounding box center [256, 700] width 57 height 11
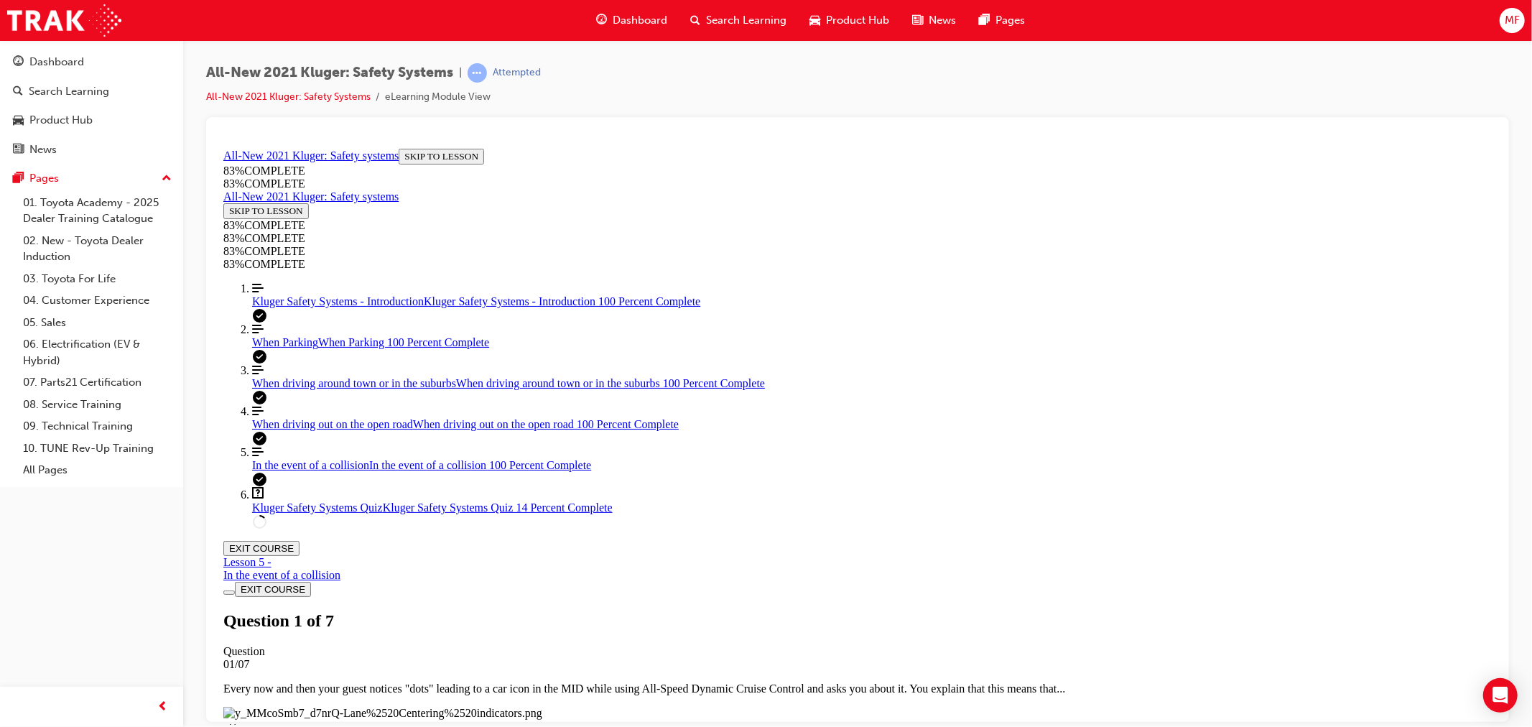
scroll to position [371, 0]
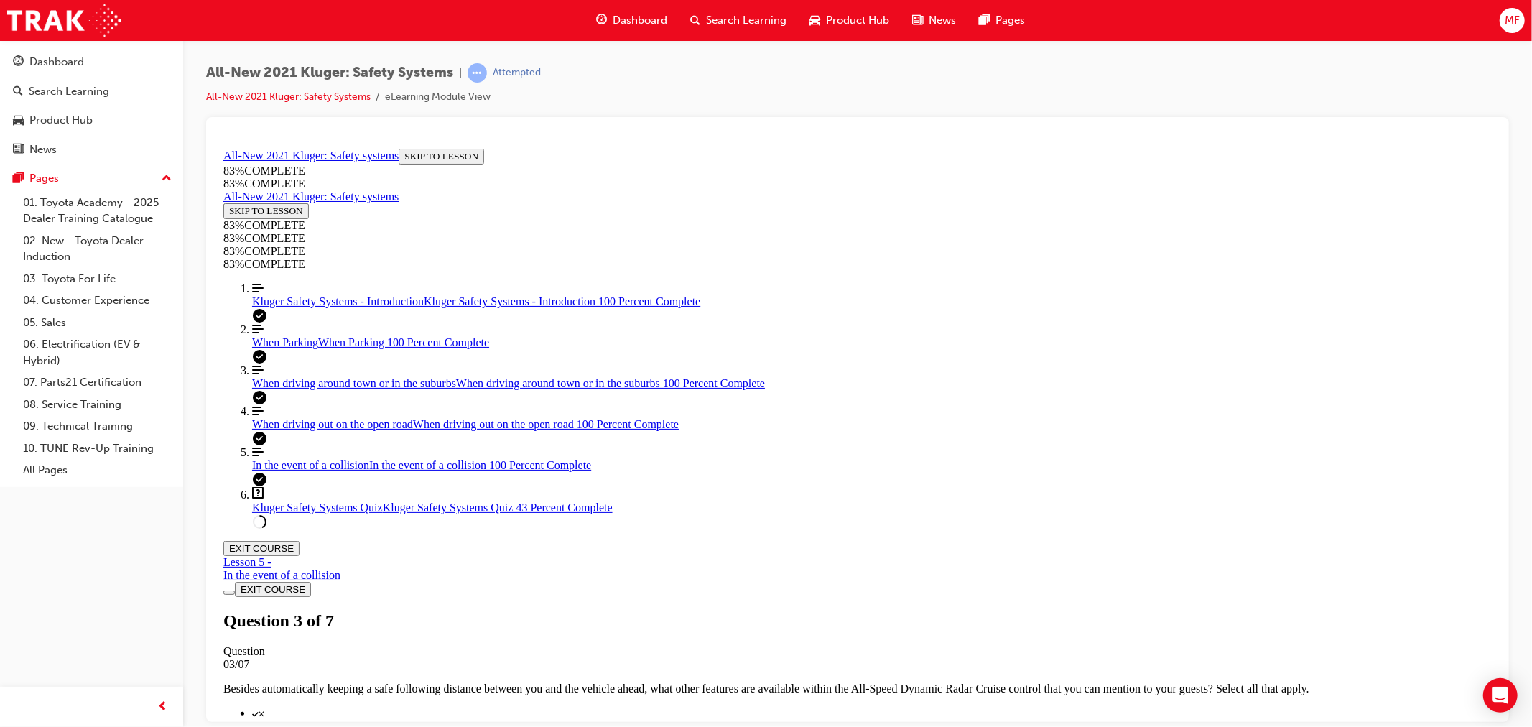
scroll to position [125, 0]
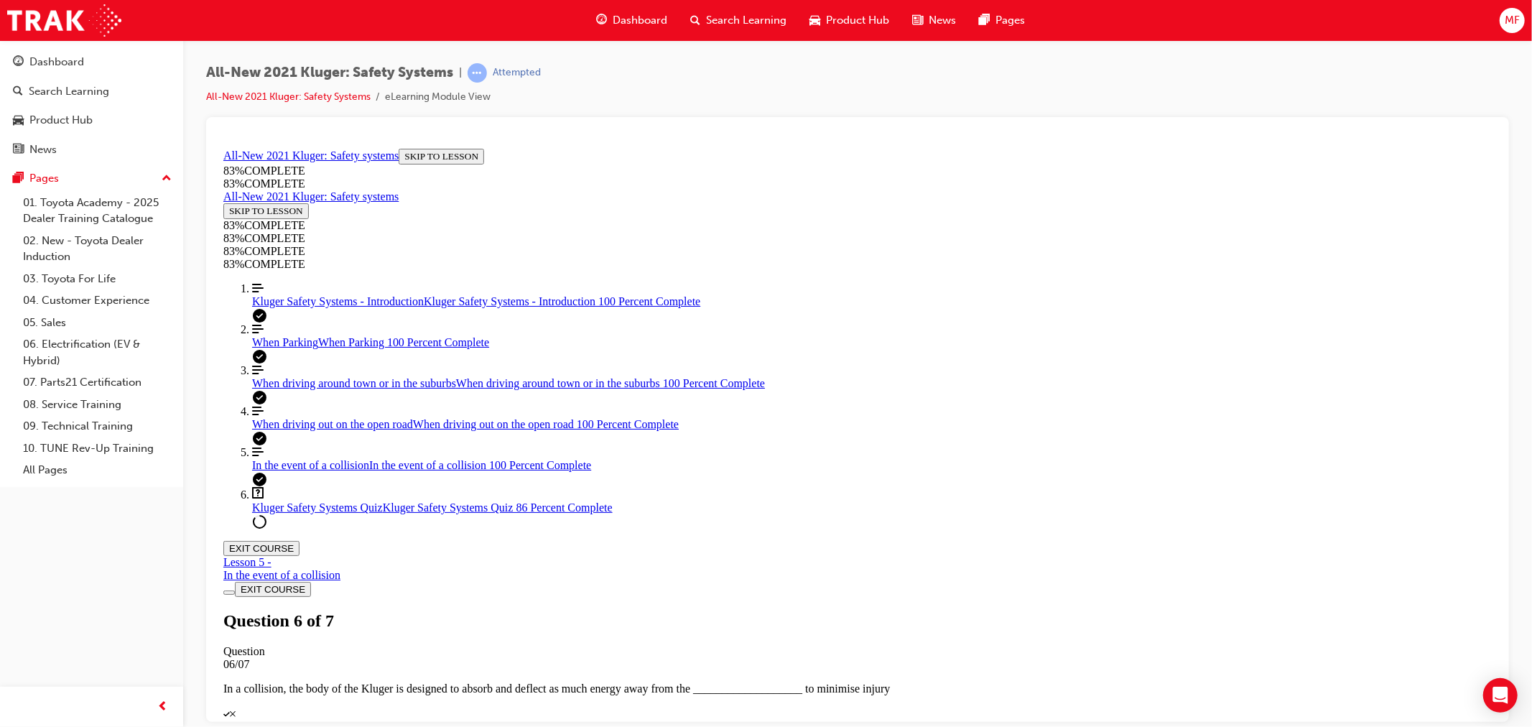
drag, startPoint x: 800, startPoint y: 448, endPoint x: 876, endPoint y: 440, distance: 76.5
drag, startPoint x: 822, startPoint y: 544, endPoint x: 938, endPoint y: 615, distance: 136.4
drag, startPoint x: 856, startPoint y: 554, endPoint x: 941, endPoint y: 539, distance: 86.0
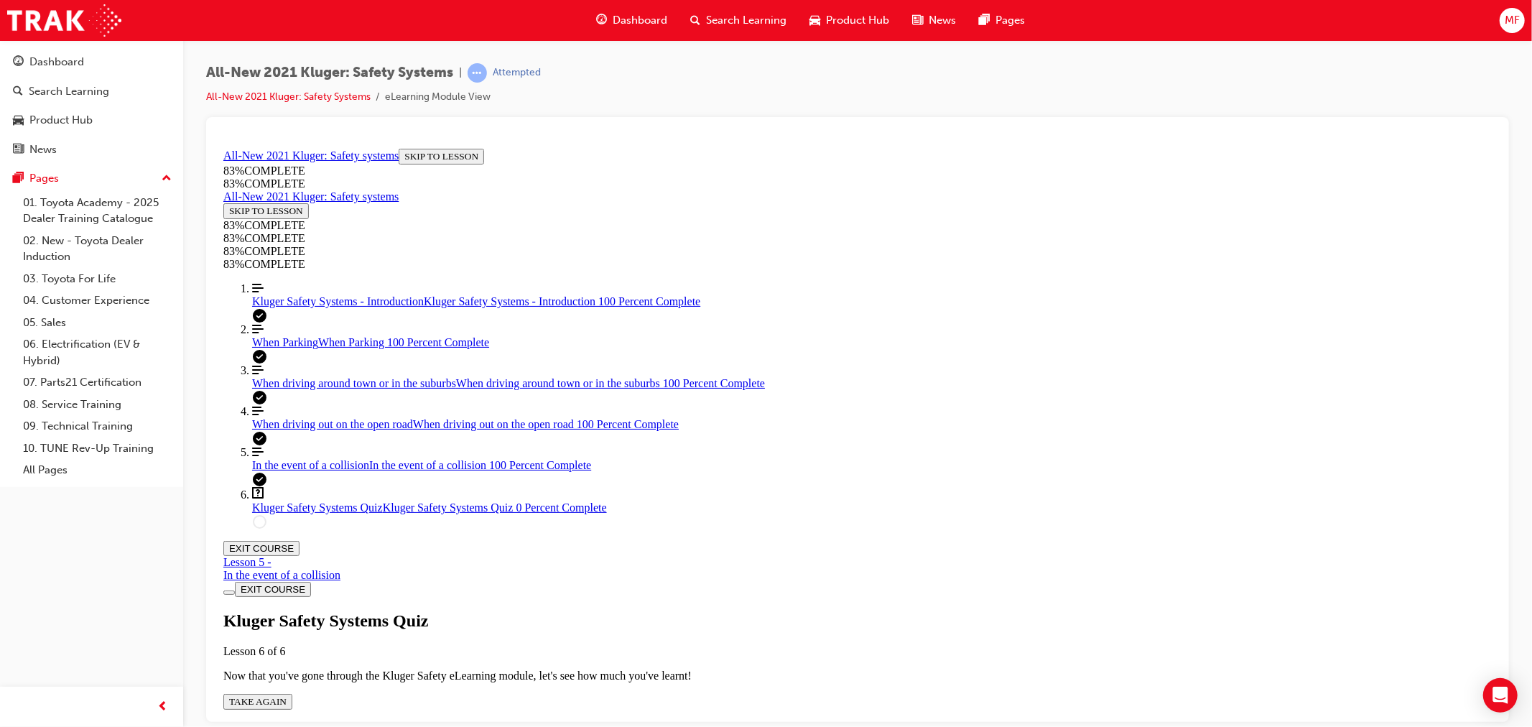
scroll to position [52, 0]
click at [286, 695] on span "TAKE AGAIN" at bounding box center [256, 700] width 57 height 11
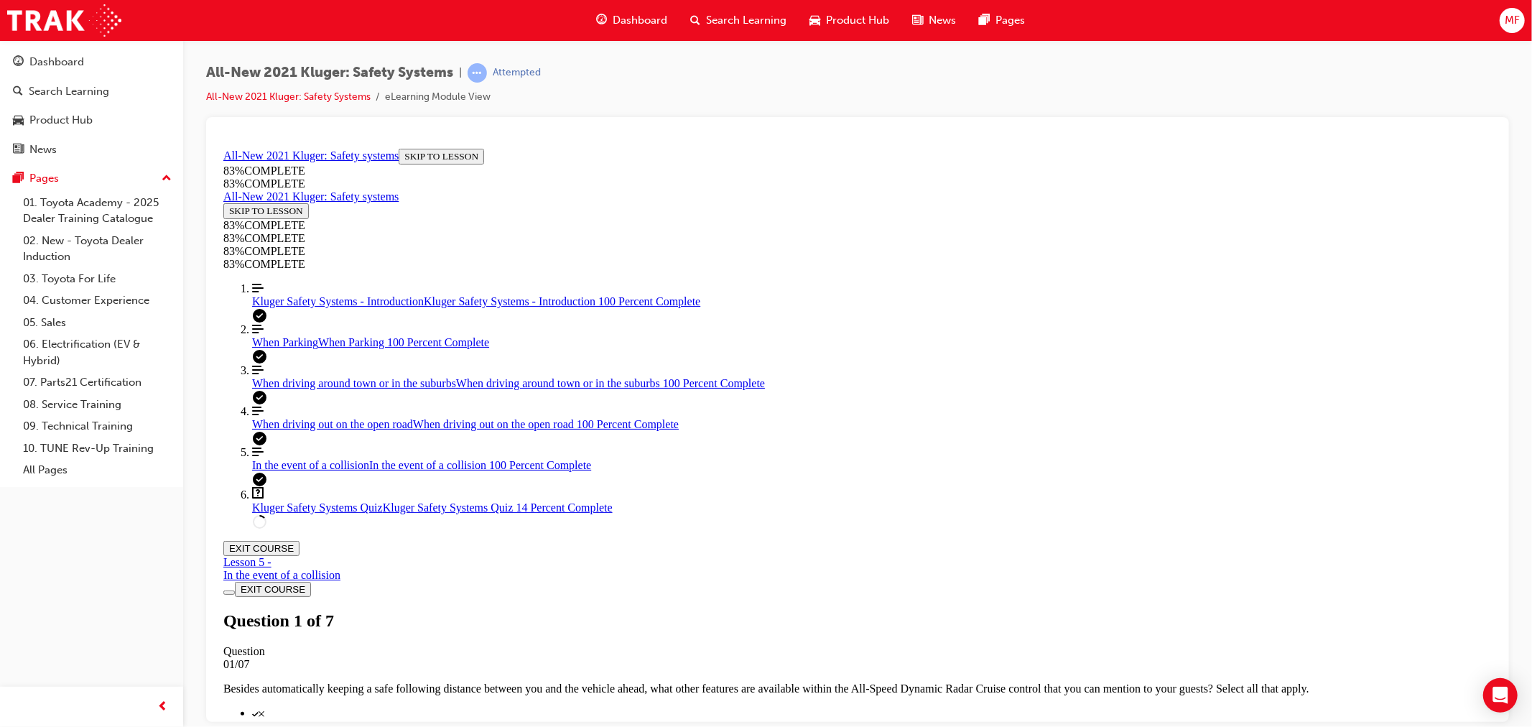
scroll to position [52, 0]
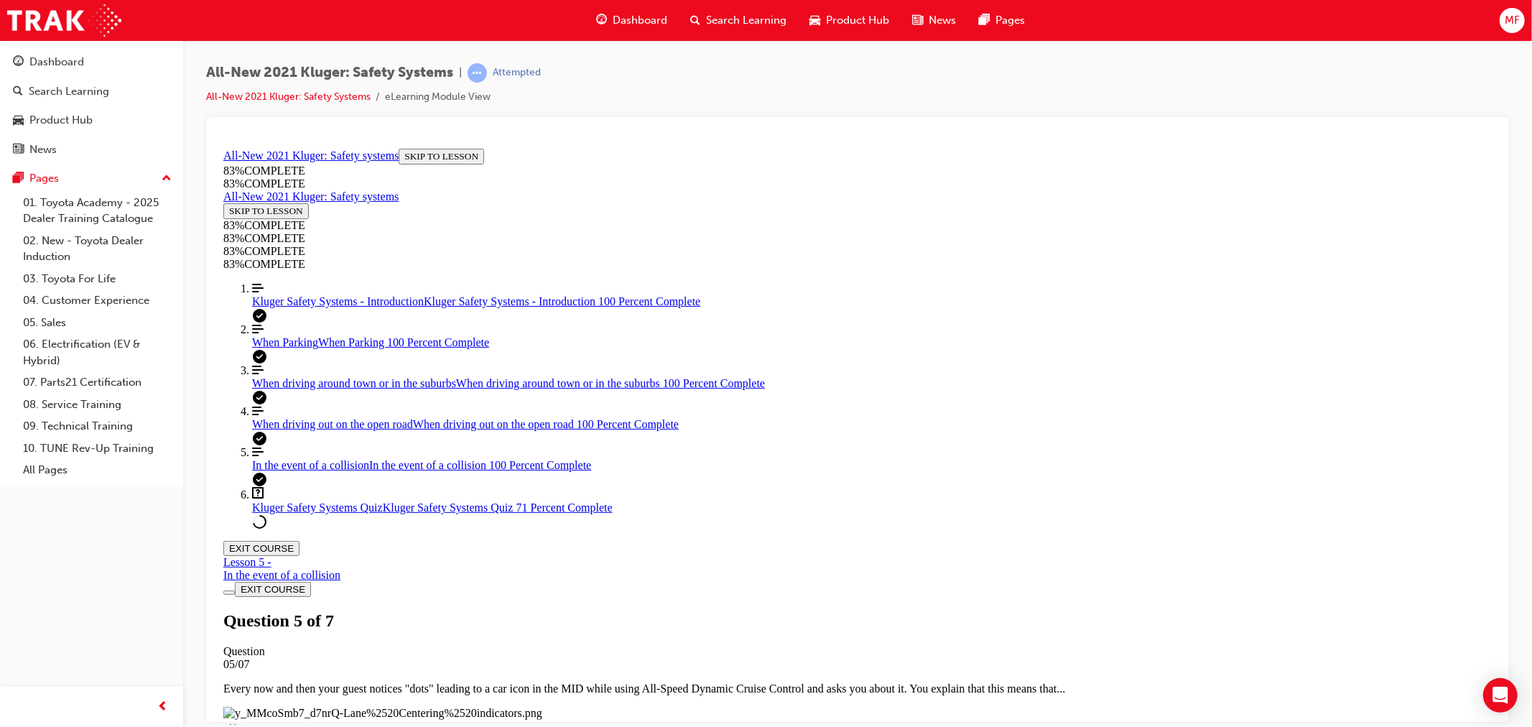
drag, startPoint x: 793, startPoint y: 373, endPoint x: 932, endPoint y: 465, distance: 166.4
drag, startPoint x: 821, startPoint y: 387, endPoint x: 987, endPoint y: 559, distance: 238.8
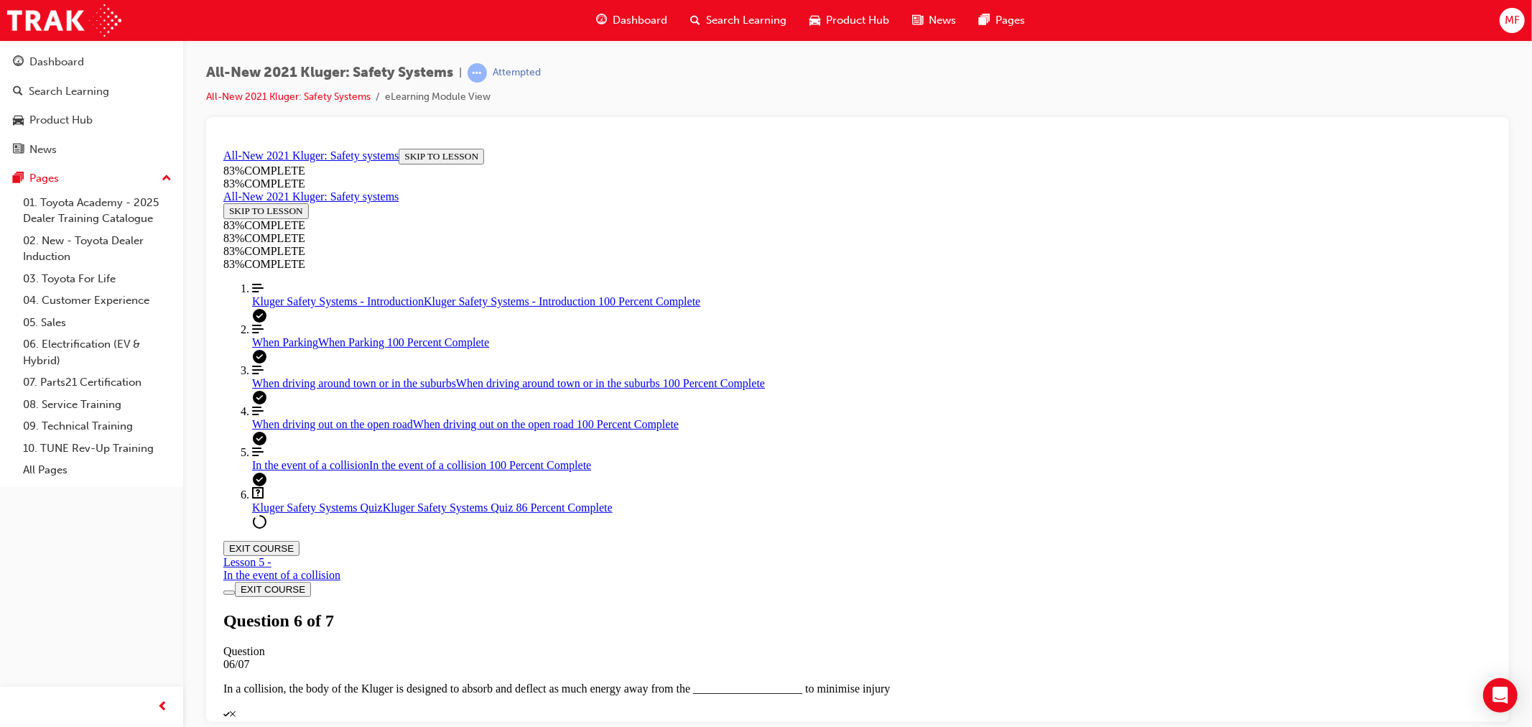
drag, startPoint x: 800, startPoint y: 372, endPoint x: 904, endPoint y: 358, distance: 105.1
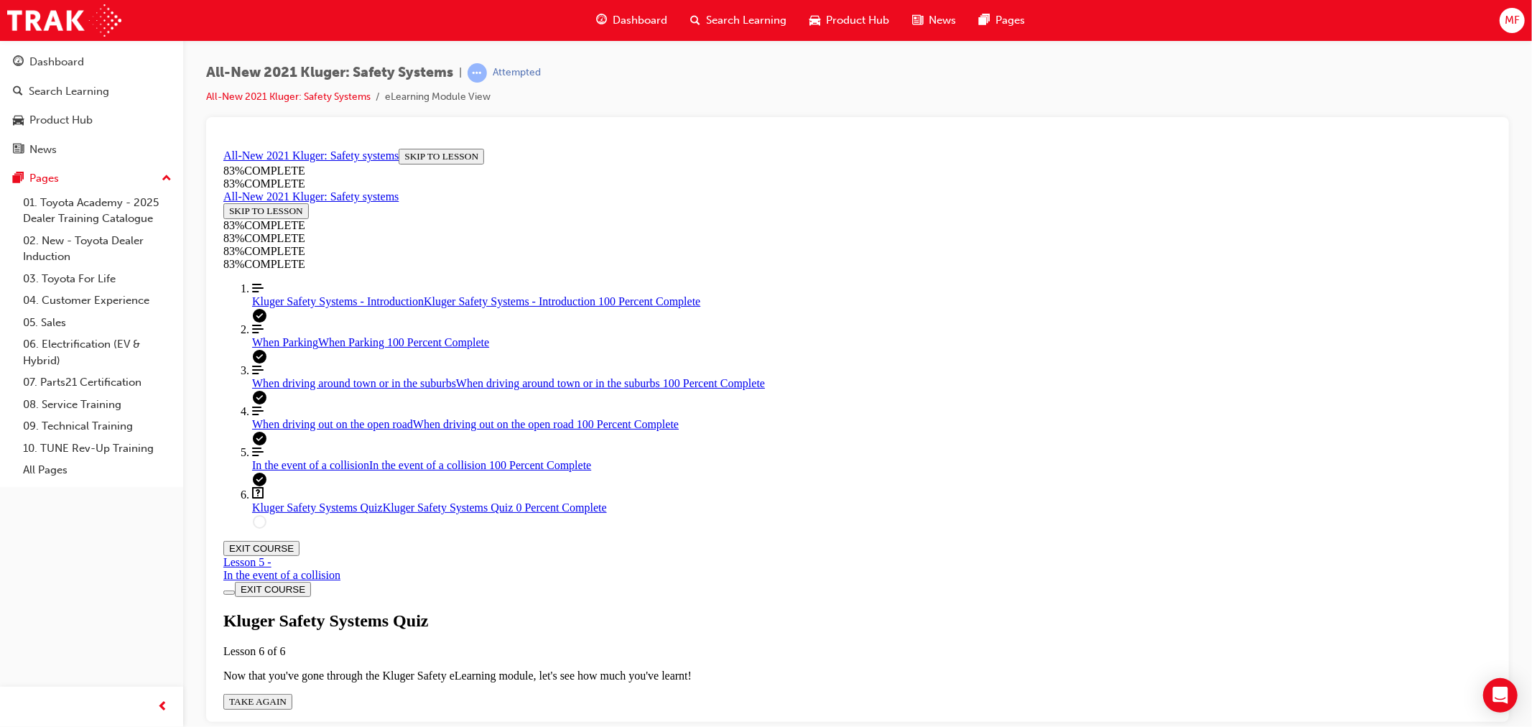
scroll to position [52, 0]
click at [286, 695] on span "TAKE AGAIN" at bounding box center [256, 700] width 57 height 11
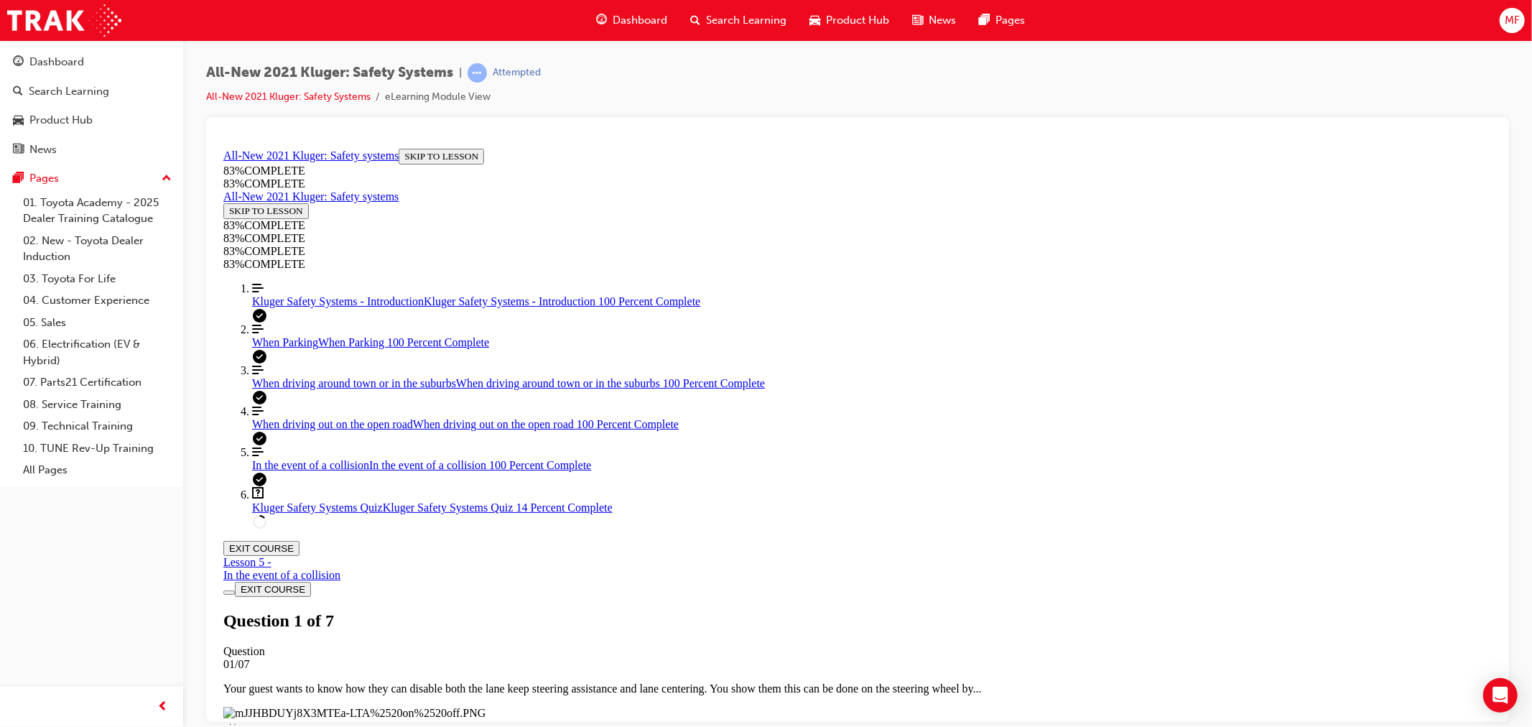
scroll to position [254, 0]
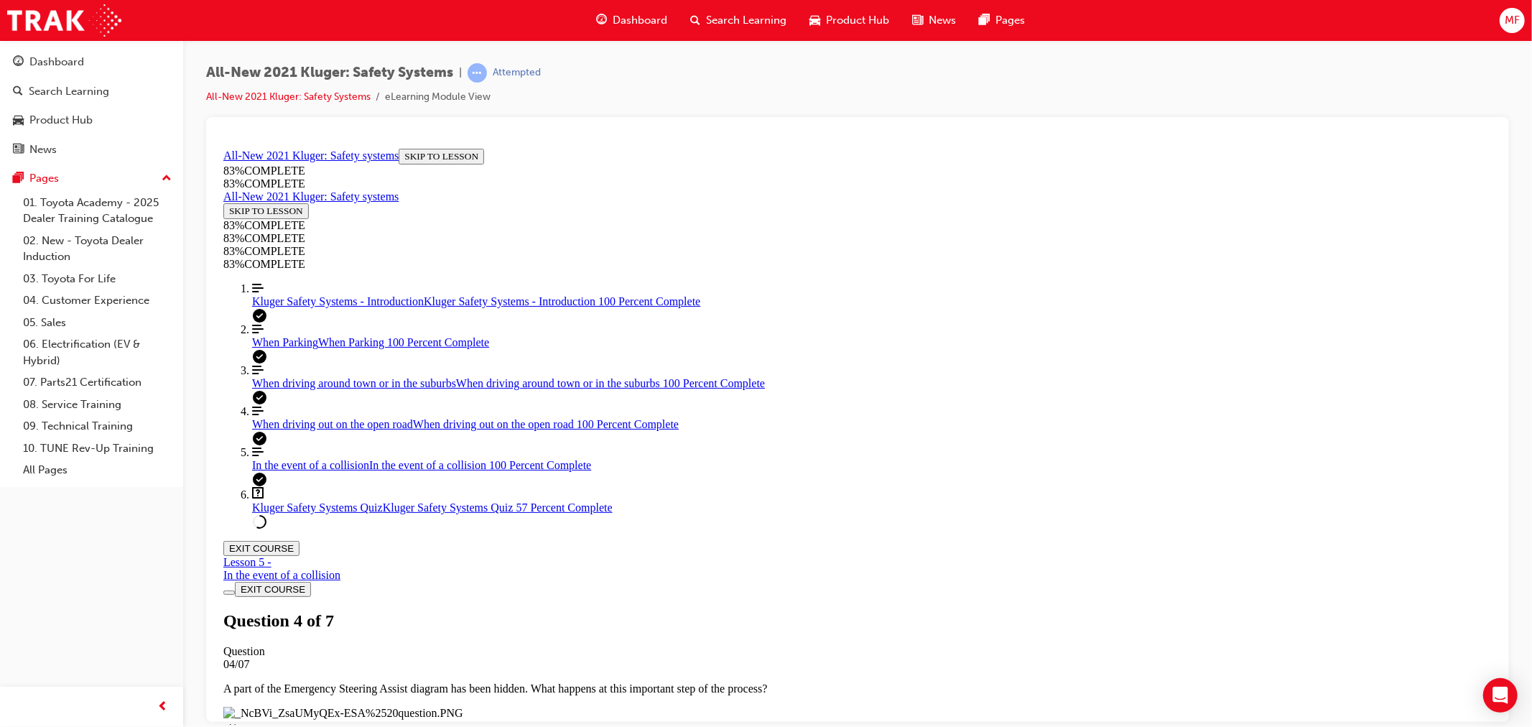
drag, startPoint x: 800, startPoint y: 396, endPoint x: 899, endPoint y: 409, distance: 100.1
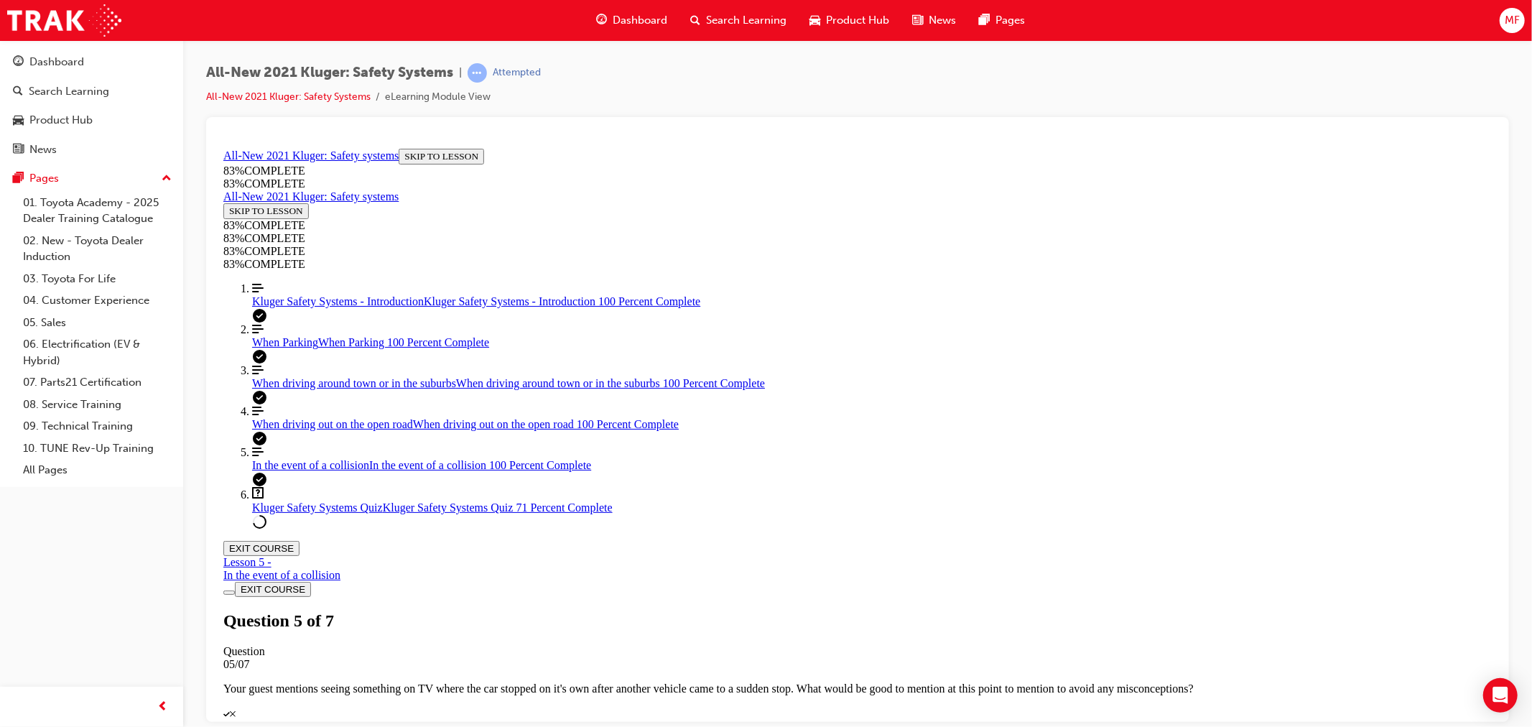
drag, startPoint x: 801, startPoint y: 479, endPoint x: 909, endPoint y: 481, distance: 107.8
drag, startPoint x: 800, startPoint y: 559, endPoint x: 949, endPoint y: 552, distance: 148.8
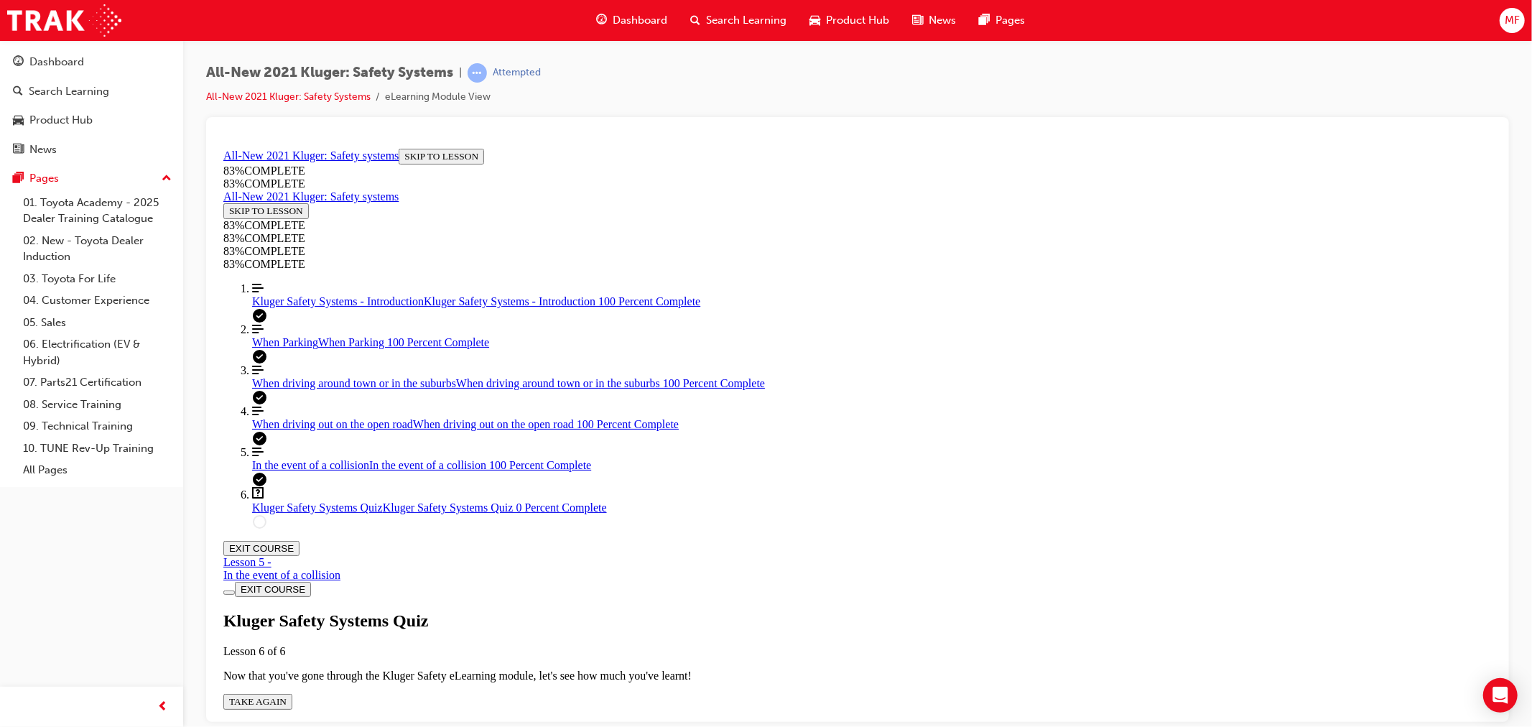
scroll to position [52, 0]
click at [286, 695] on span "TAKE AGAIN" at bounding box center [256, 700] width 57 height 11
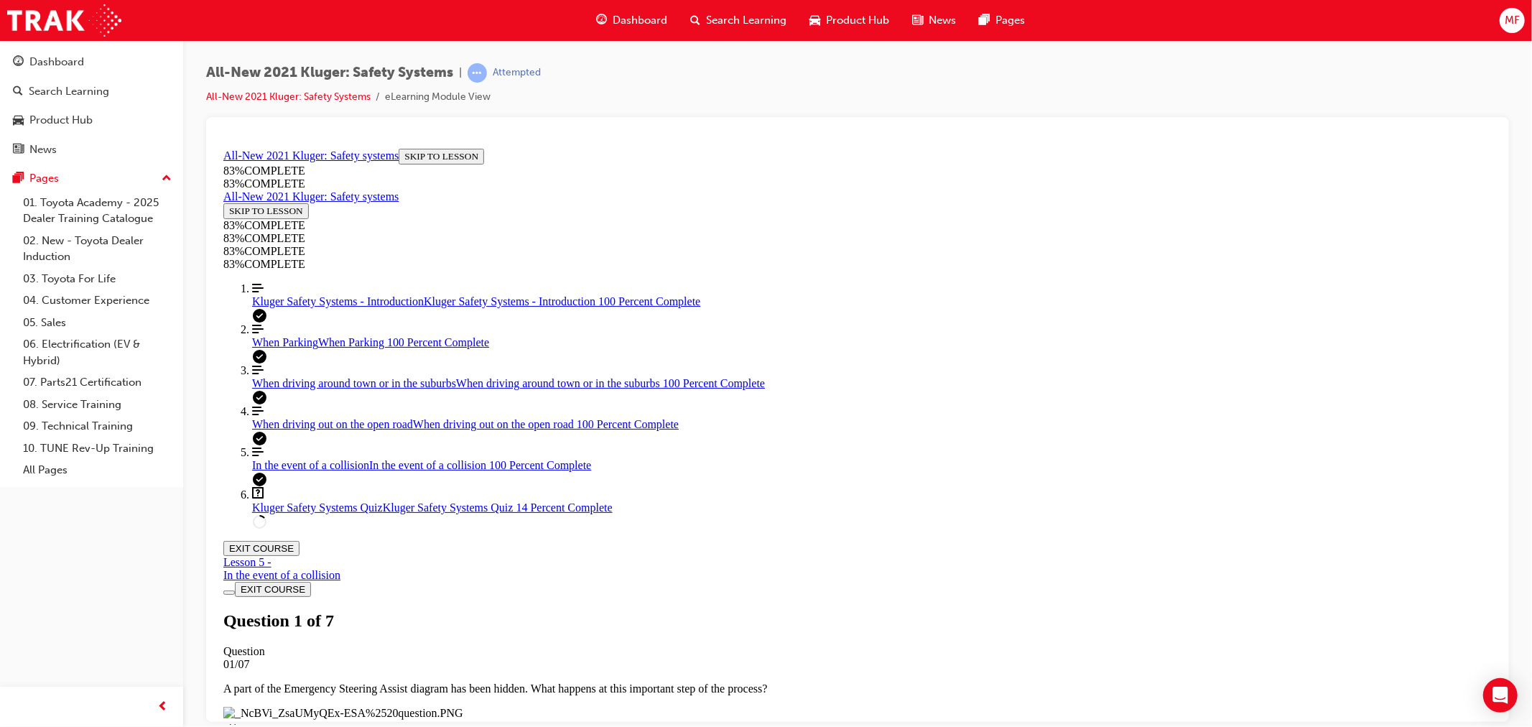
scroll to position [343, 0]
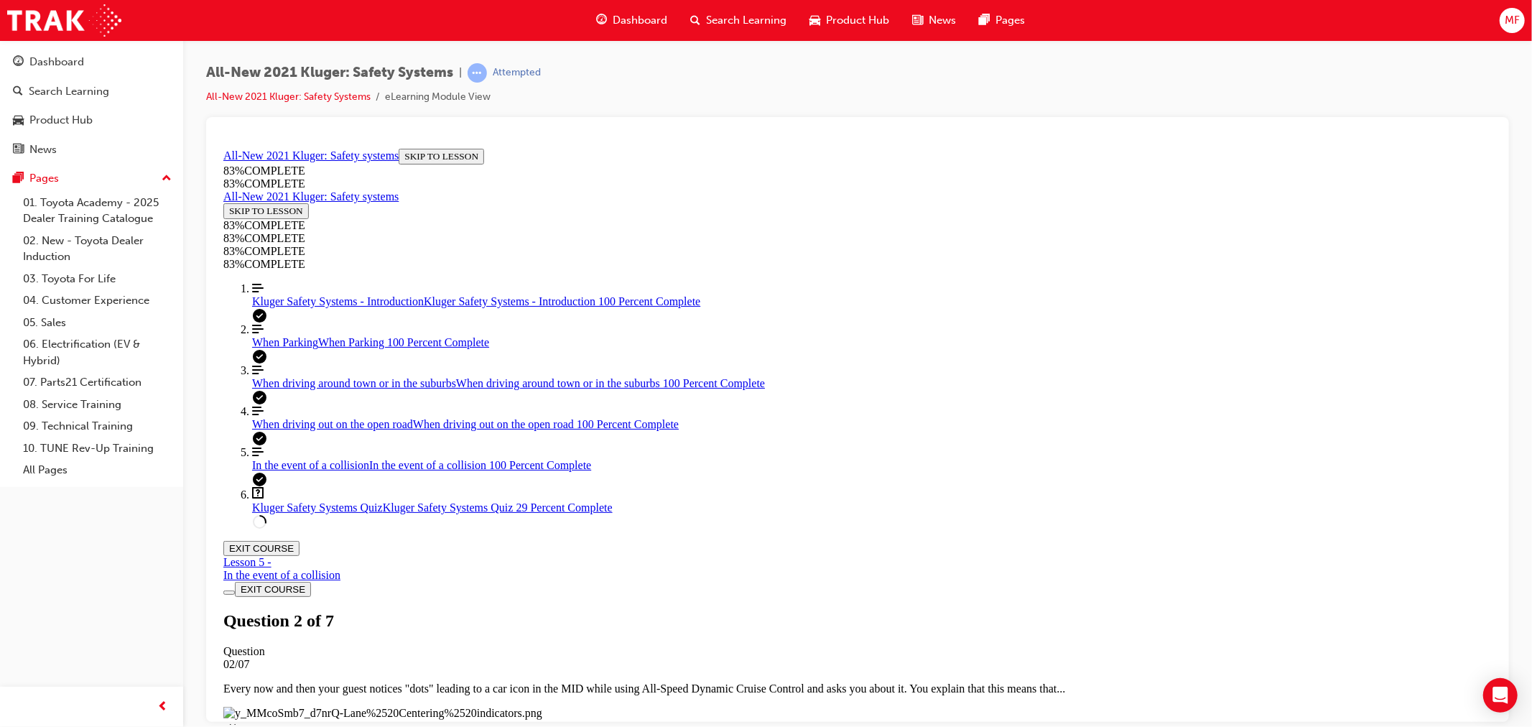
drag, startPoint x: 840, startPoint y: 438, endPoint x: 850, endPoint y: 450, distance: 15.8
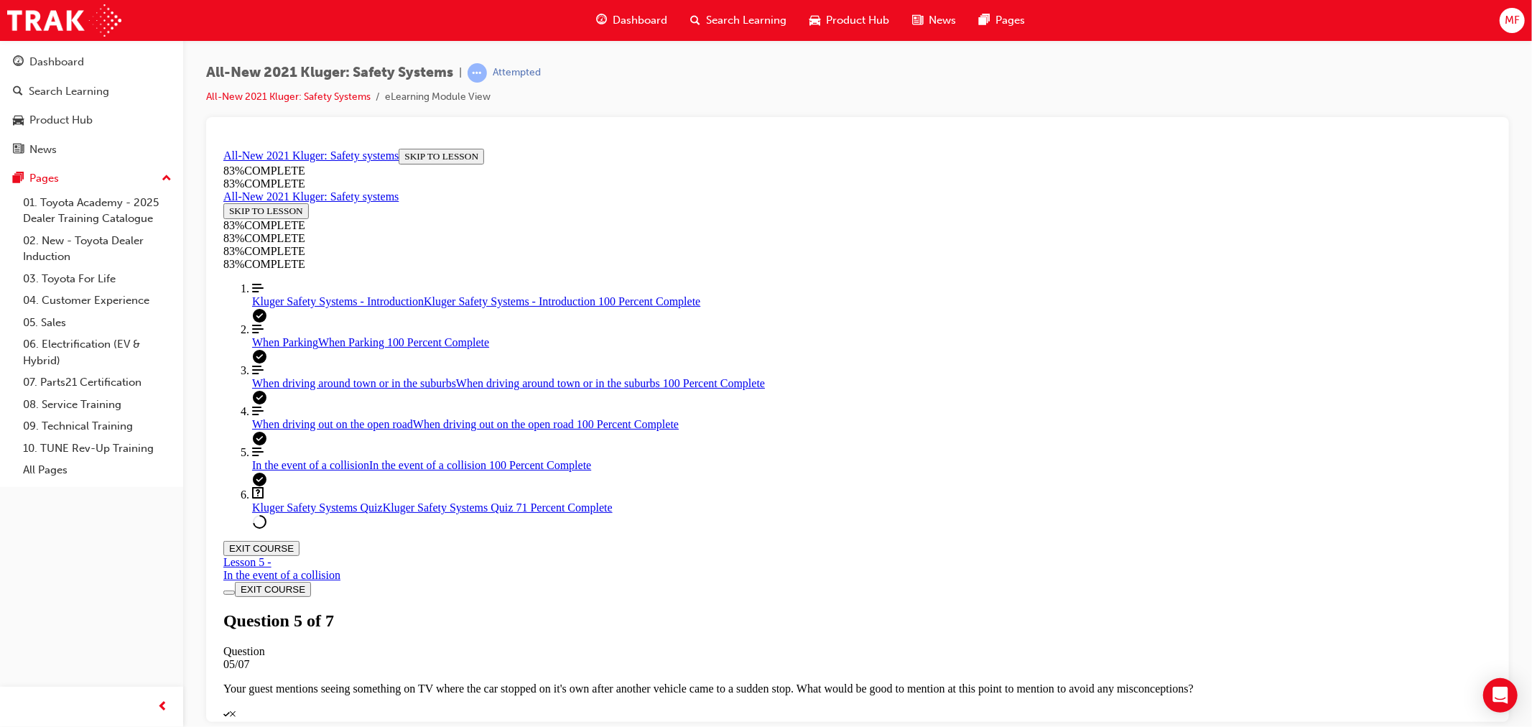
drag, startPoint x: 799, startPoint y: 464, endPoint x: 889, endPoint y: 465, distance: 89.8
drag, startPoint x: 836, startPoint y: 539, endPoint x: 1039, endPoint y: 652, distance: 232.5
drag, startPoint x: 986, startPoint y: 575, endPoint x: 1014, endPoint y: 573, distance: 28.8
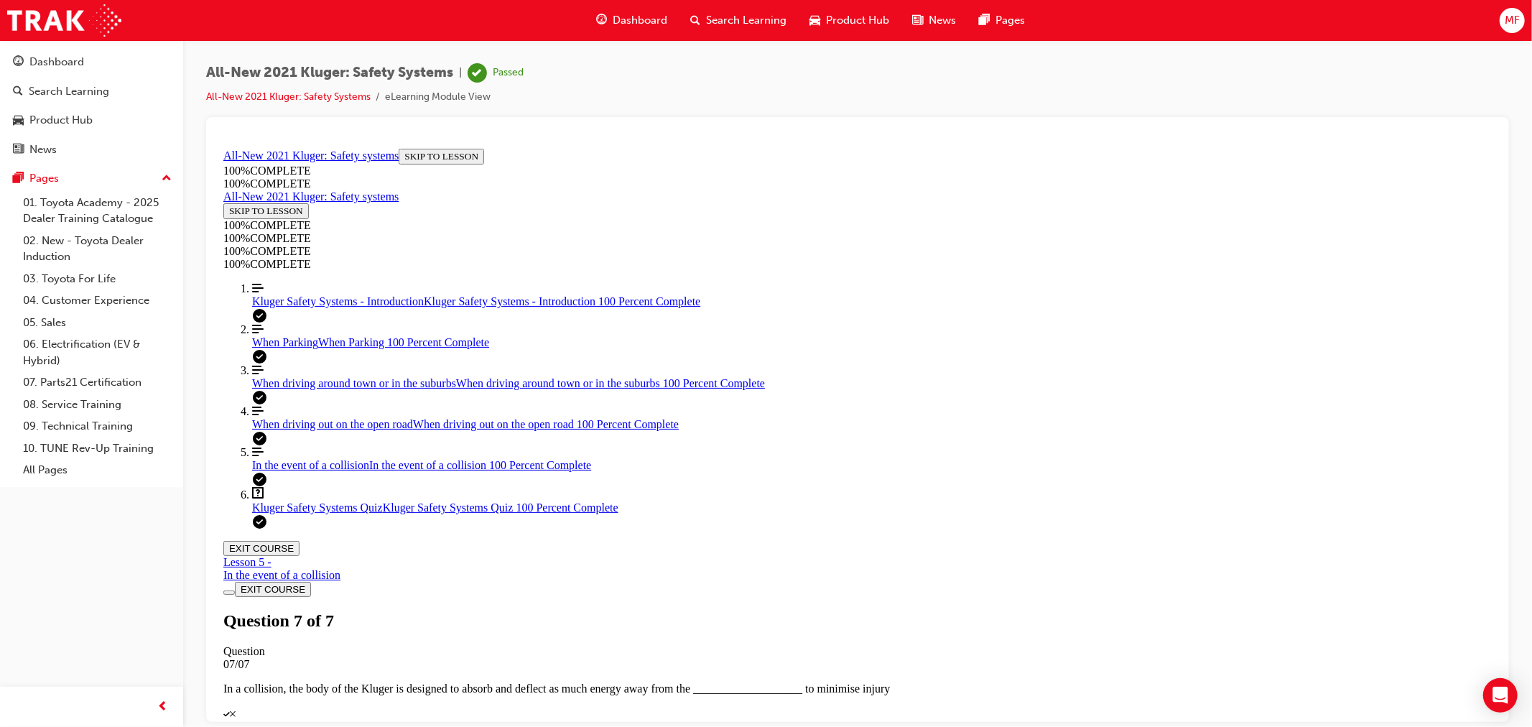
scroll to position [161, 0]
click at [299, 540] on button "EXIT COURSE" at bounding box center [261, 547] width 76 height 15
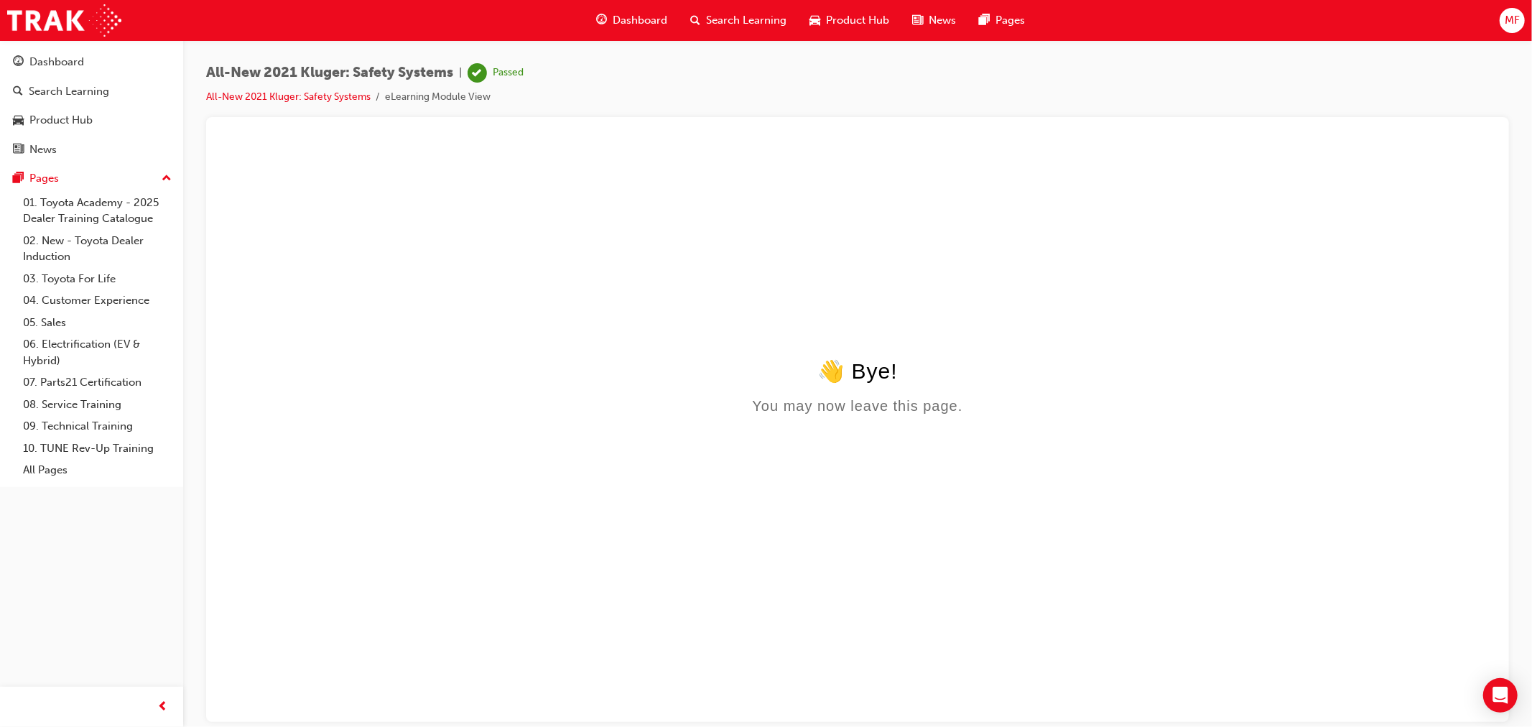
scroll to position [0, 0]
click at [323, 98] on link "All-New 2021 Kluger: Safety Systems" at bounding box center [288, 97] width 165 height 12
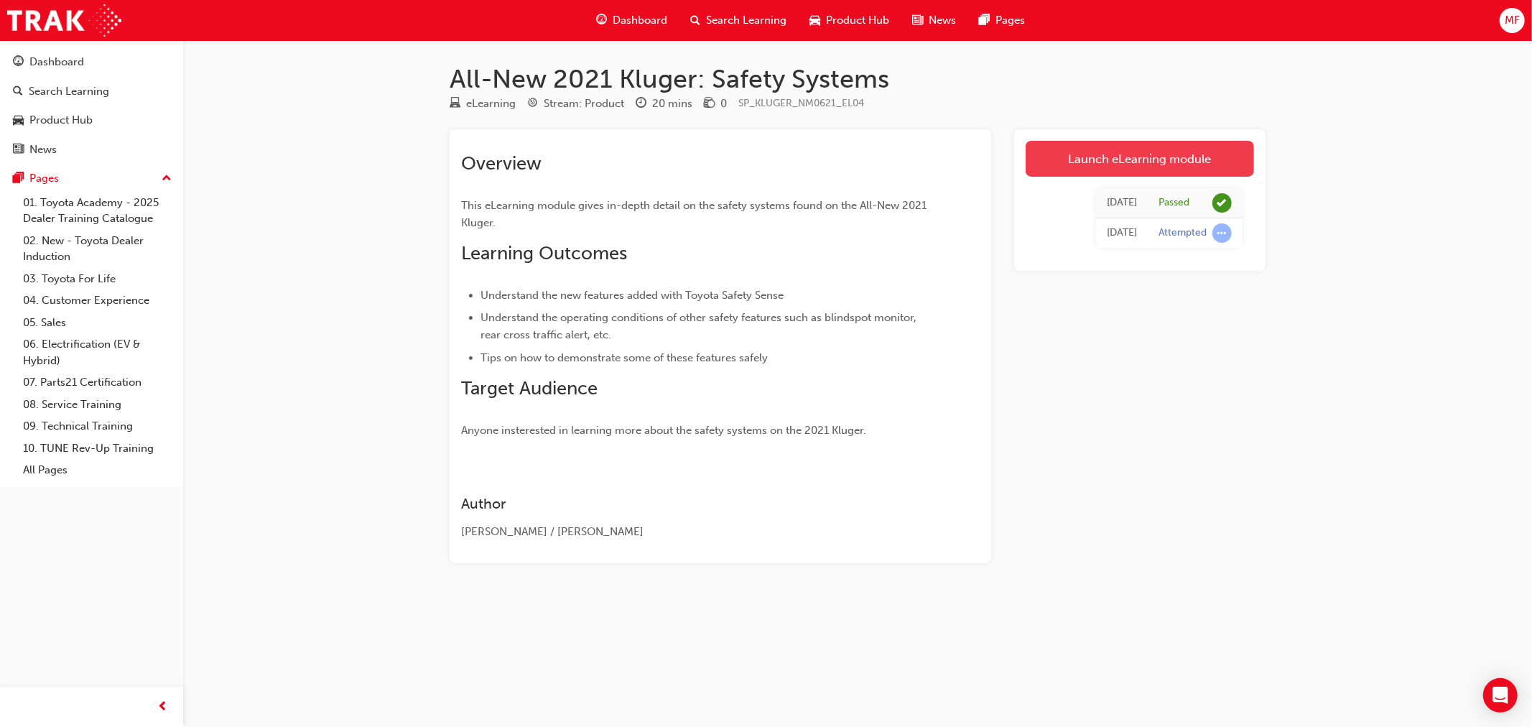
click at [1124, 167] on link "Launch eLearning module" at bounding box center [1140, 159] width 228 height 36
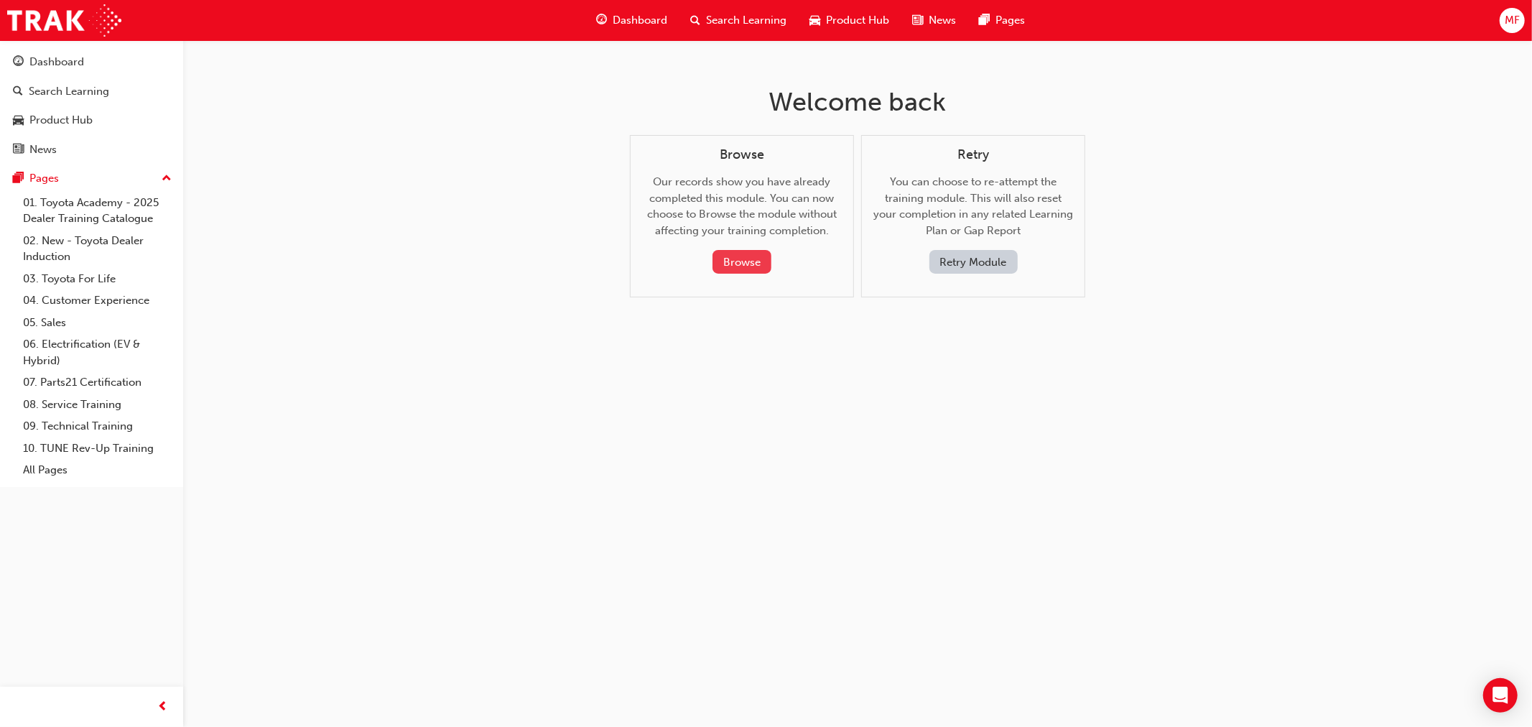
click at [737, 267] on button "Browse" at bounding box center [742, 262] width 59 height 24
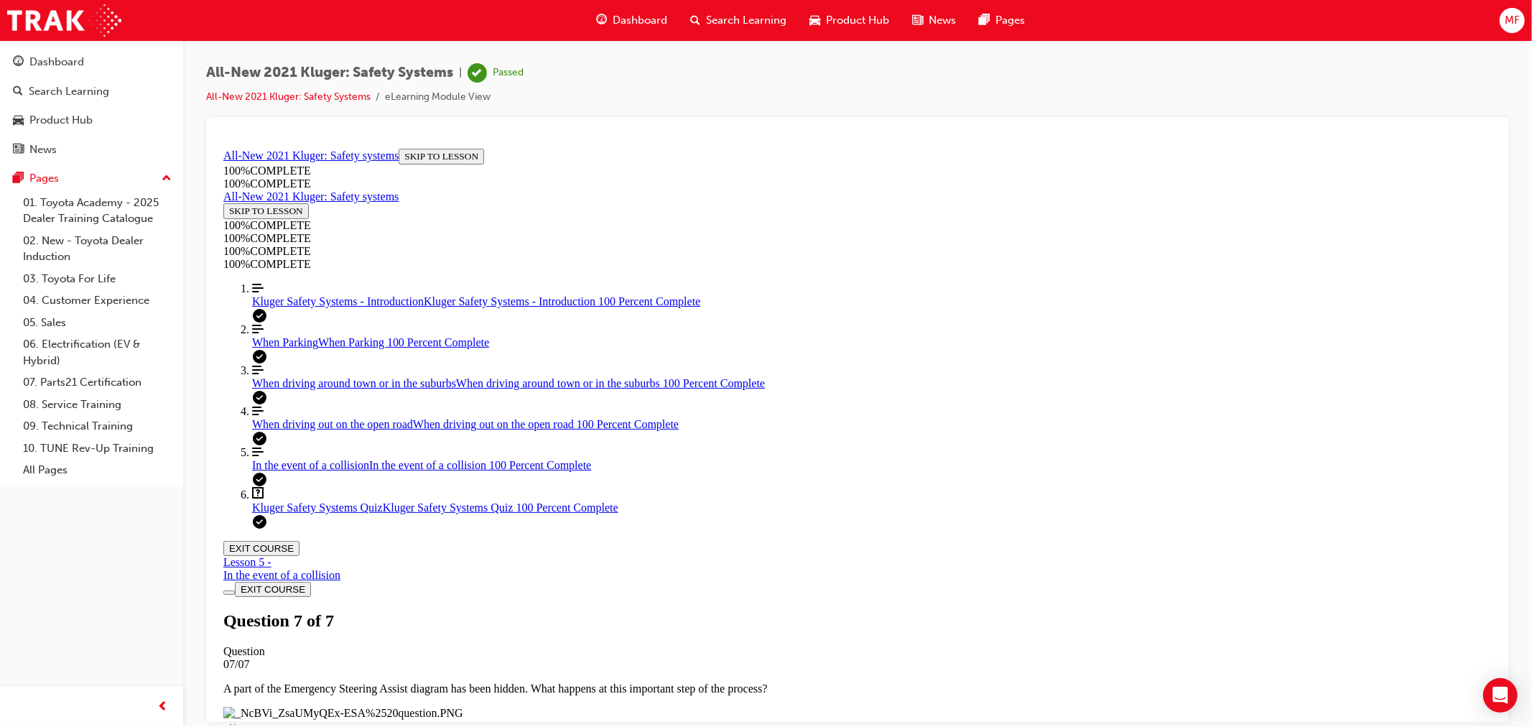
scroll to position [161, 0]
click at [317, 471] on link "Align left Three vertical lines aligned to the left In the event of a collision…" at bounding box center [871, 458] width 1240 height 26
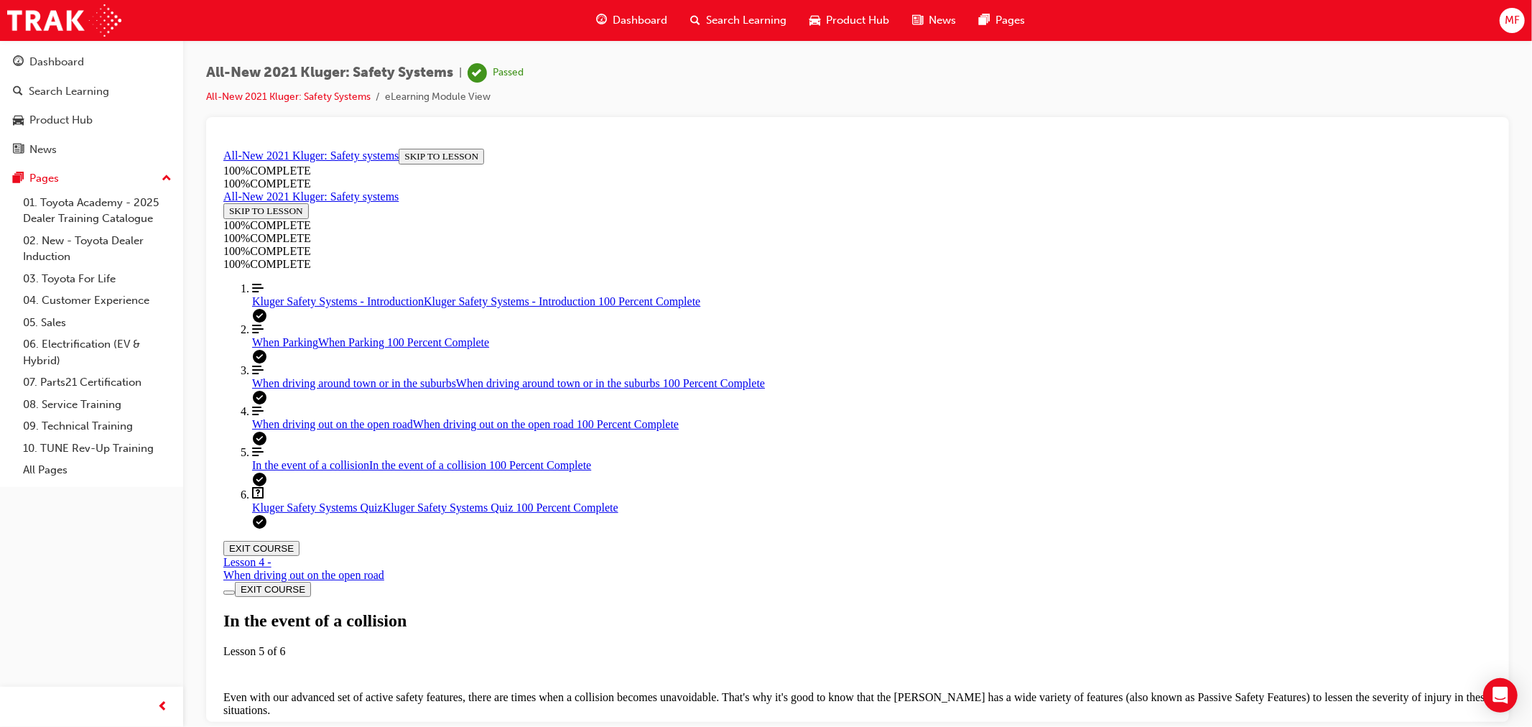
scroll to position [49, 0]
click at [274, 513] on span "Kluger Safety Systems Quiz" at bounding box center [316, 507] width 131 height 12
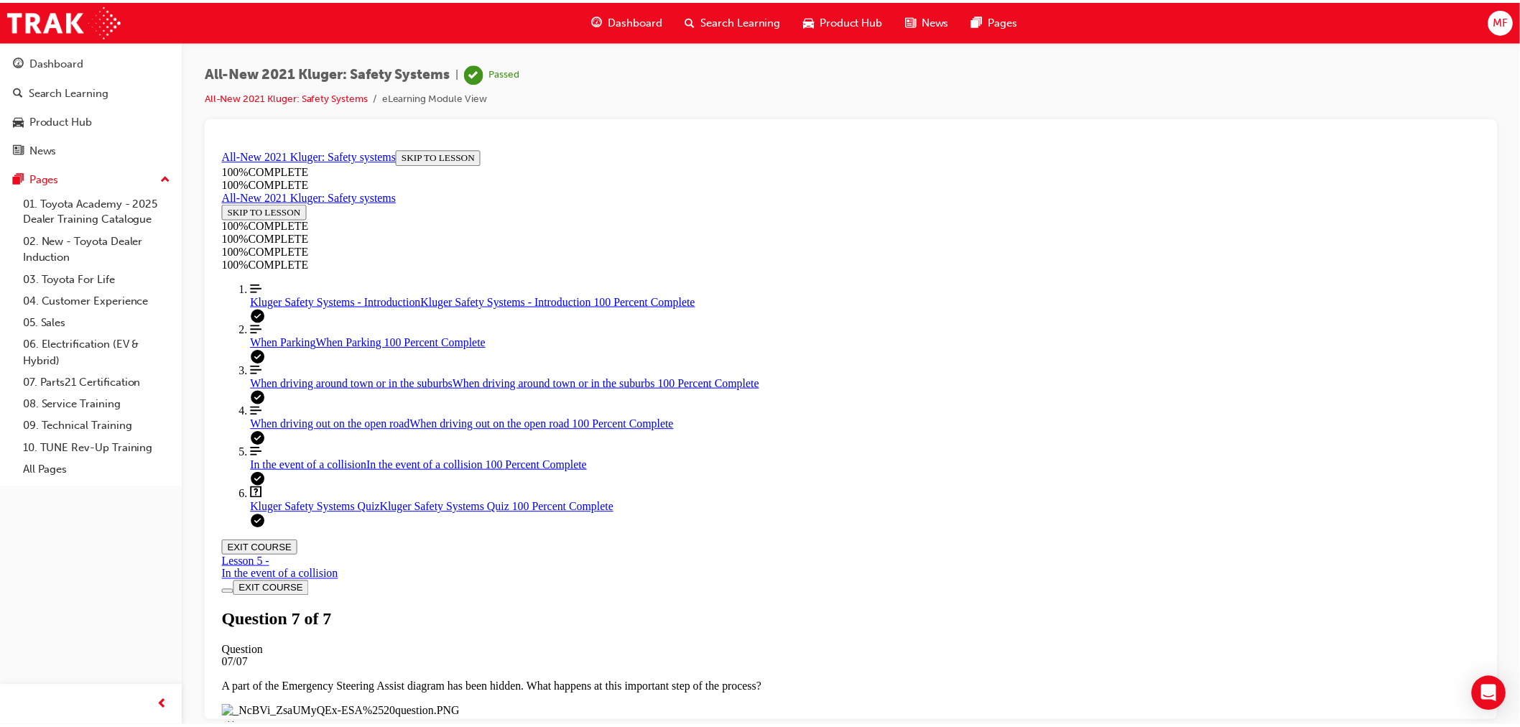
scroll to position [161, 0]
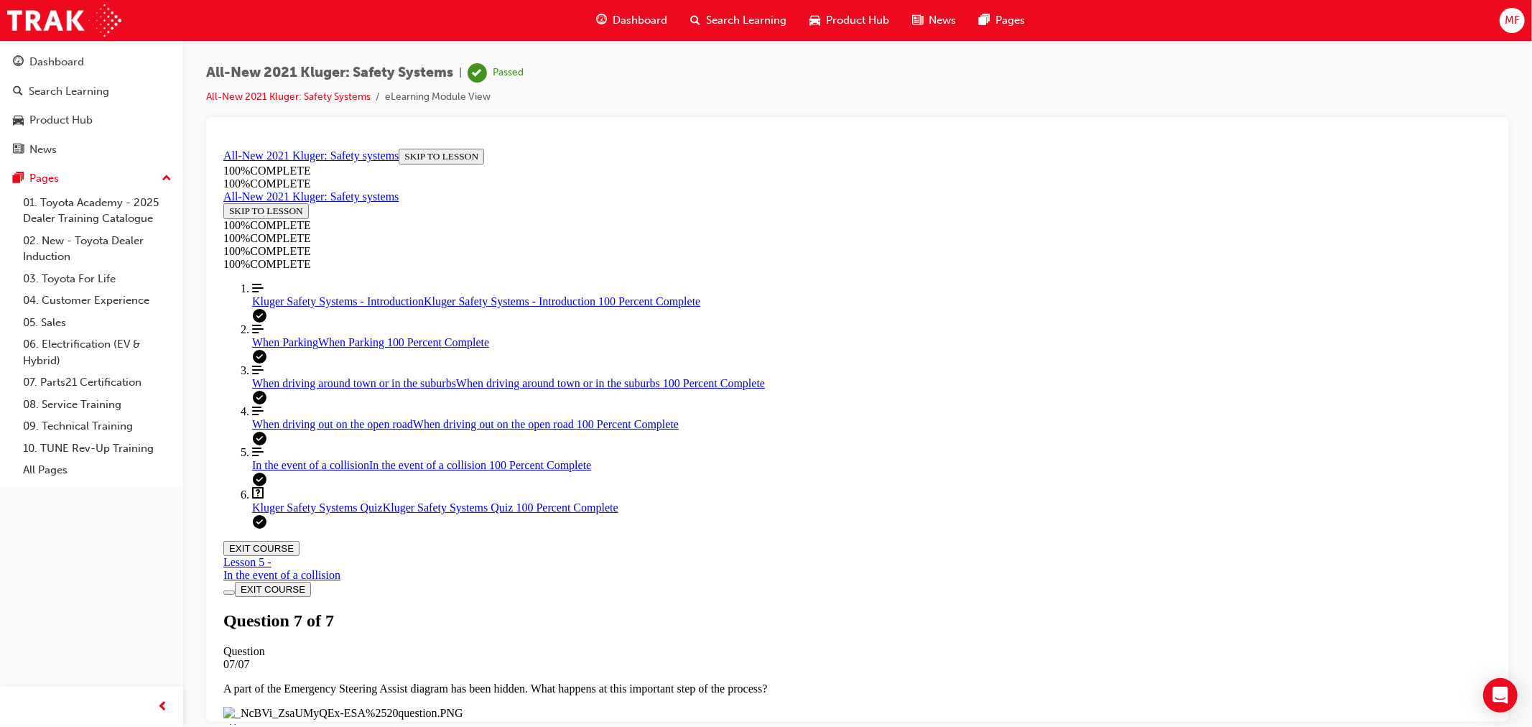
click at [640, 17] on span "Dashboard" at bounding box center [640, 20] width 55 height 17
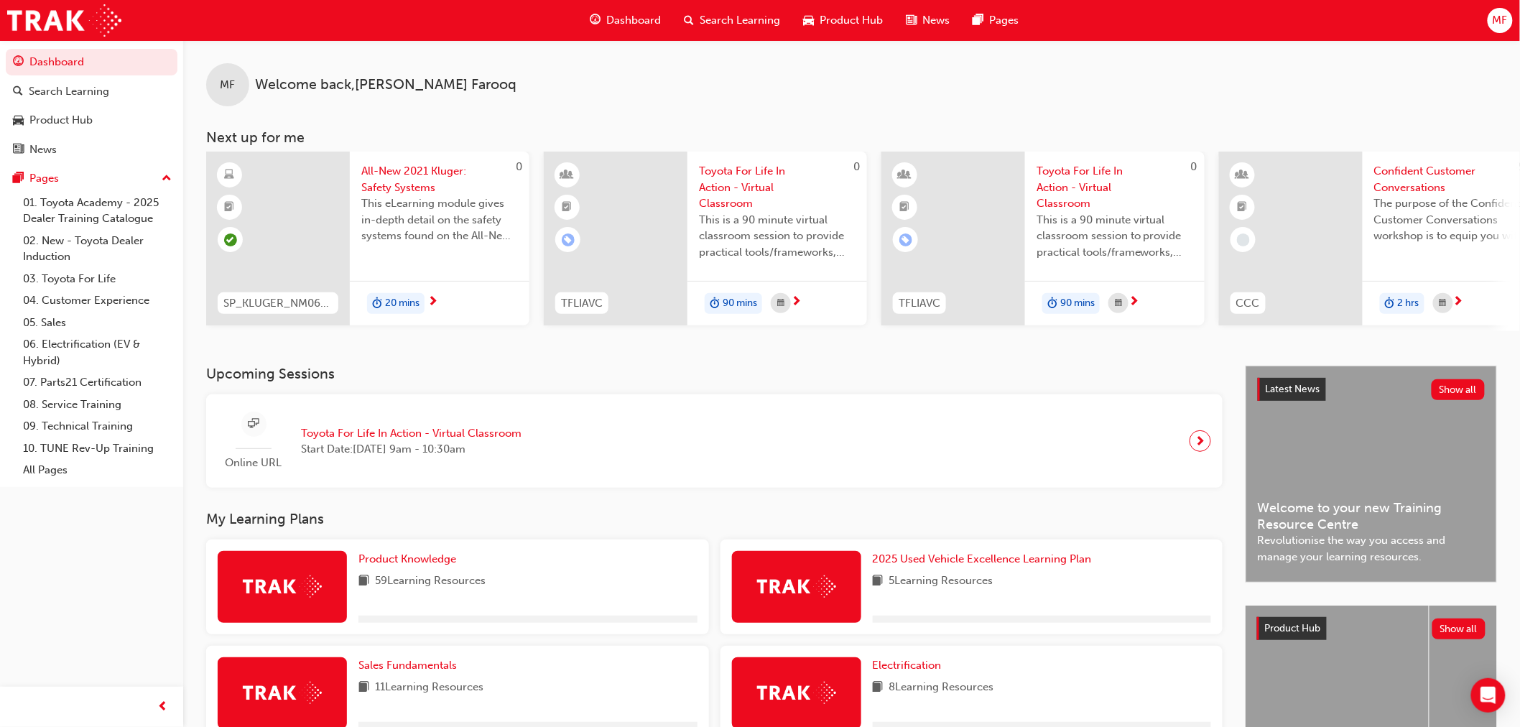
click at [623, 19] on span "Dashboard" at bounding box center [634, 20] width 55 height 17
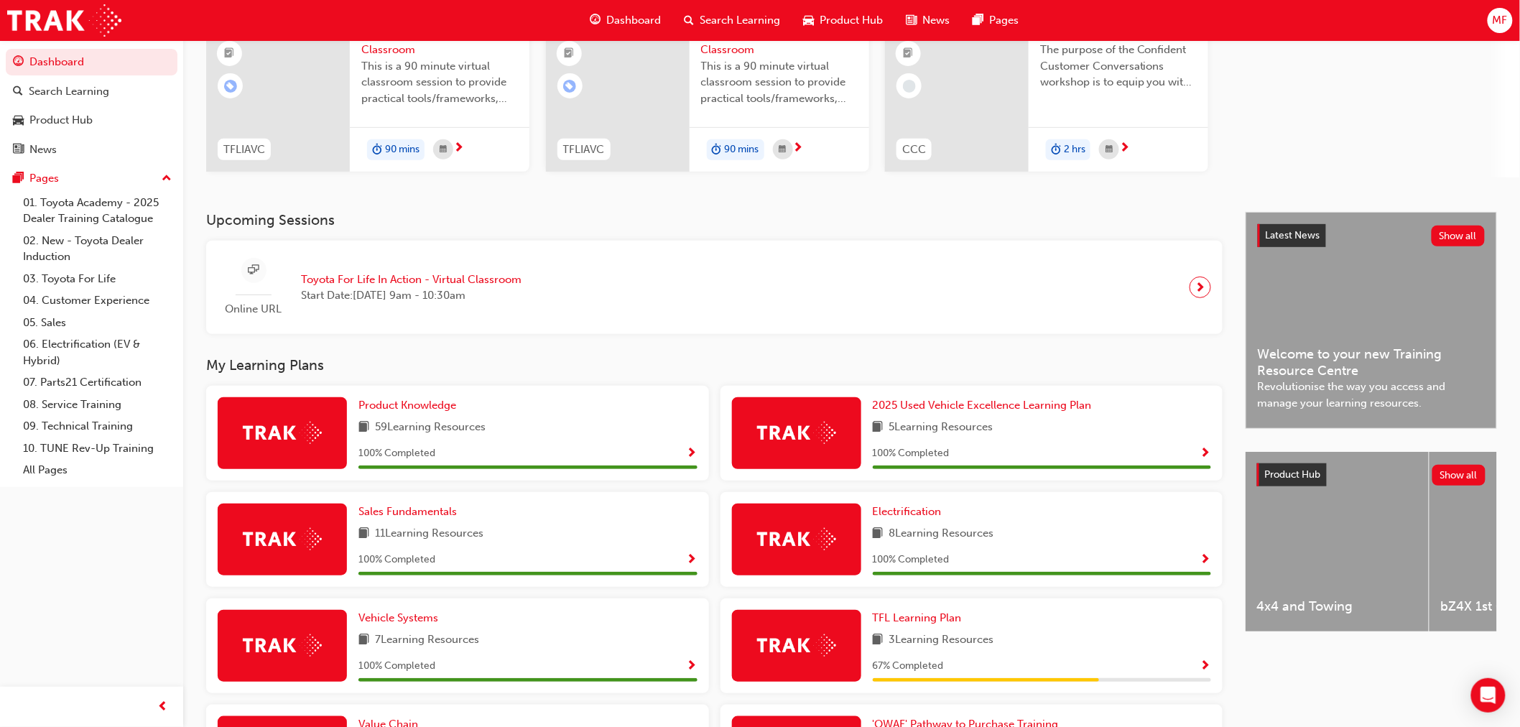
scroll to position [83, 0]
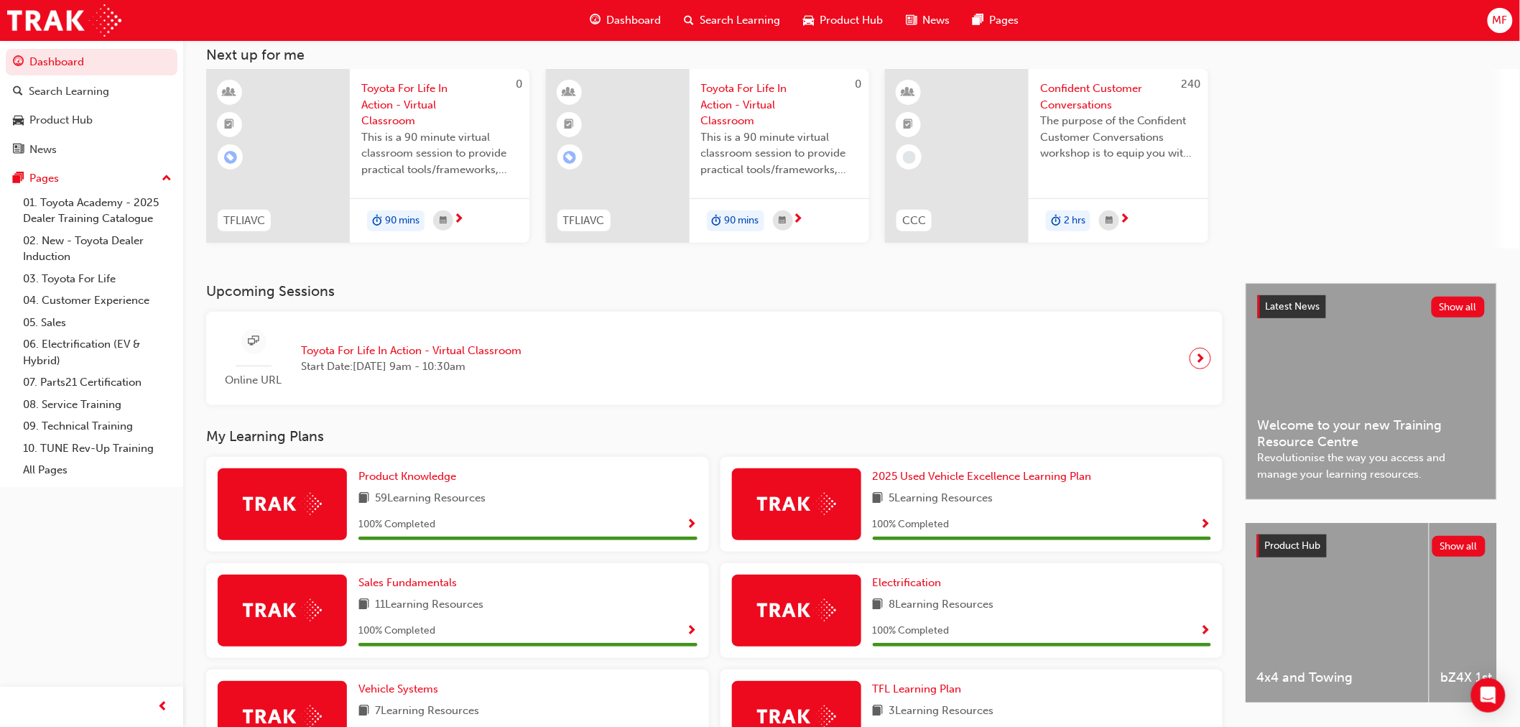
click at [662, 357] on div "Online URL Toyota For Life In Action - Virtual Classroom Start Date: [DATE] 9am…" at bounding box center [714, 358] width 993 height 71
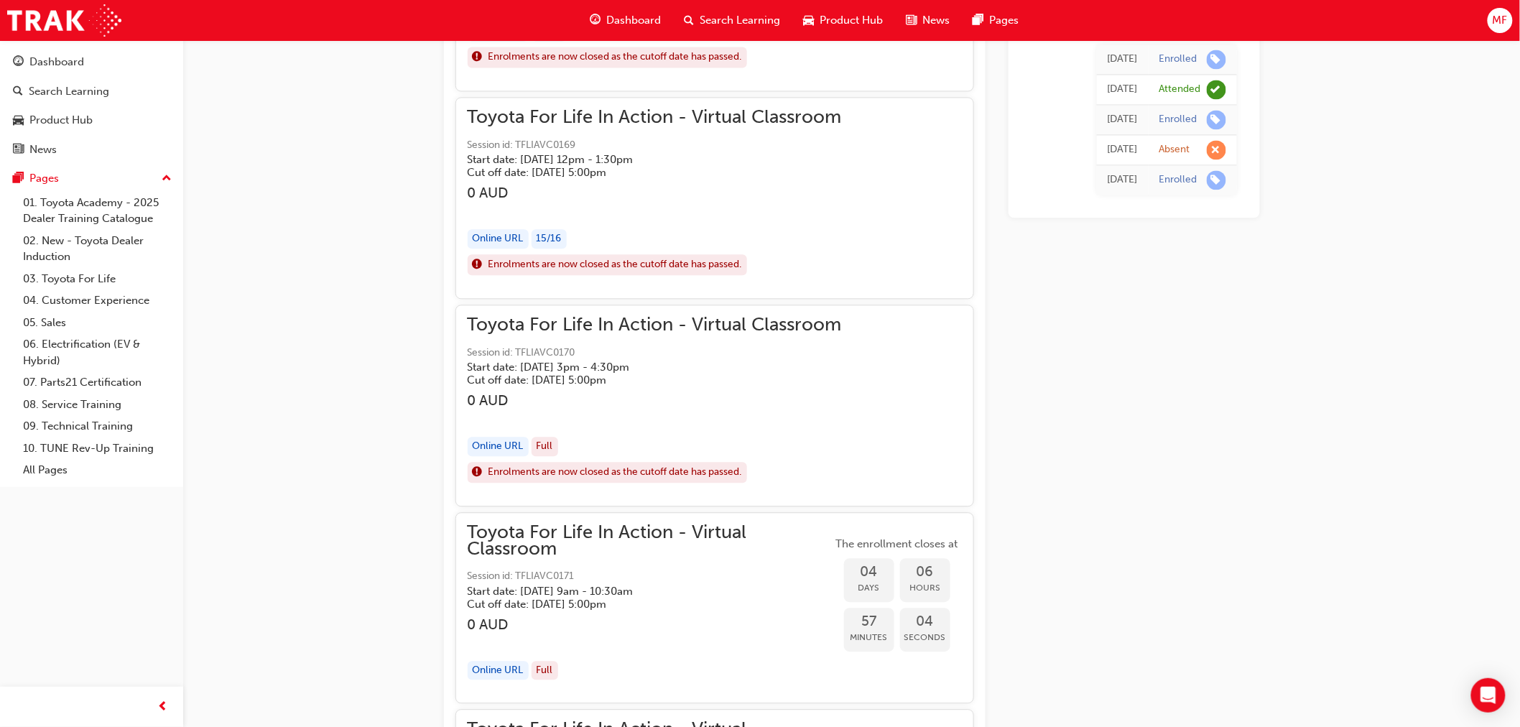
scroll to position [1374, 0]
